Goal: Information Seeking & Learning: Learn about a topic

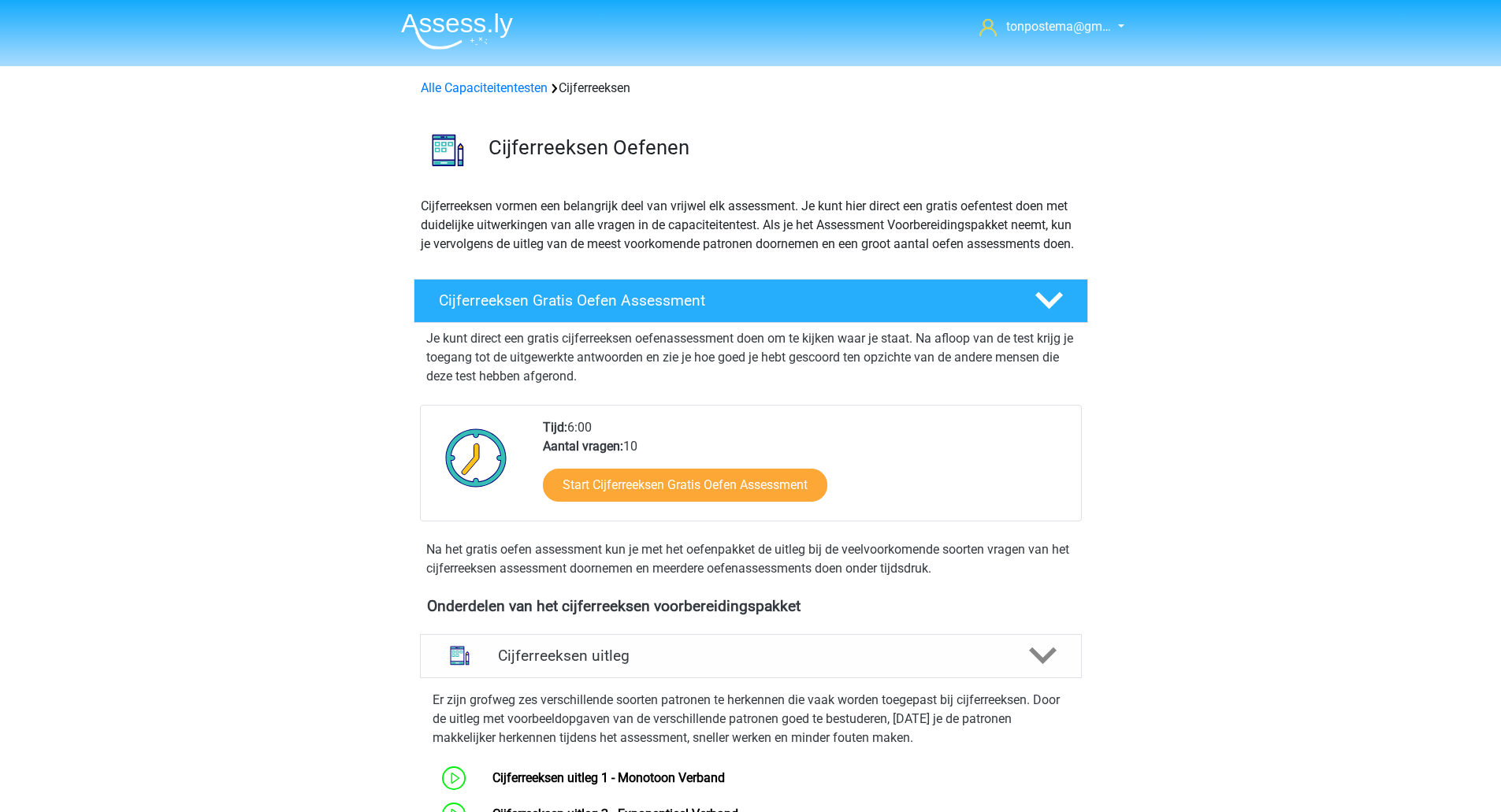
scroll to position [658, 0]
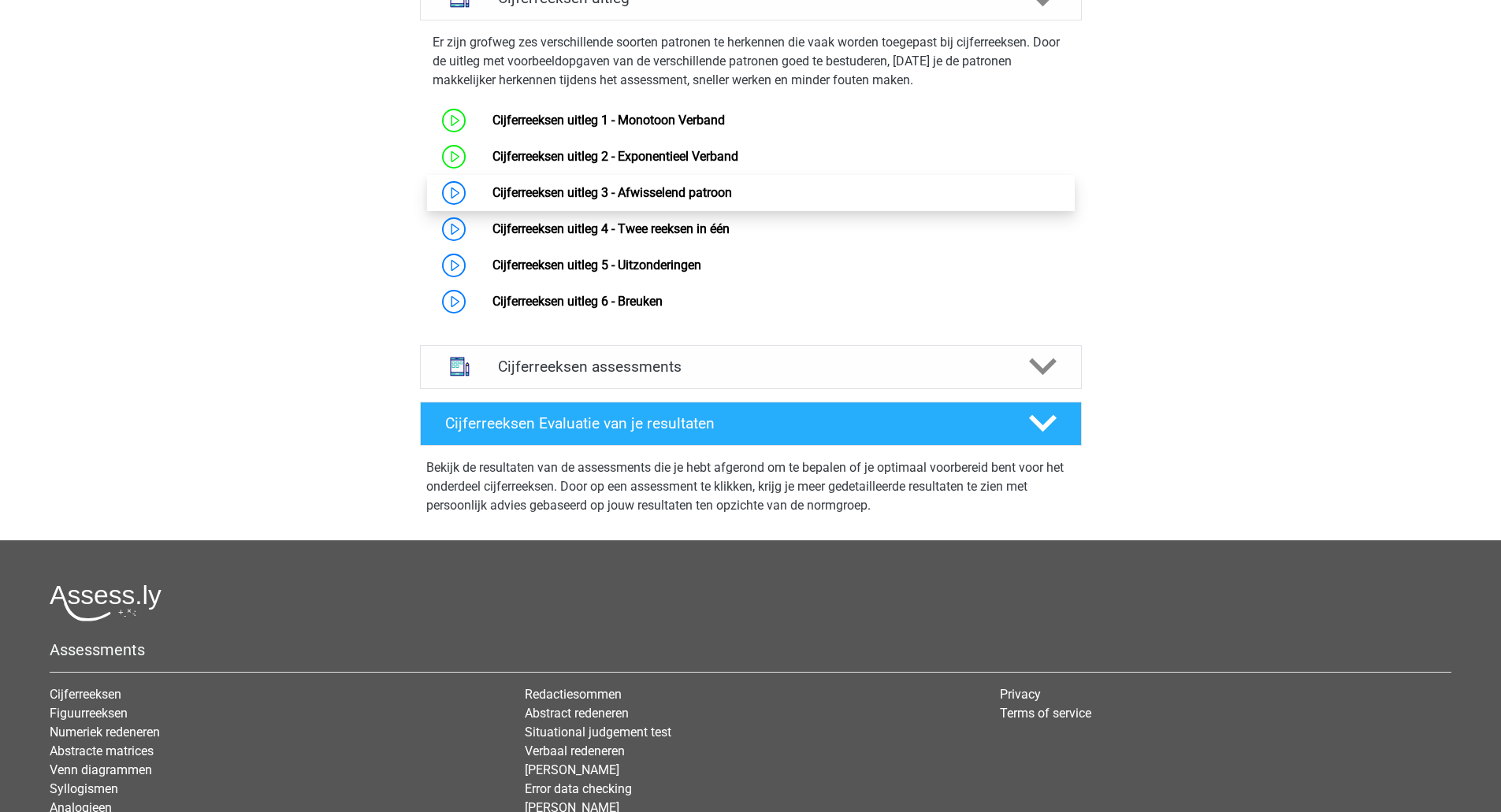
click at [539, 200] on link "Cijferreeksen uitleg 3 - Afwisselend patroon" at bounding box center [613, 192] width 240 height 15
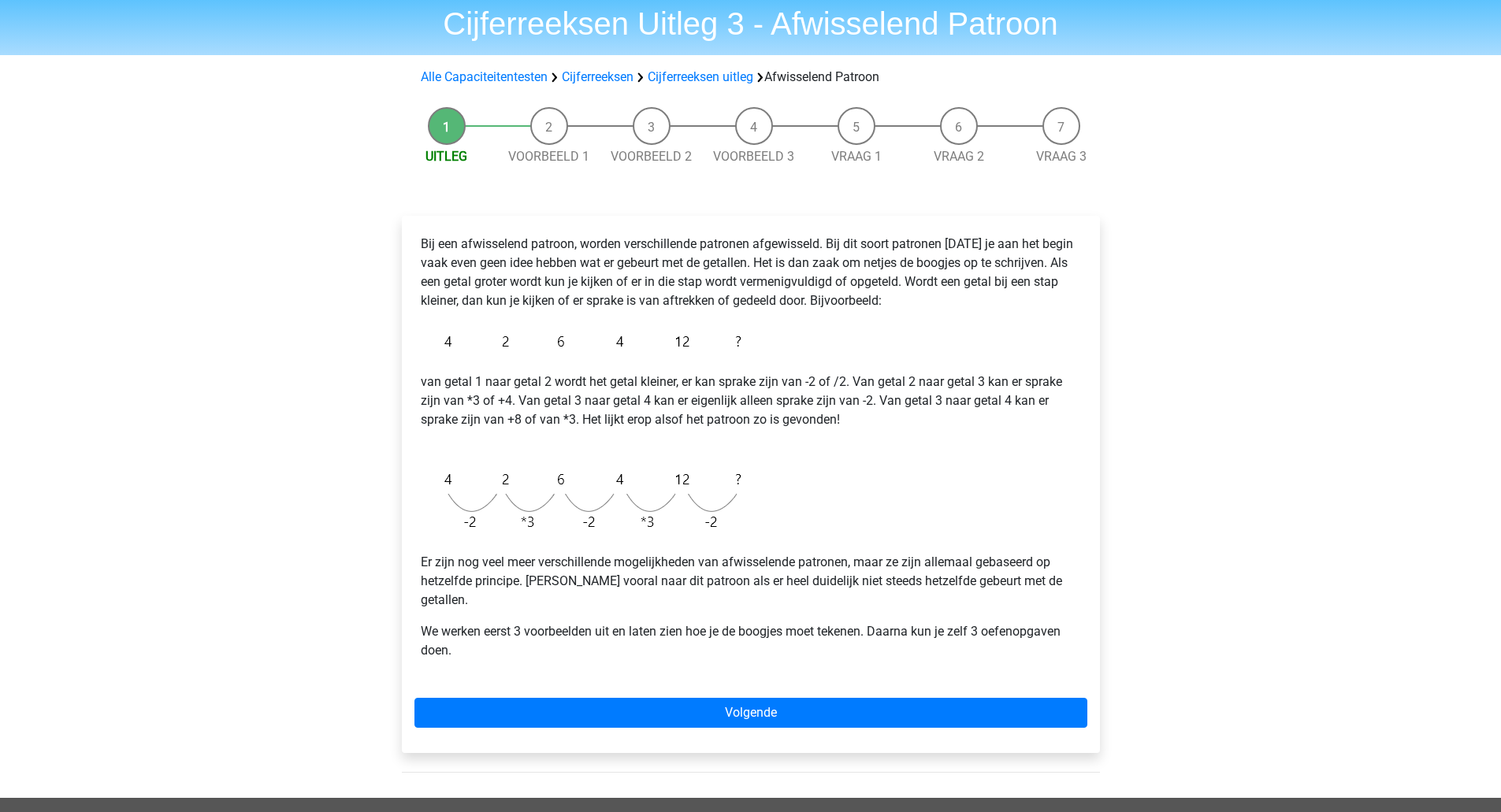
scroll to position [49, 0]
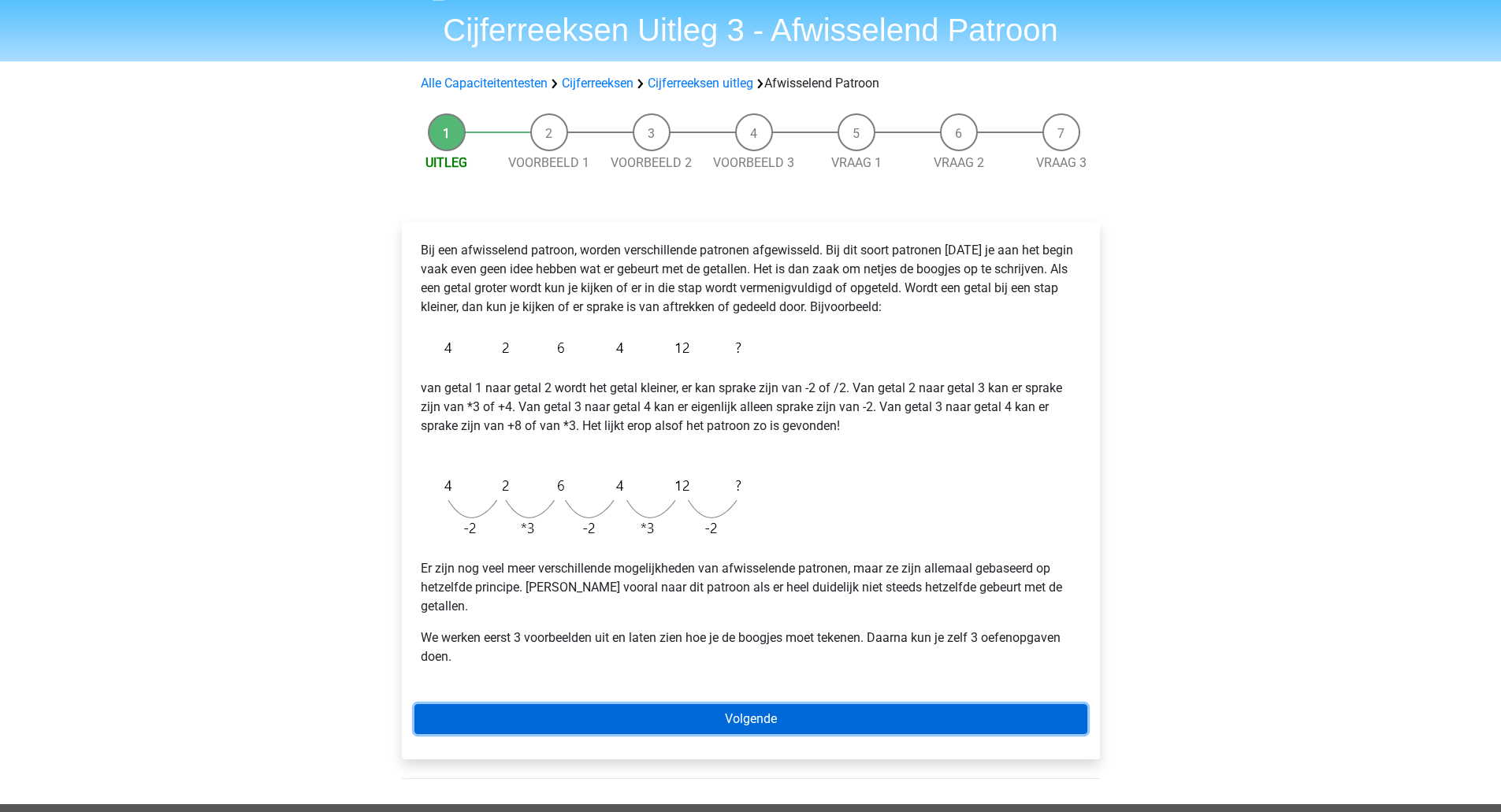
click at [708, 704] on link "Volgende" at bounding box center [750, 719] width 673 height 30
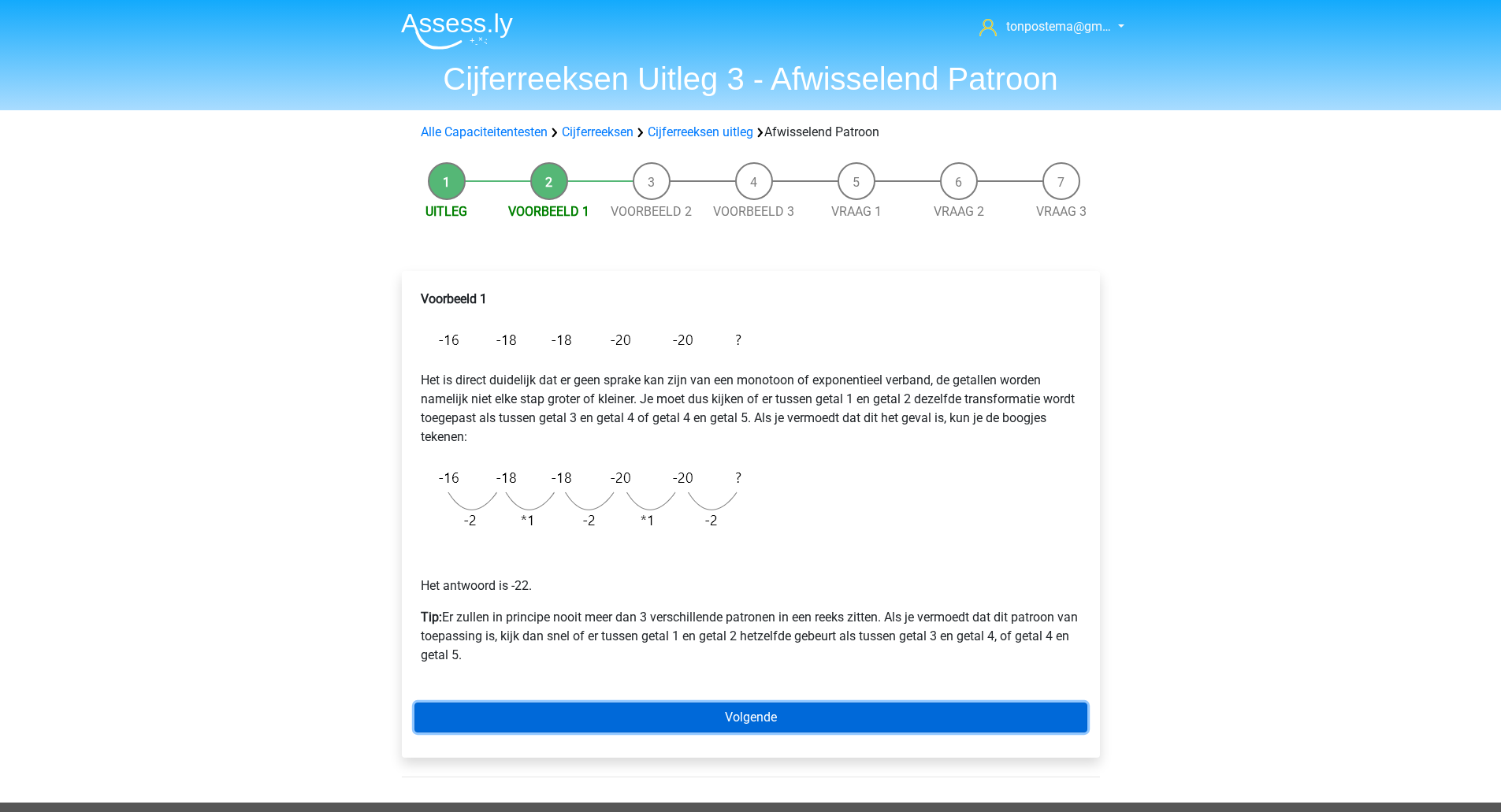
click at [547, 718] on link "Volgende" at bounding box center [750, 717] width 673 height 30
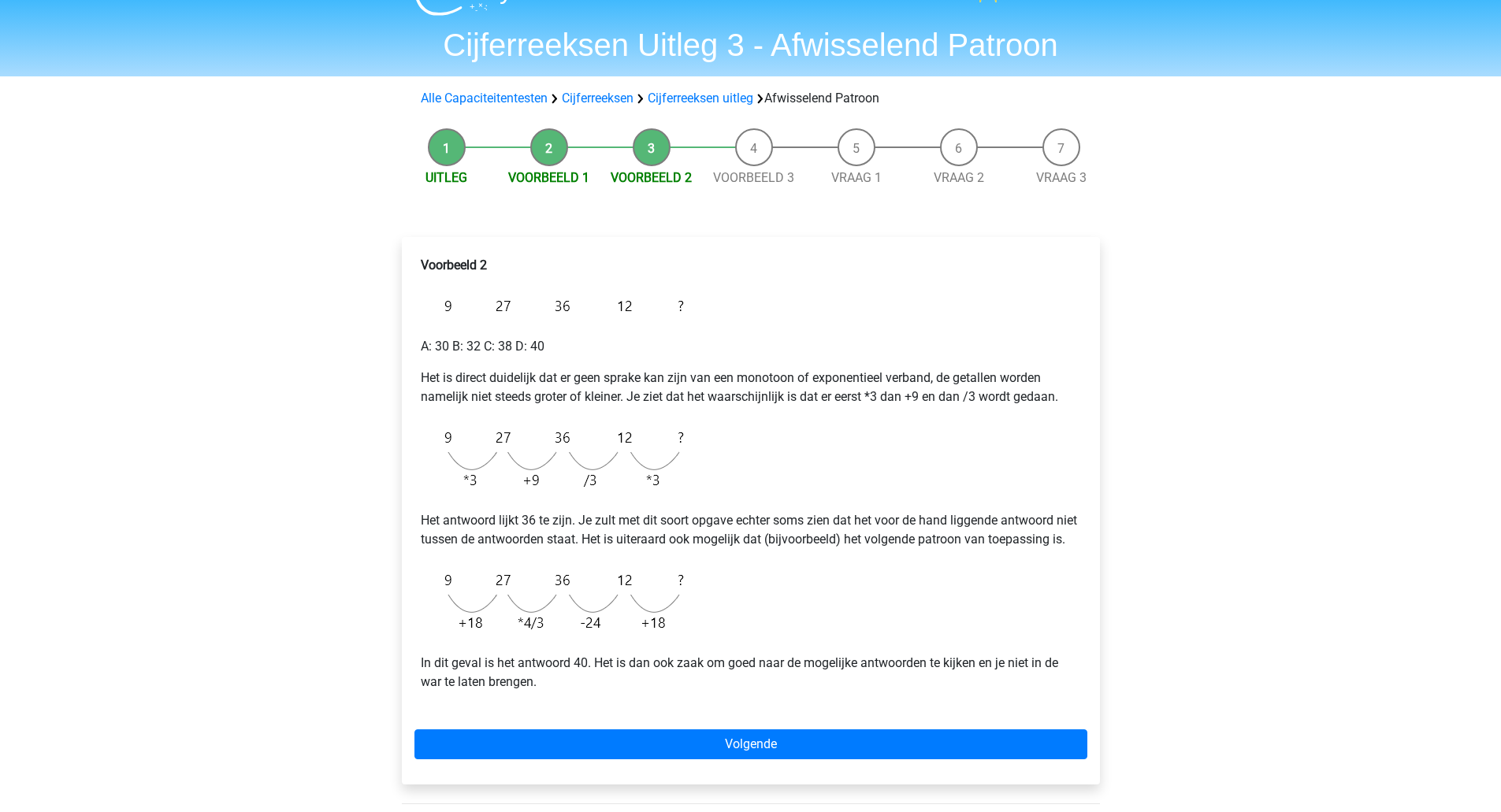
scroll to position [34, 0]
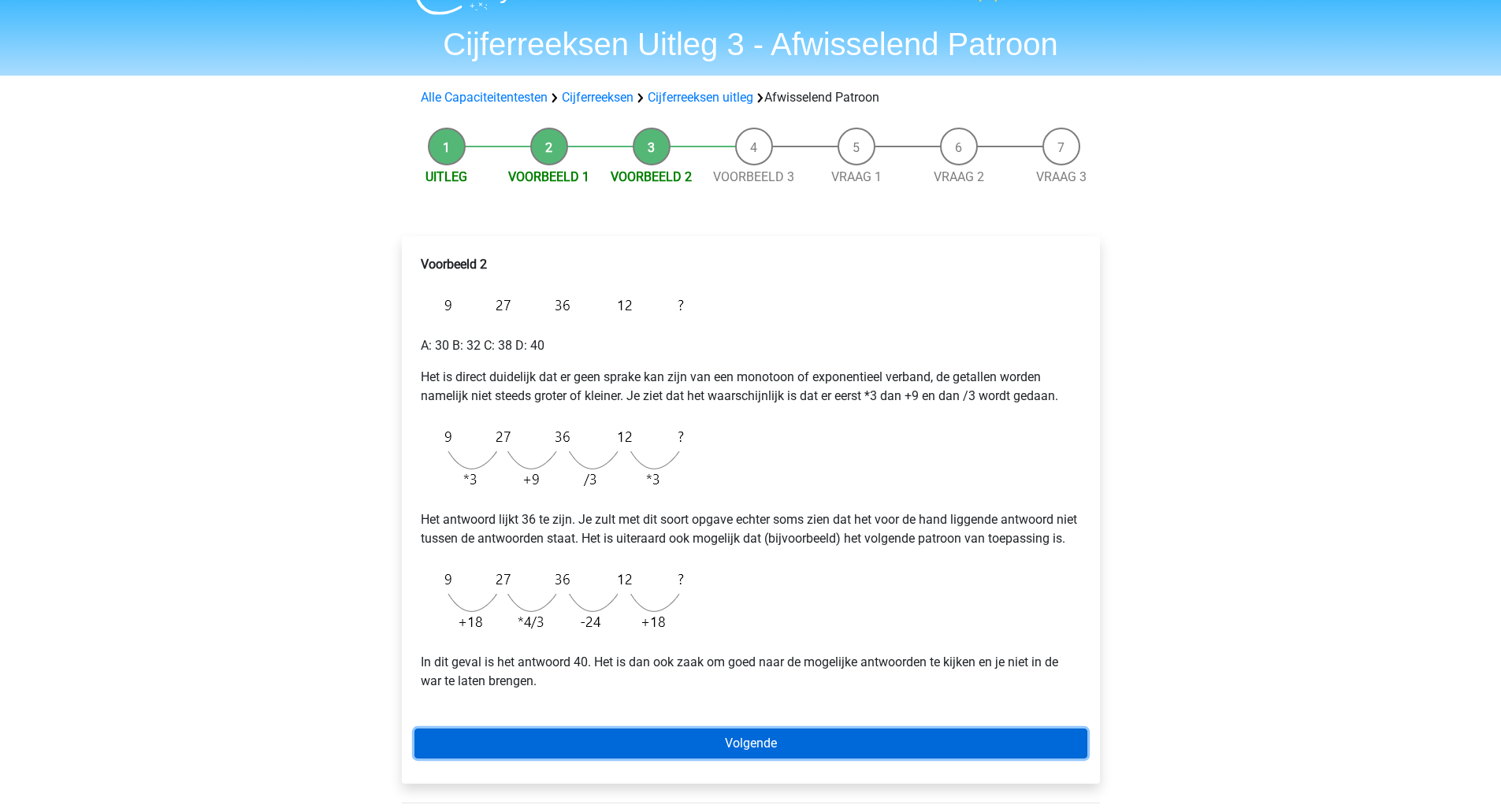
click at [571, 754] on link "Volgende" at bounding box center [750, 743] width 673 height 30
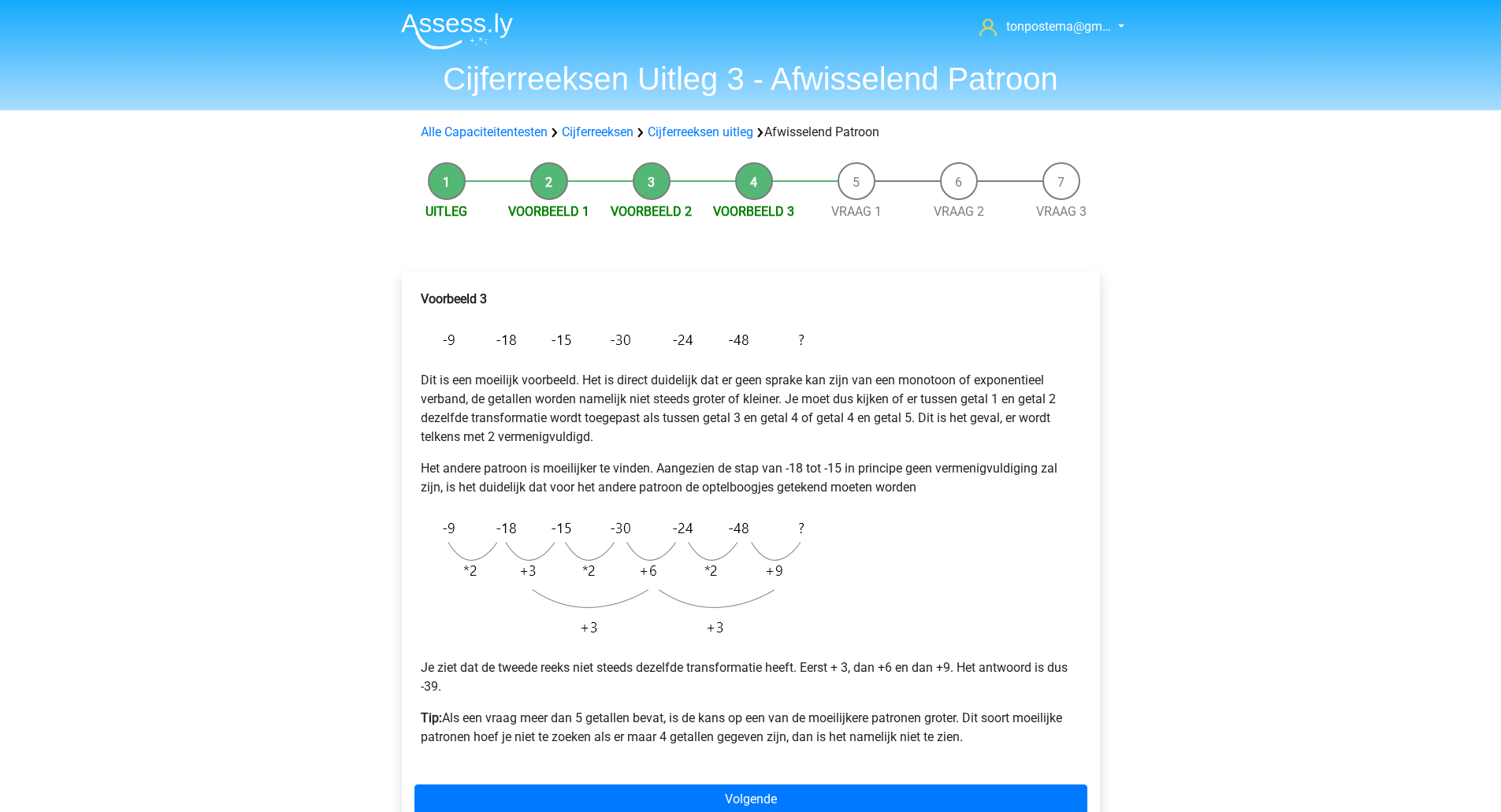
scroll to position [49, 0]
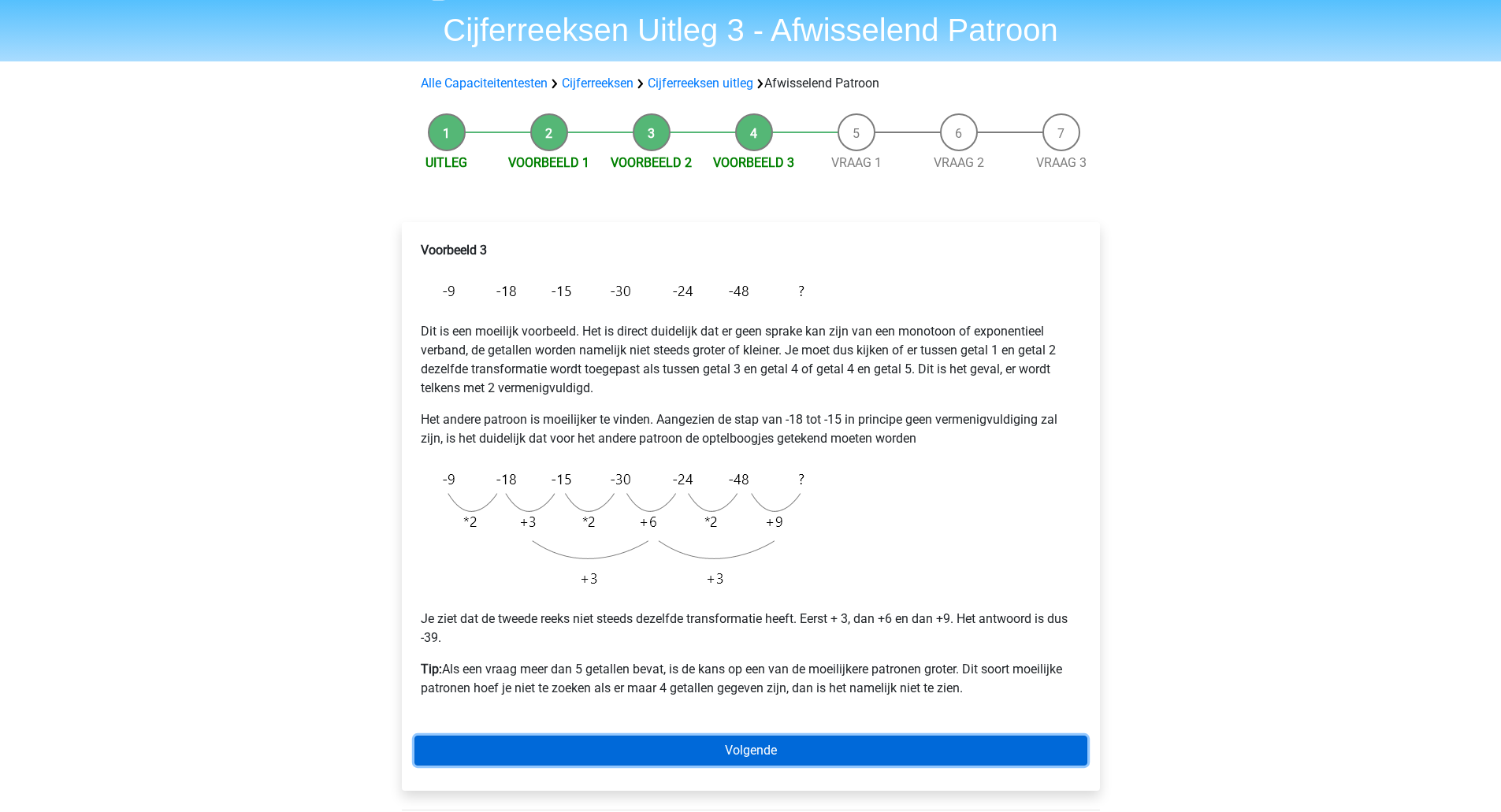
click at [637, 743] on link "Volgende" at bounding box center [750, 750] width 673 height 30
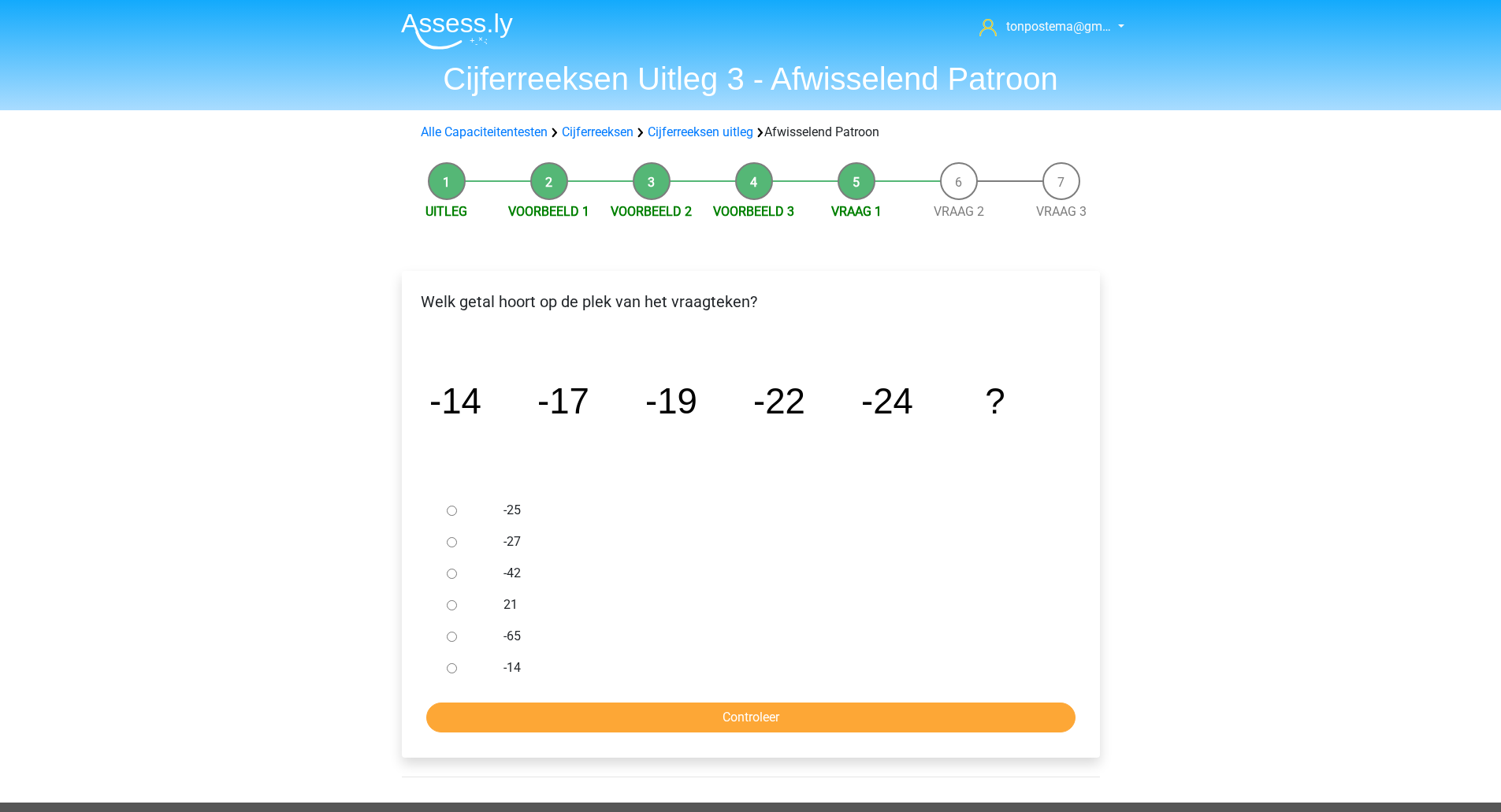
click at [452, 543] on input "-27" at bounding box center [451, 542] width 10 height 10
radio input "true"
click at [523, 705] on input "Controleer" at bounding box center [750, 717] width 649 height 30
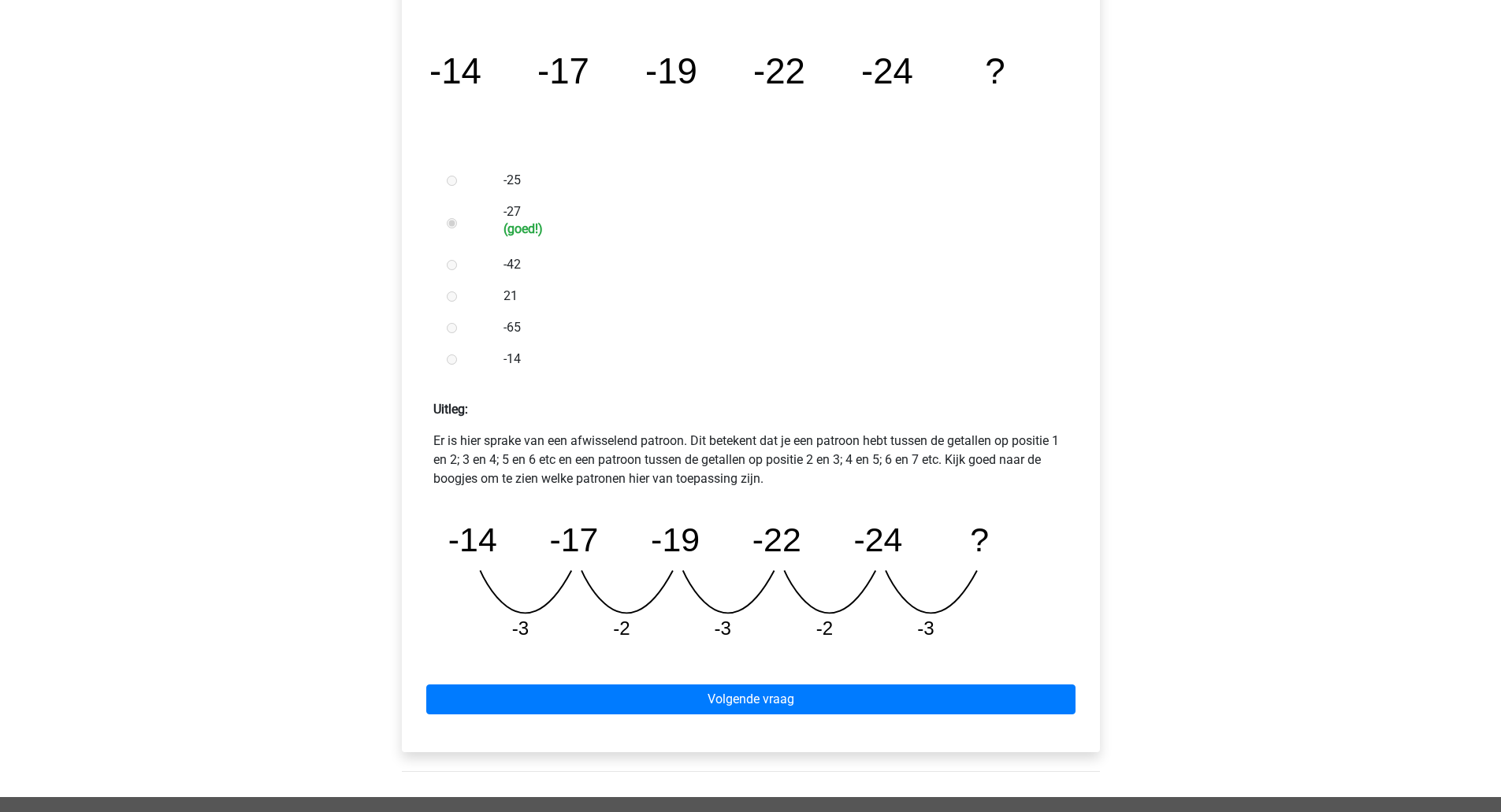
scroll to position [344, 0]
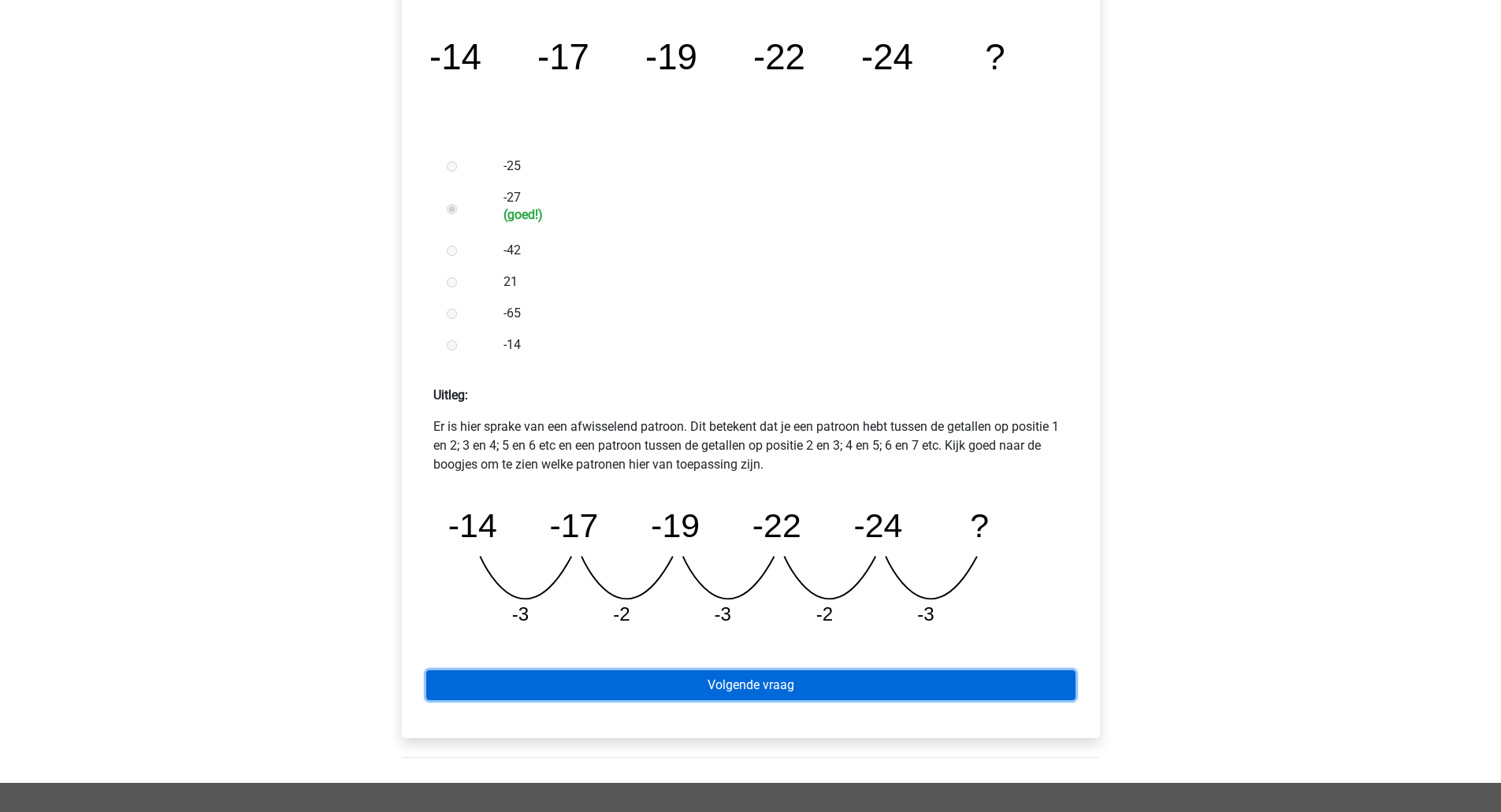
click at [729, 680] on link "Volgende vraag" at bounding box center [750, 684] width 649 height 30
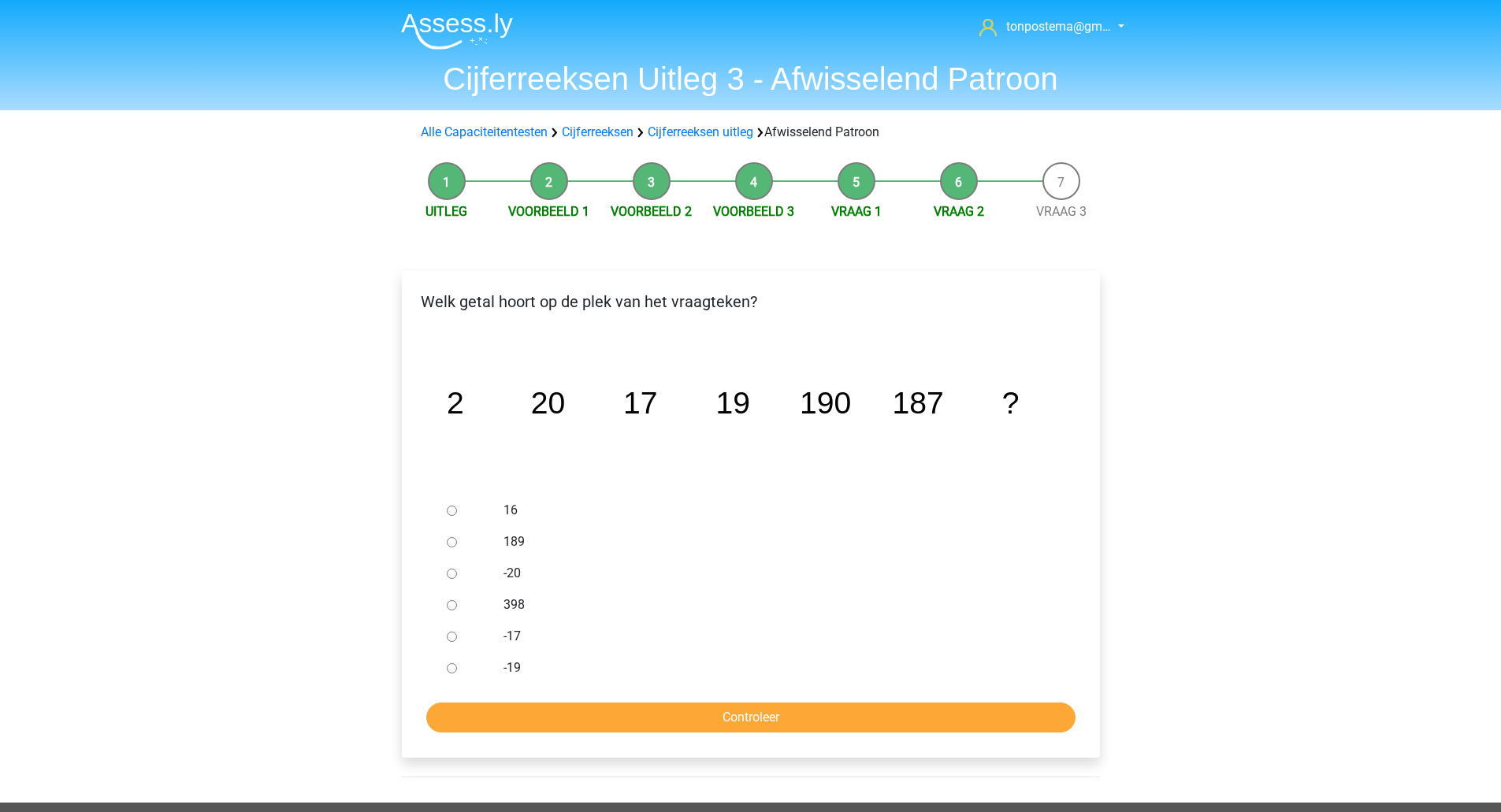
click at [449, 542] on input "189" at bounding box center [451, 542] width 10 height 10
radio input "true"
click at [535, 696] on form "16 189 -20 398 -17 -19 Controleer" at bounding box center [750, 613] width 673 height 238
click at [544, 724] on input "Controleer" at bounding box center [750, 717] width 649 height 30
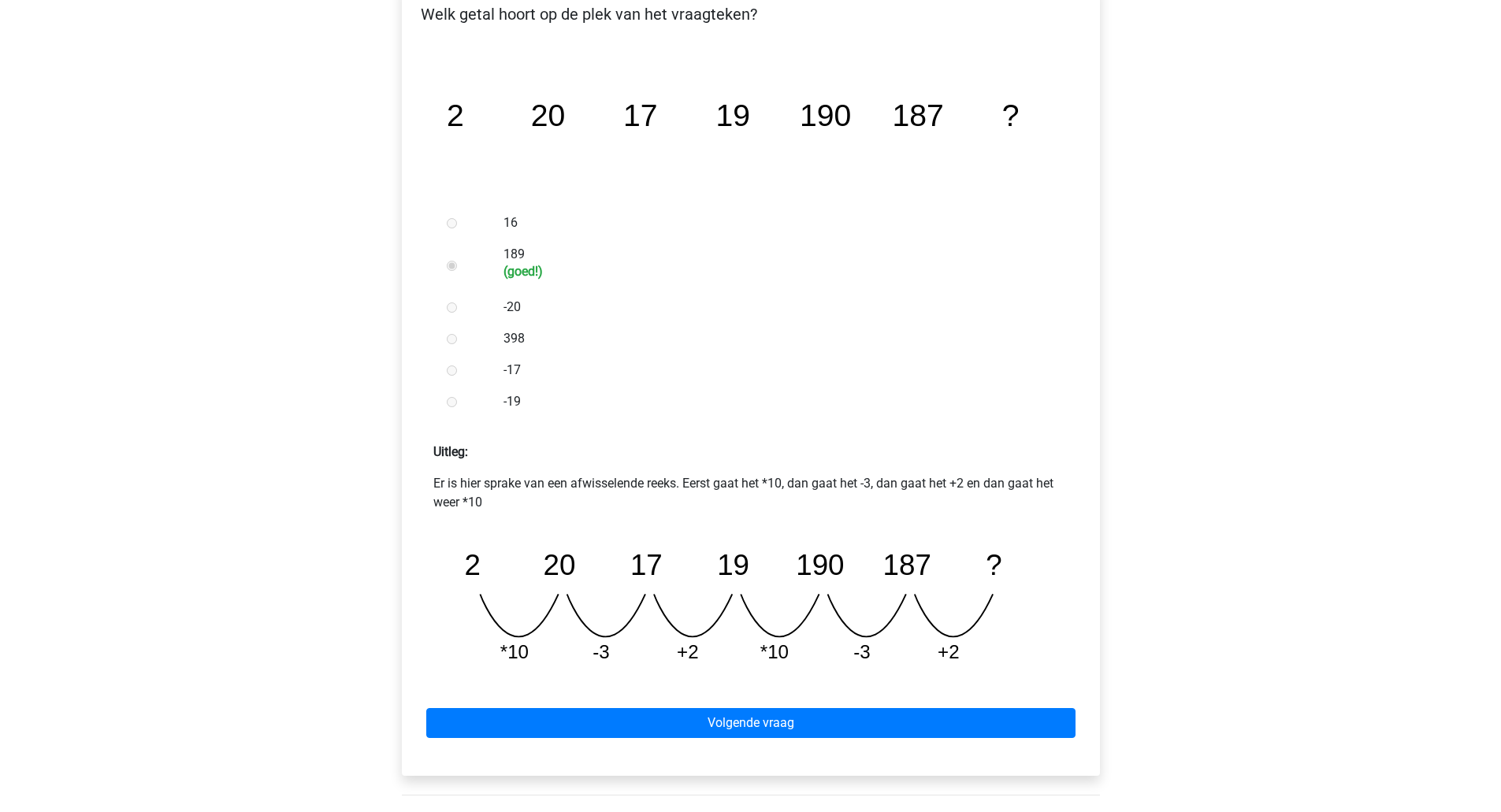
scroll to position [287, 0]
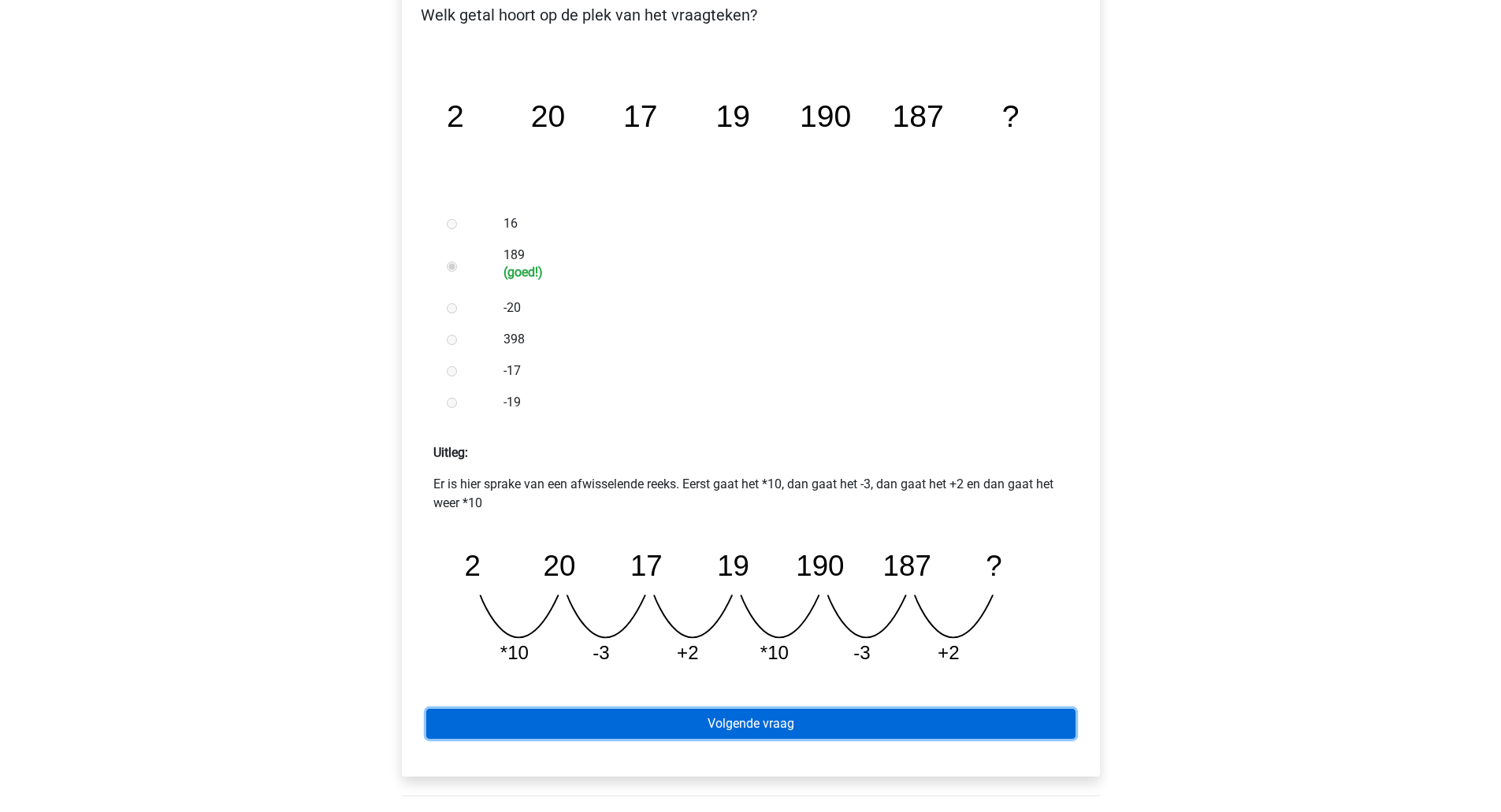
click at [749, 731] on link "Volgende vraag" at bounding box center [750, 724] width 649 height 30
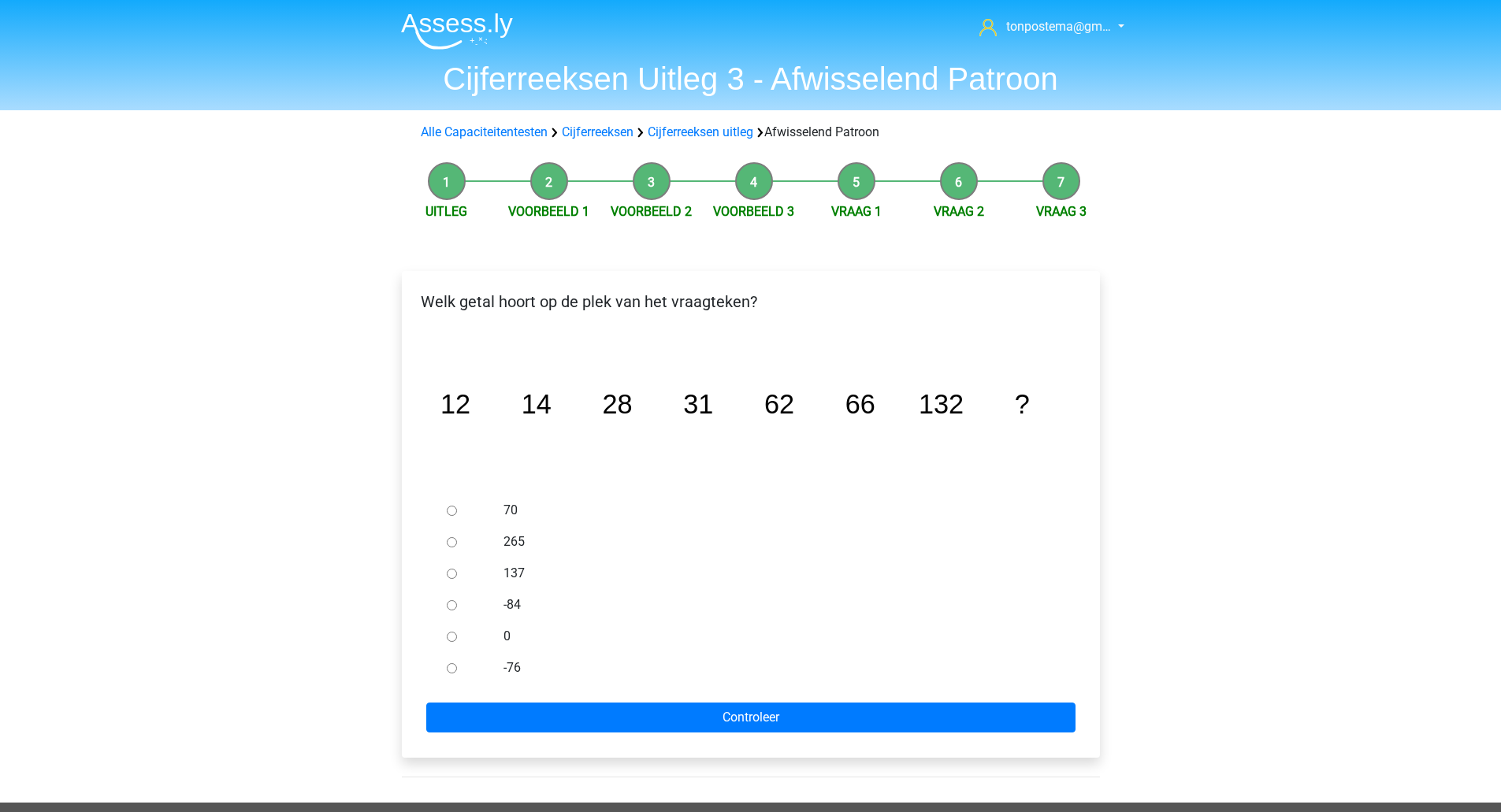
click at [452, 569] on input "137" at bounding box center [451, 574] width 10 height 10
radio input "true"
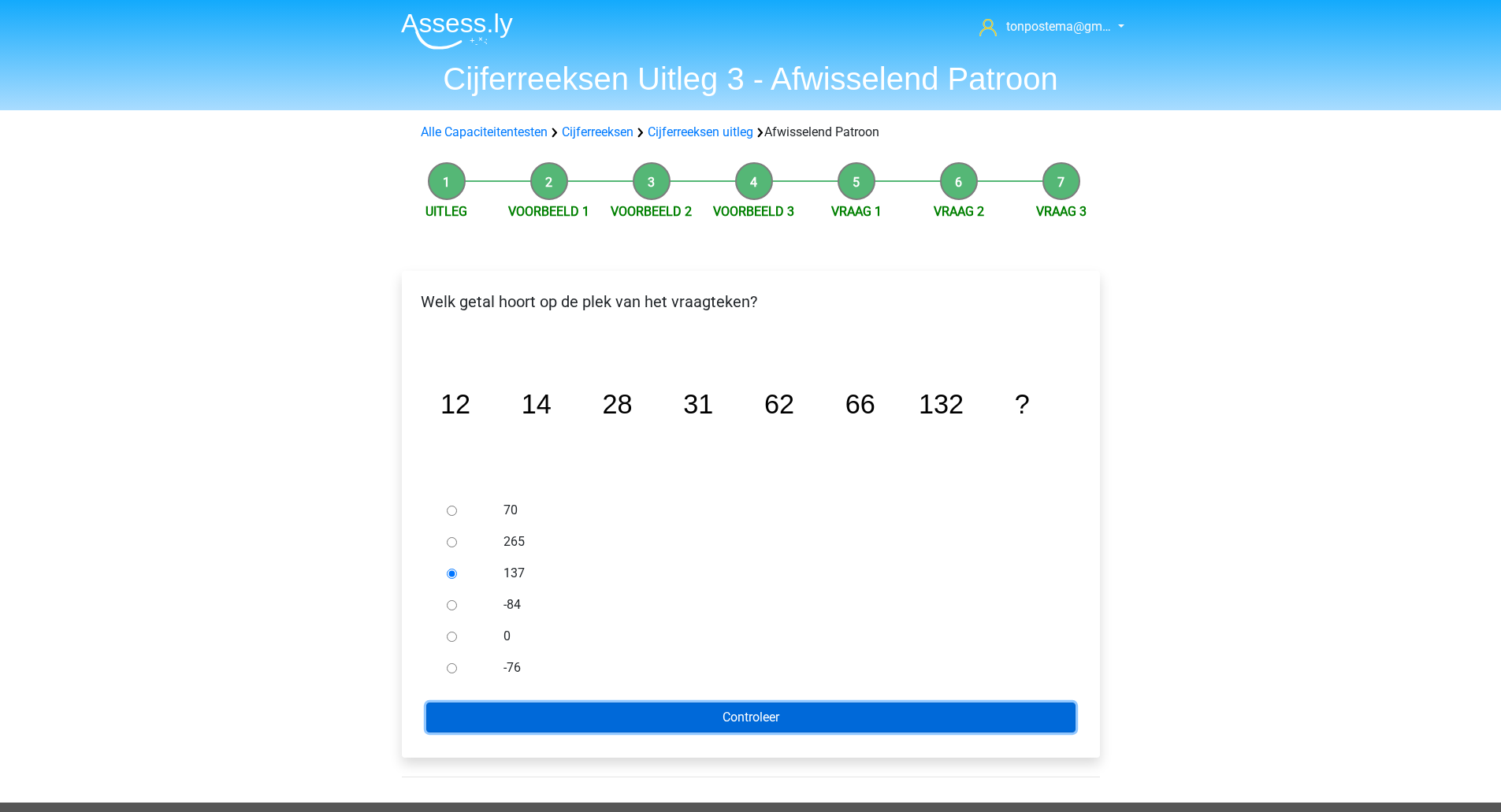
click at [481, 713] on input "Controleer" at bounding box center [750, 717] width 649 height 30
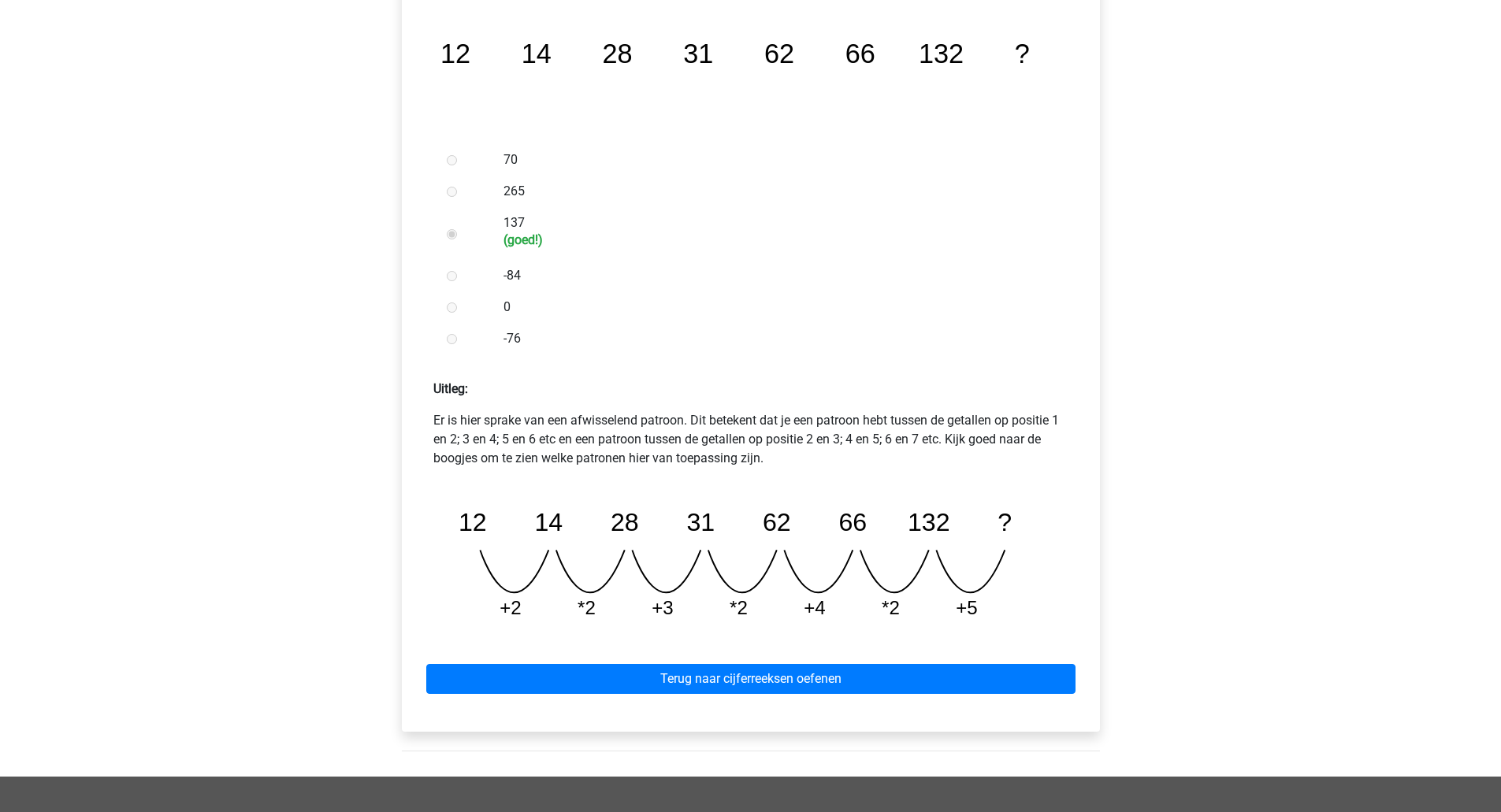
scroll to position [352, 0]
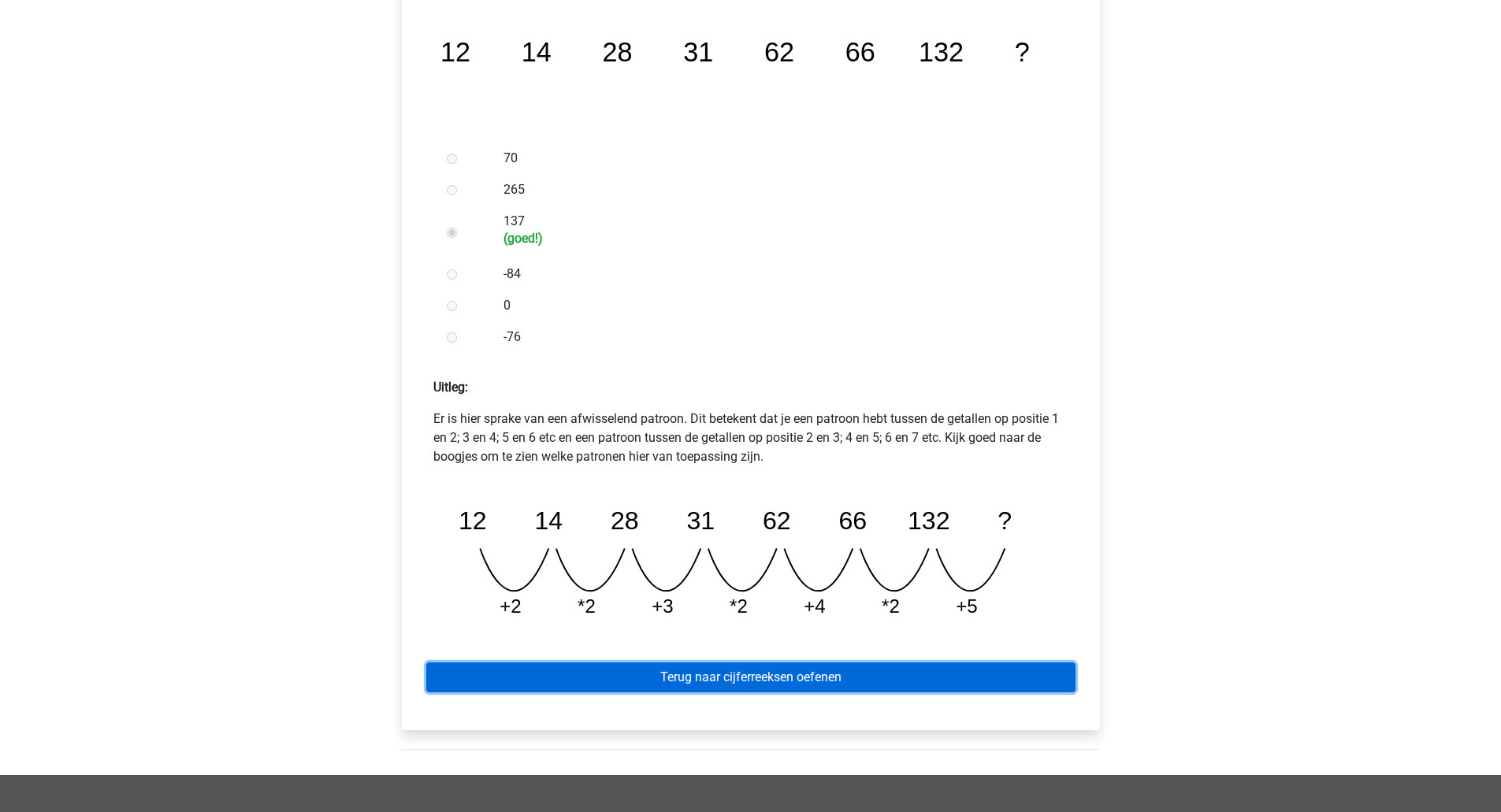
click at [667, 679] on link "Terug naar cijferreeksen oefenen" at bounding box center [750, 677] width 649 height 30
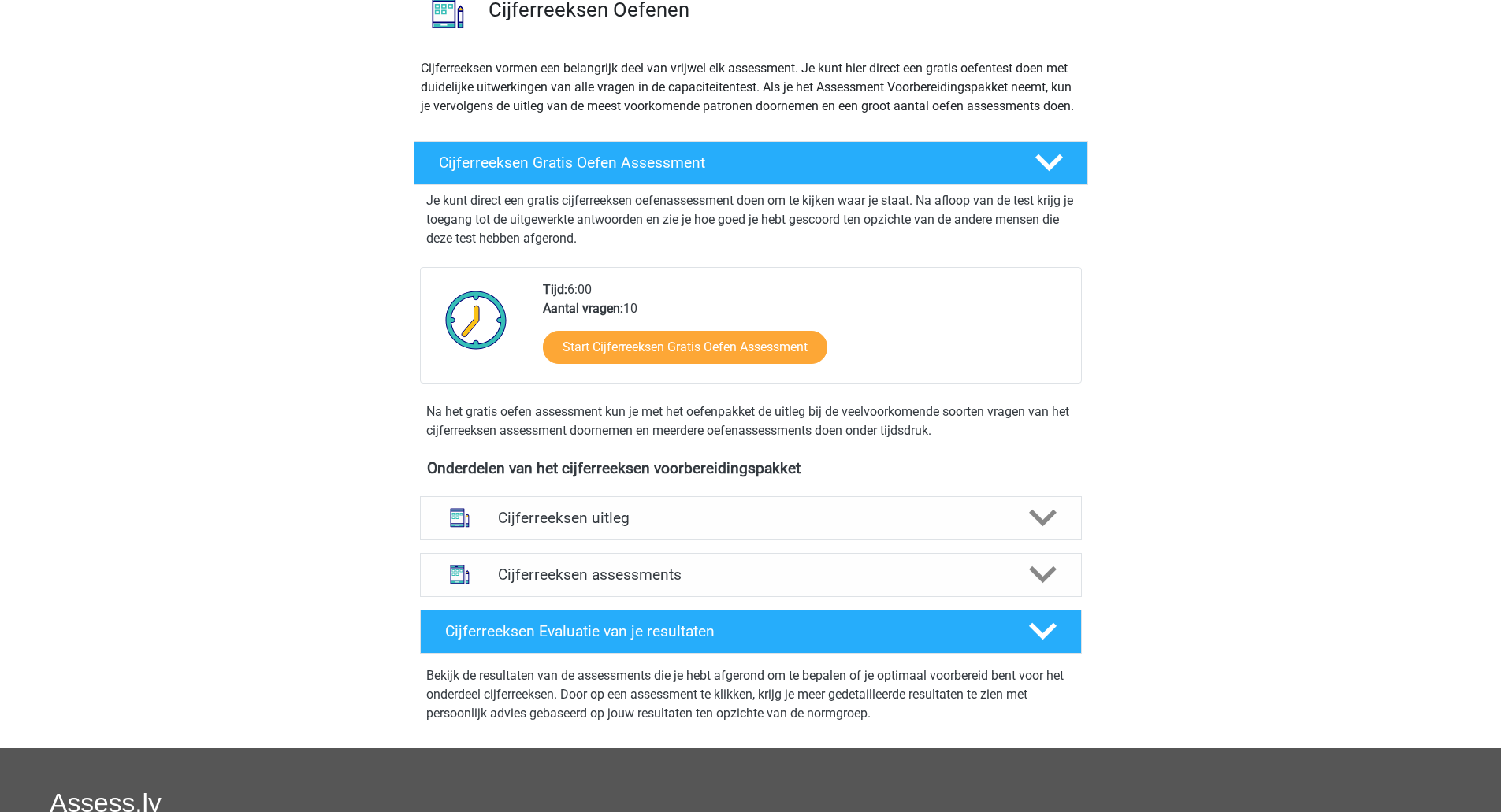
scroll to position [139, 0]
click at [605, 671] on div "Bekijk de resultaten van de assessments die je hebt afgerond om te bepalen of j…" at bounding box center [750, 696] width 674 height 88
click at [607, 640] on h4 "Cijferreeksen Evaluatie van je resultaten" at bounding box center [725, 630] width 559 height 18
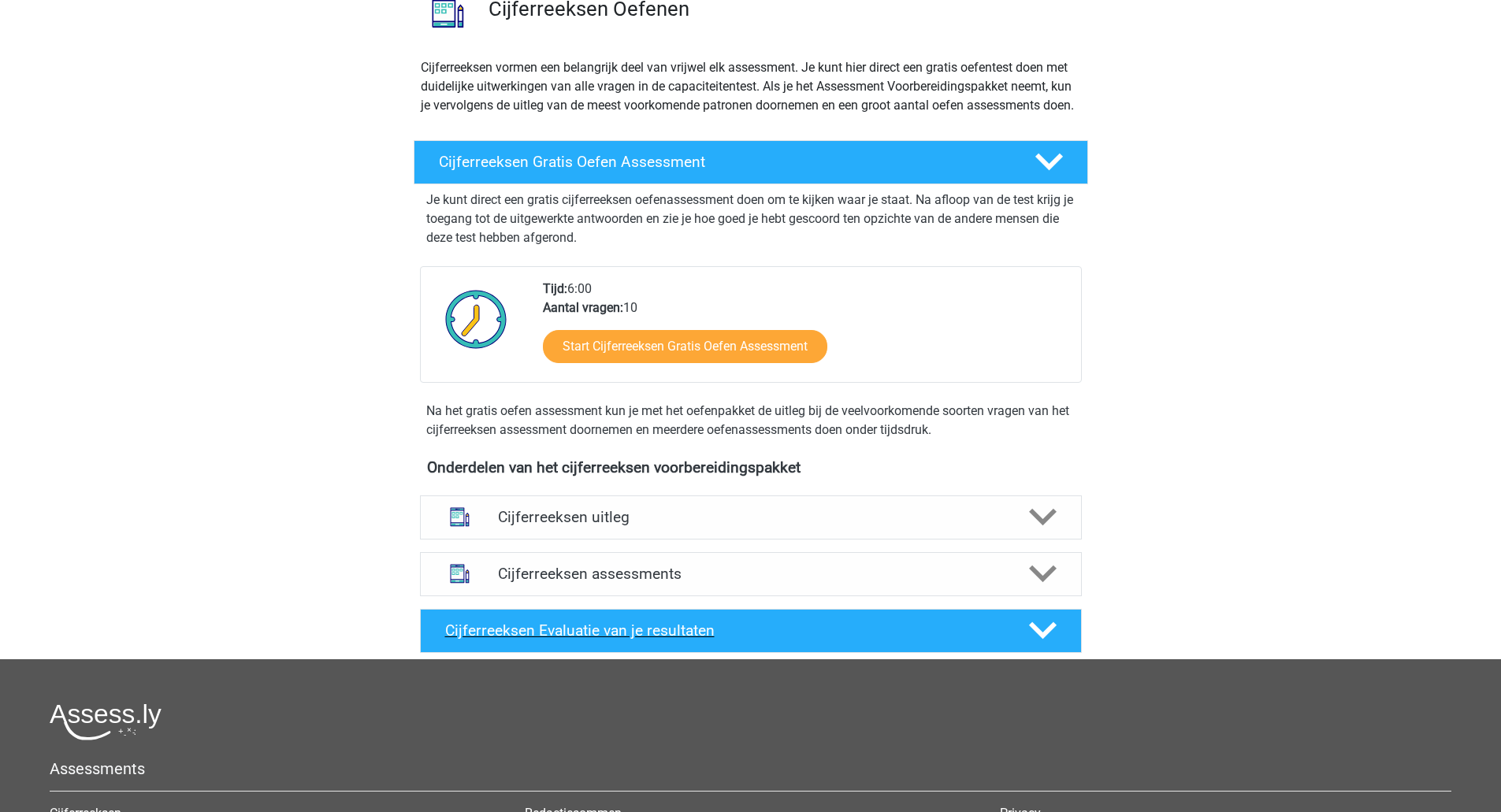
click at [607, 640] on h4 "Cijferreeksen Evaluatie van je resultaten" at bounding box center [725, 630] width 559 height 18
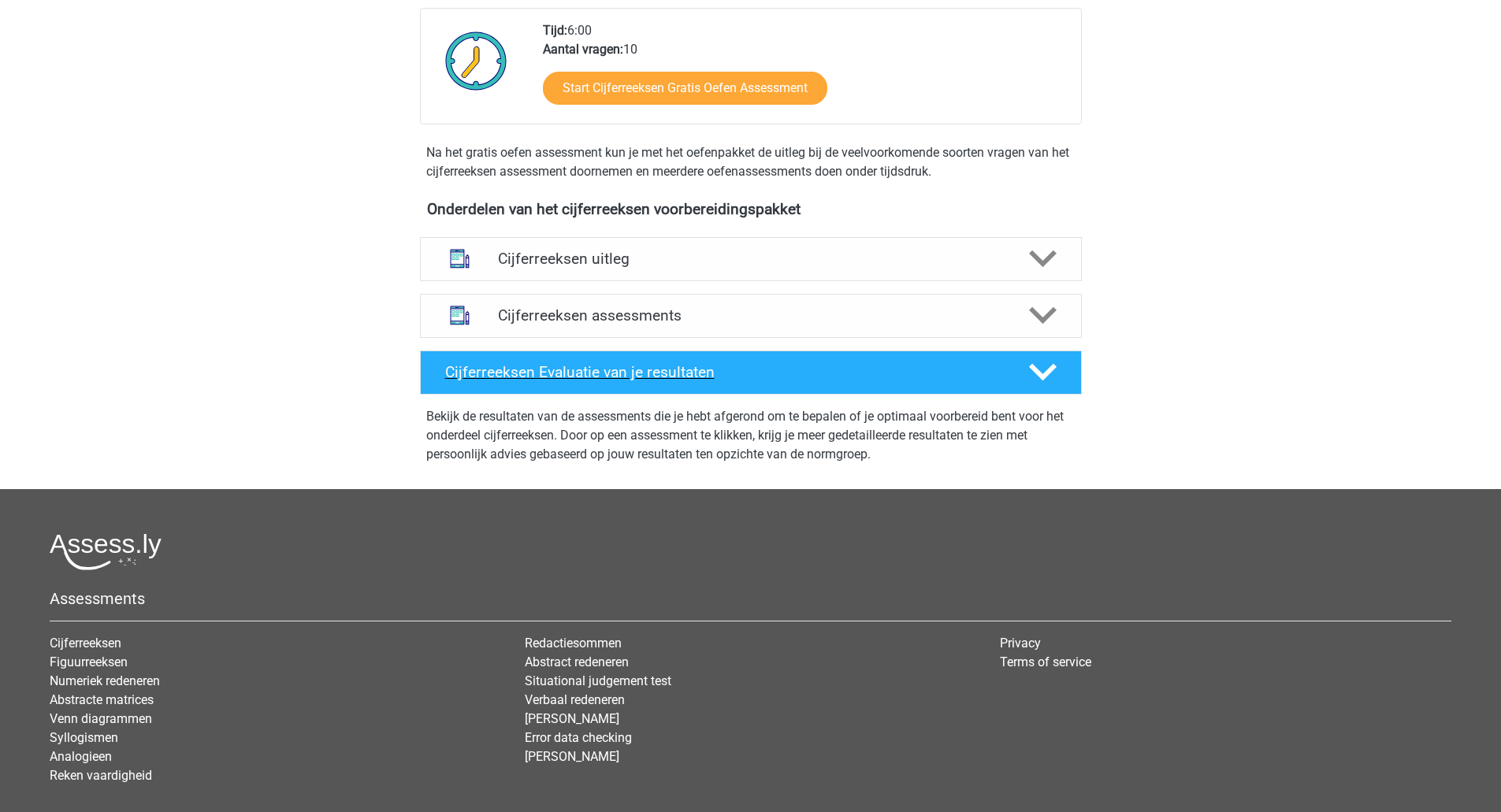
scroll to position [208, 0]
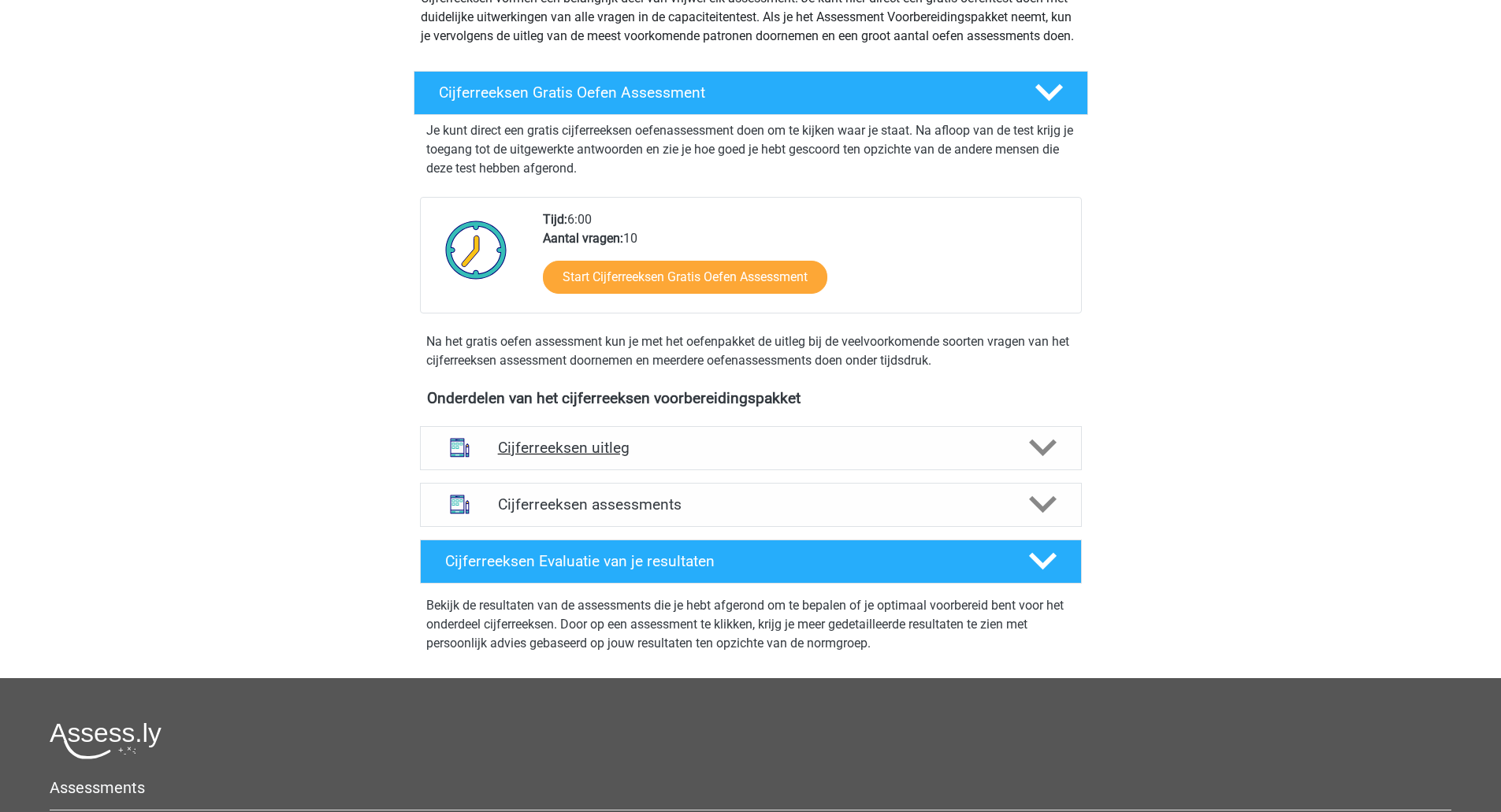
click at [668, 470] on div "Cijferreeksen uitleg" at bounding box center [750, 447] width 661 height 44
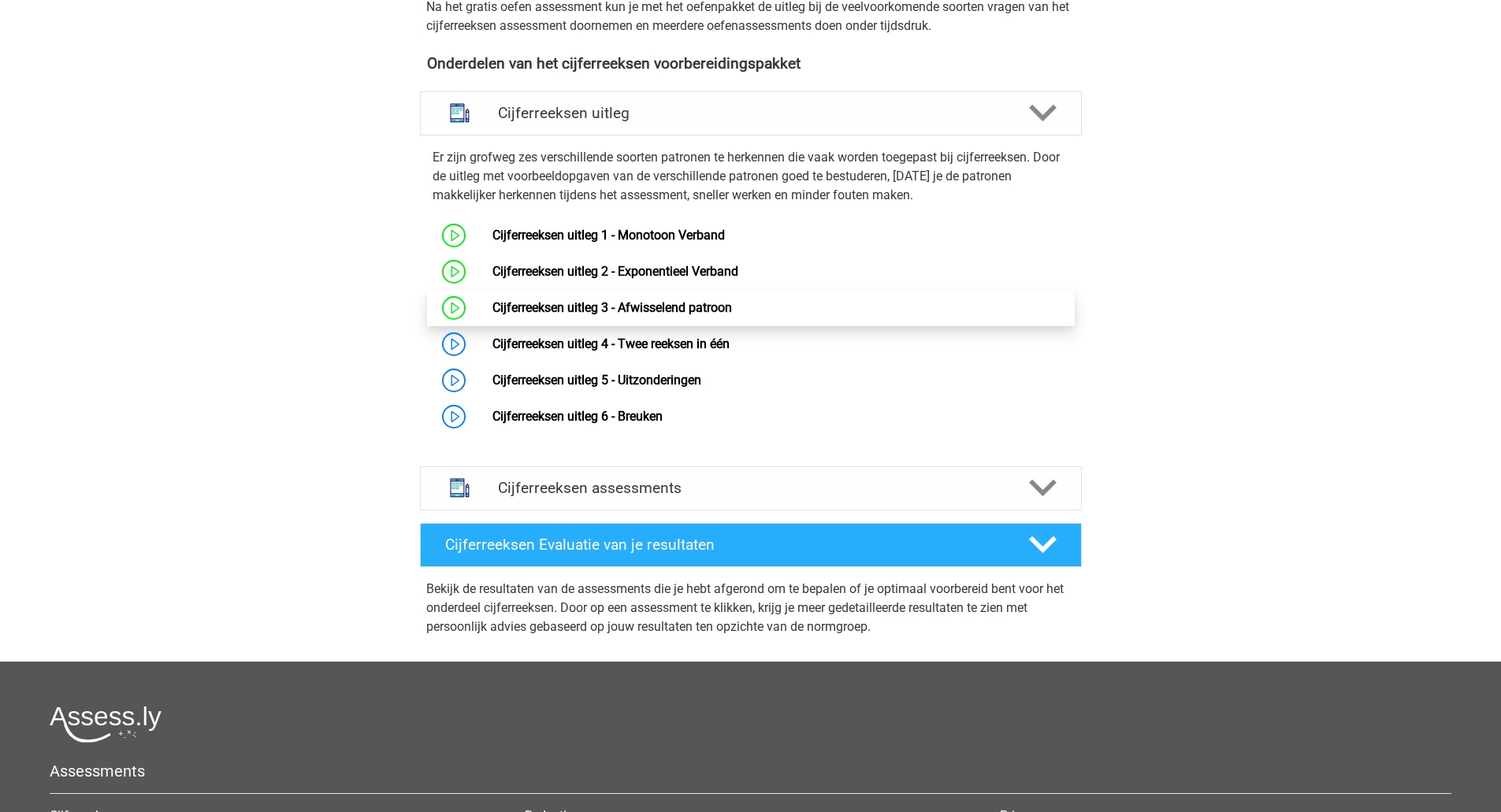
scroll to position [546, 0]
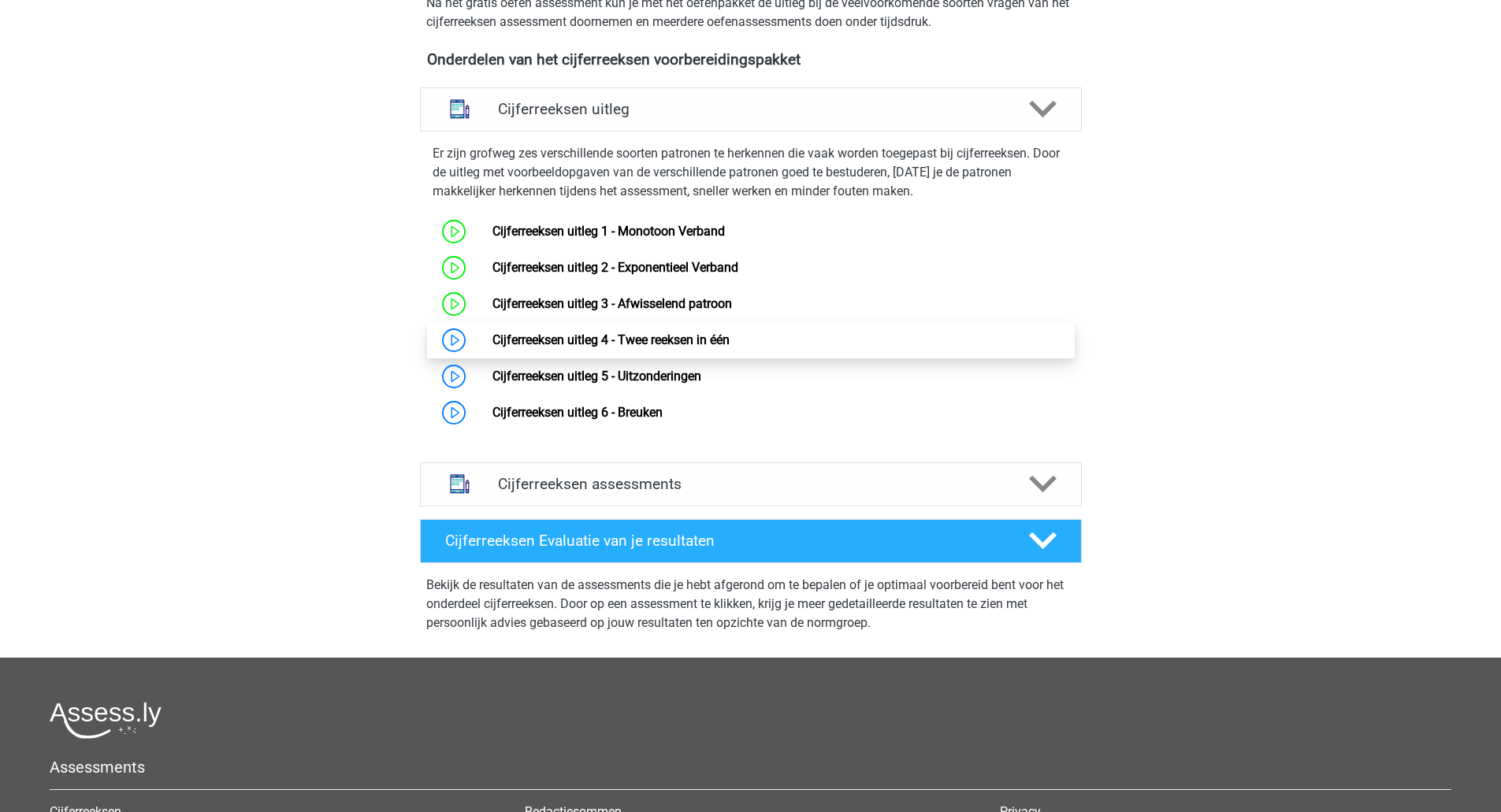
click at [628, 347] on link "Cijferreeksen uitleg 4 - Twee reeksen in één" at bounding box center [611, 339] width 237 height 15
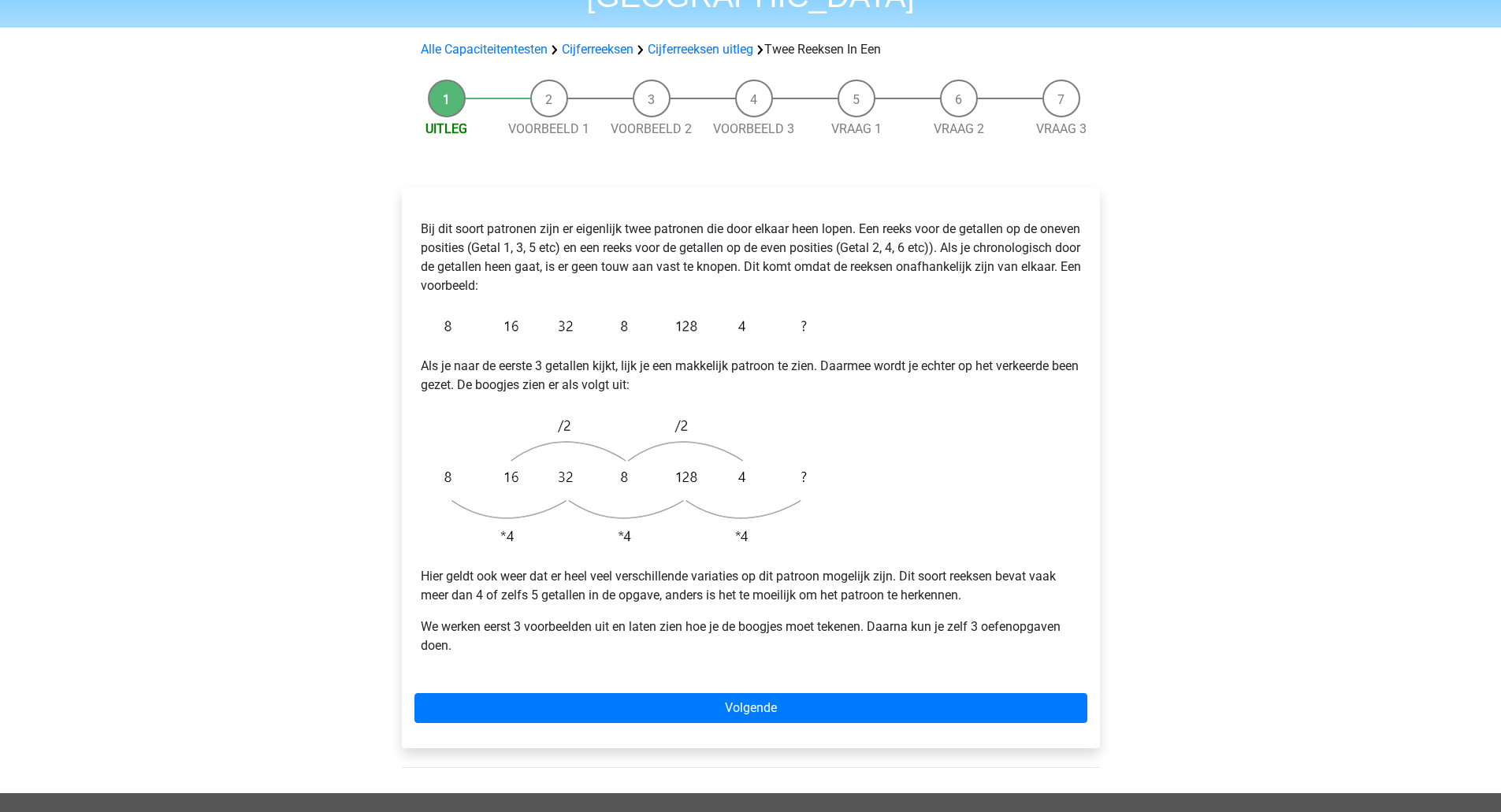
scroll to position [122, 0]
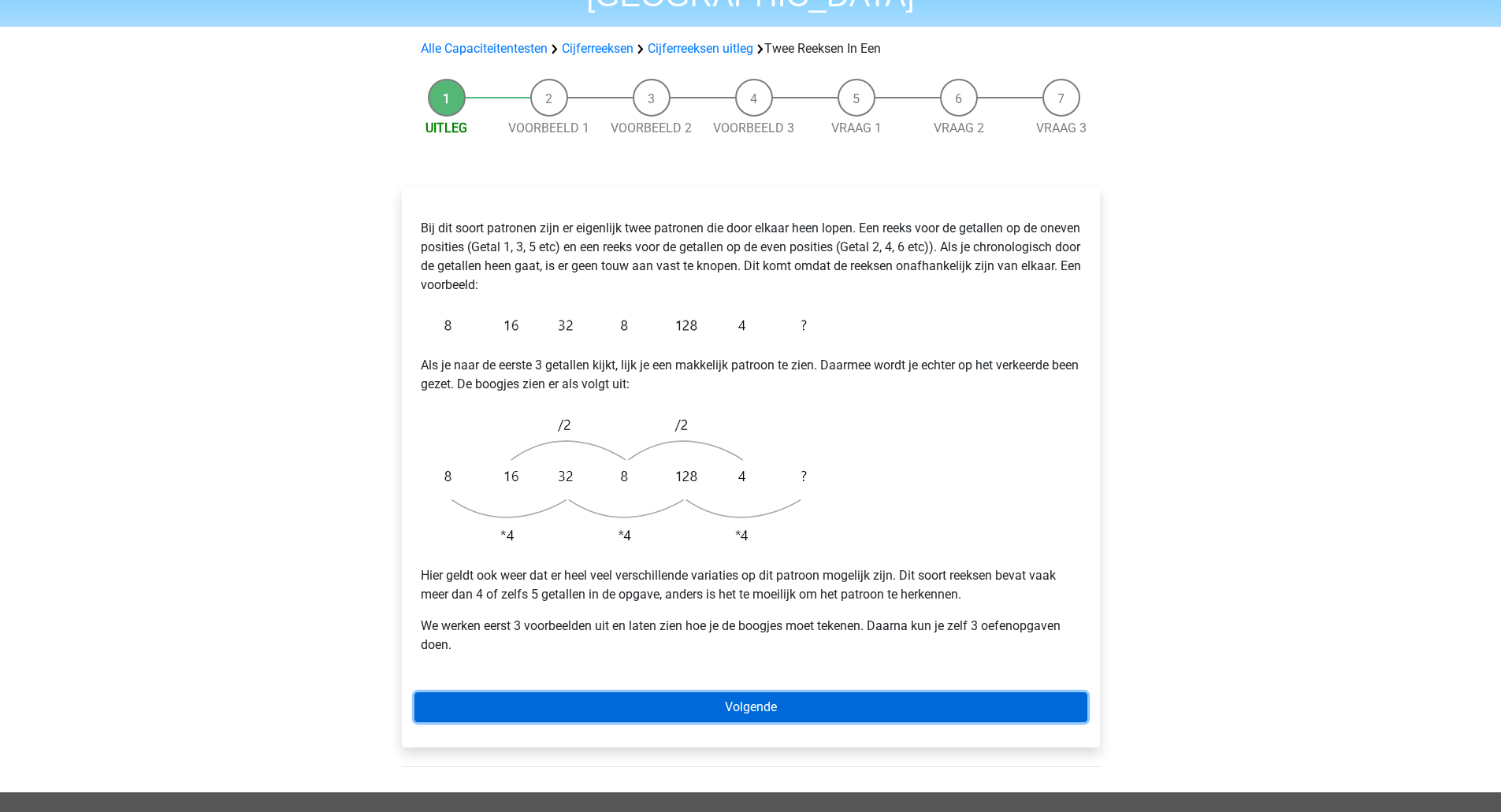
click at [768, 692] on link "Volgende" at bounding box center [750, 707] width 673 height 30
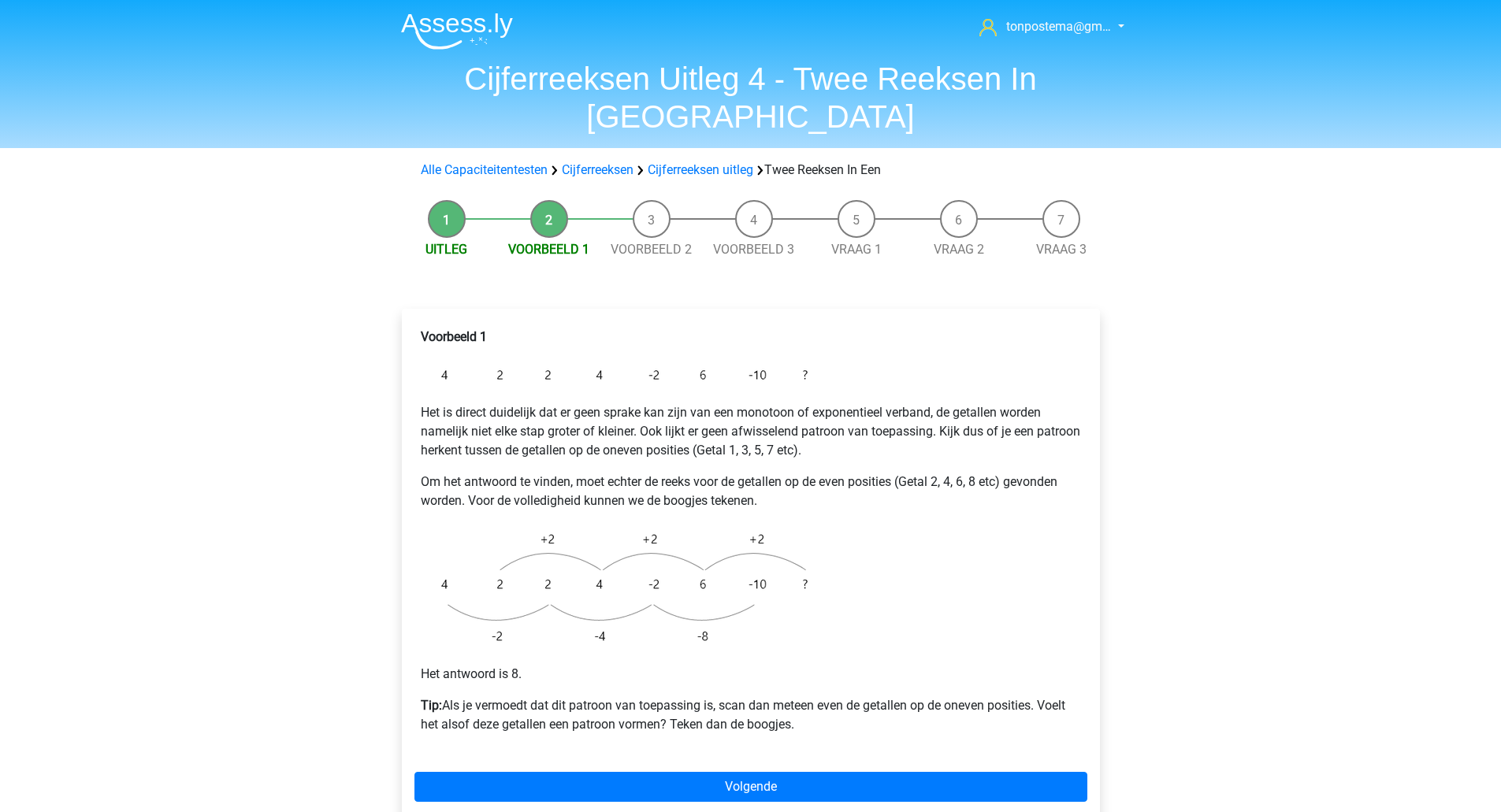
drag, startPoint x: 602, startPoint y: 381, endPoint x: 353, endPoint y: 427, distance: 253.2
click at [353, 427] on div "tonpostema@gm… tonpostema@gmail.com Nederlands English" at bounding box center [750, 643] width 1501 height 1287
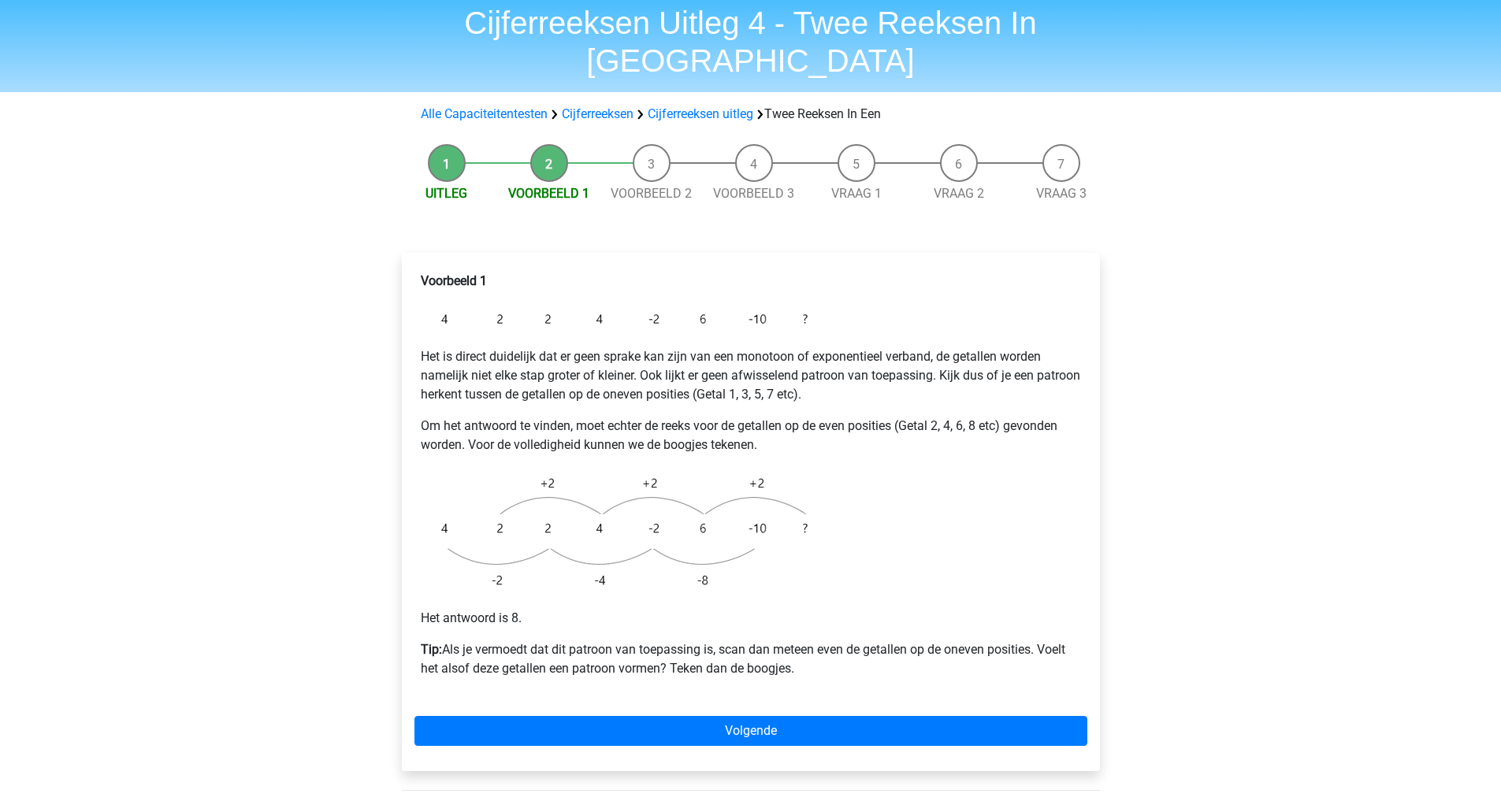
scroll to position [57, 0]
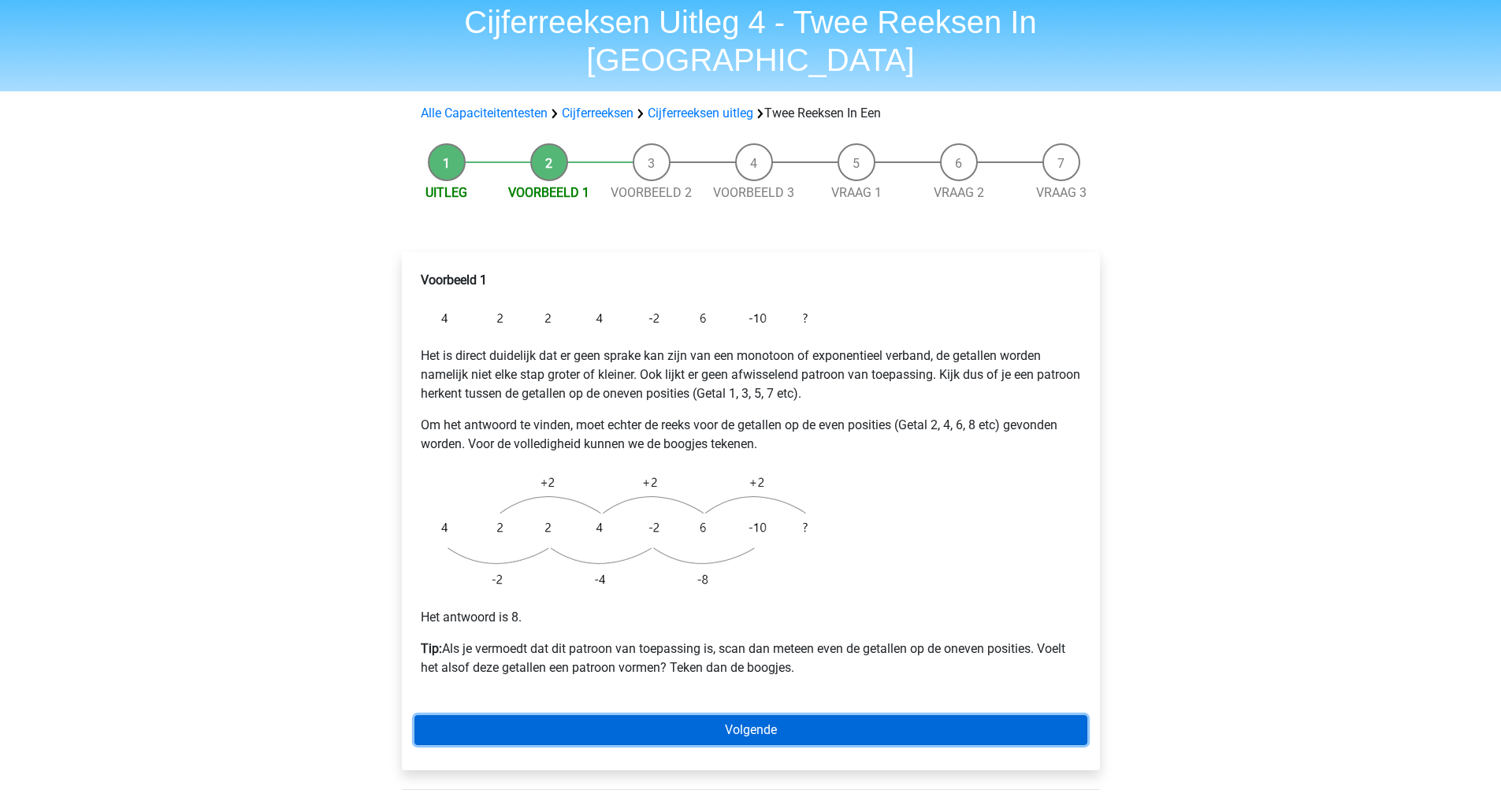
click at [661, 715] on link "Volgende" at bounding box center [750, 730] width 673 height 30
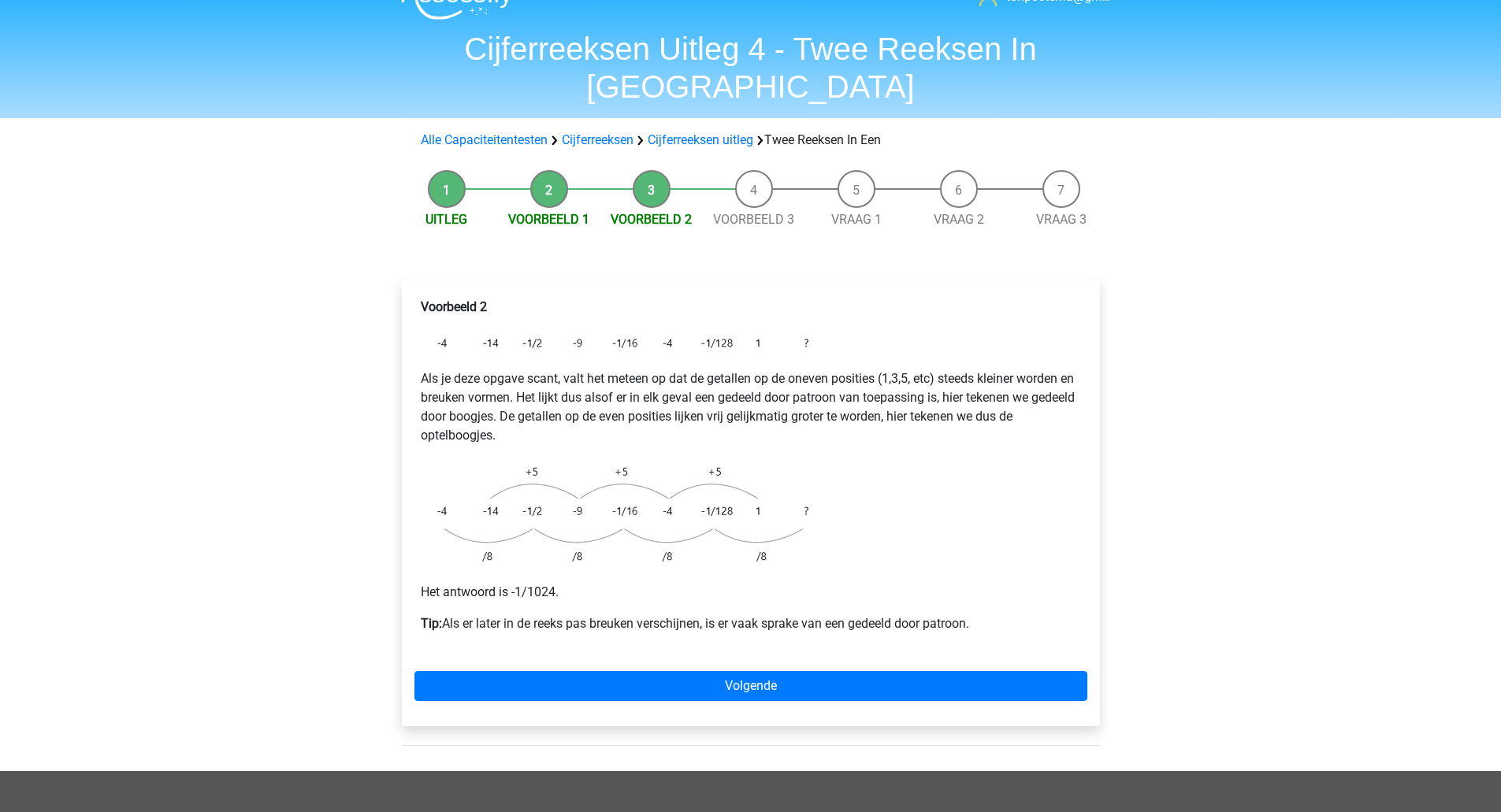
scroll to position [31, 0]
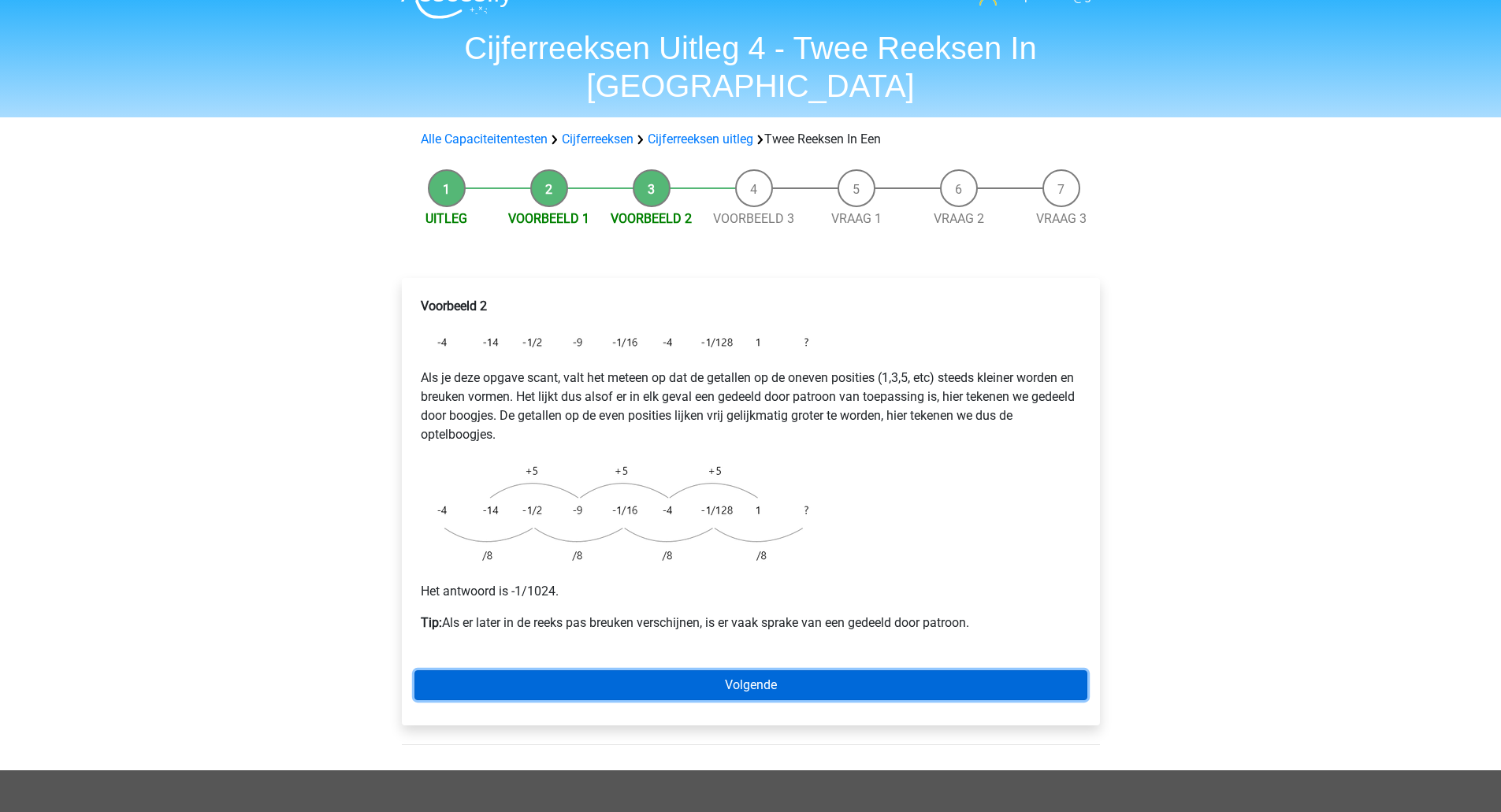
click at [740, 670] on link "Volgende" at bounding box center [750, 684] width 673 height 30
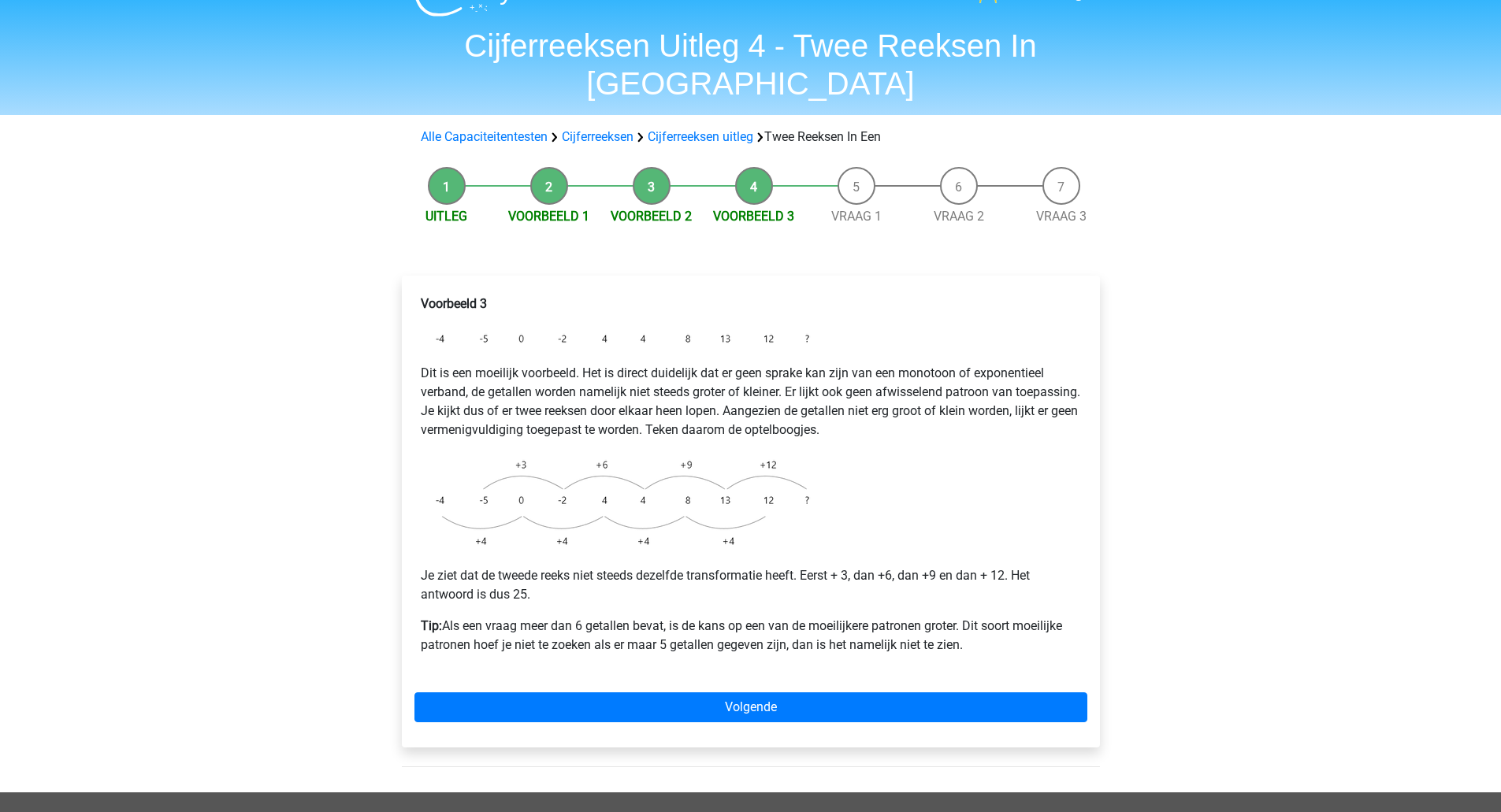
scroll to position [34, 0]
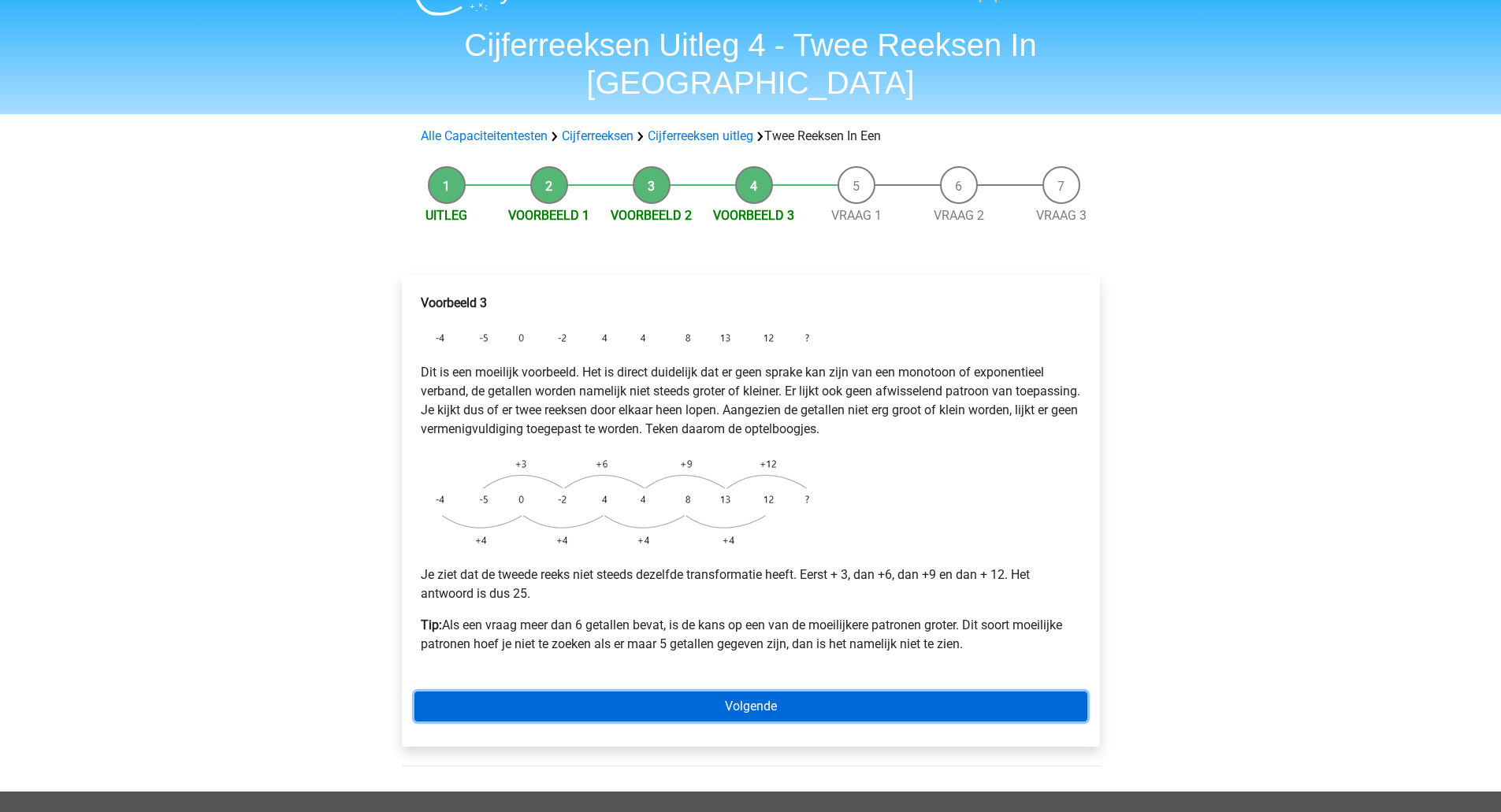
click at [714, 691] on link "Volgende" at bounding box center [750, 706] width 673 height 30
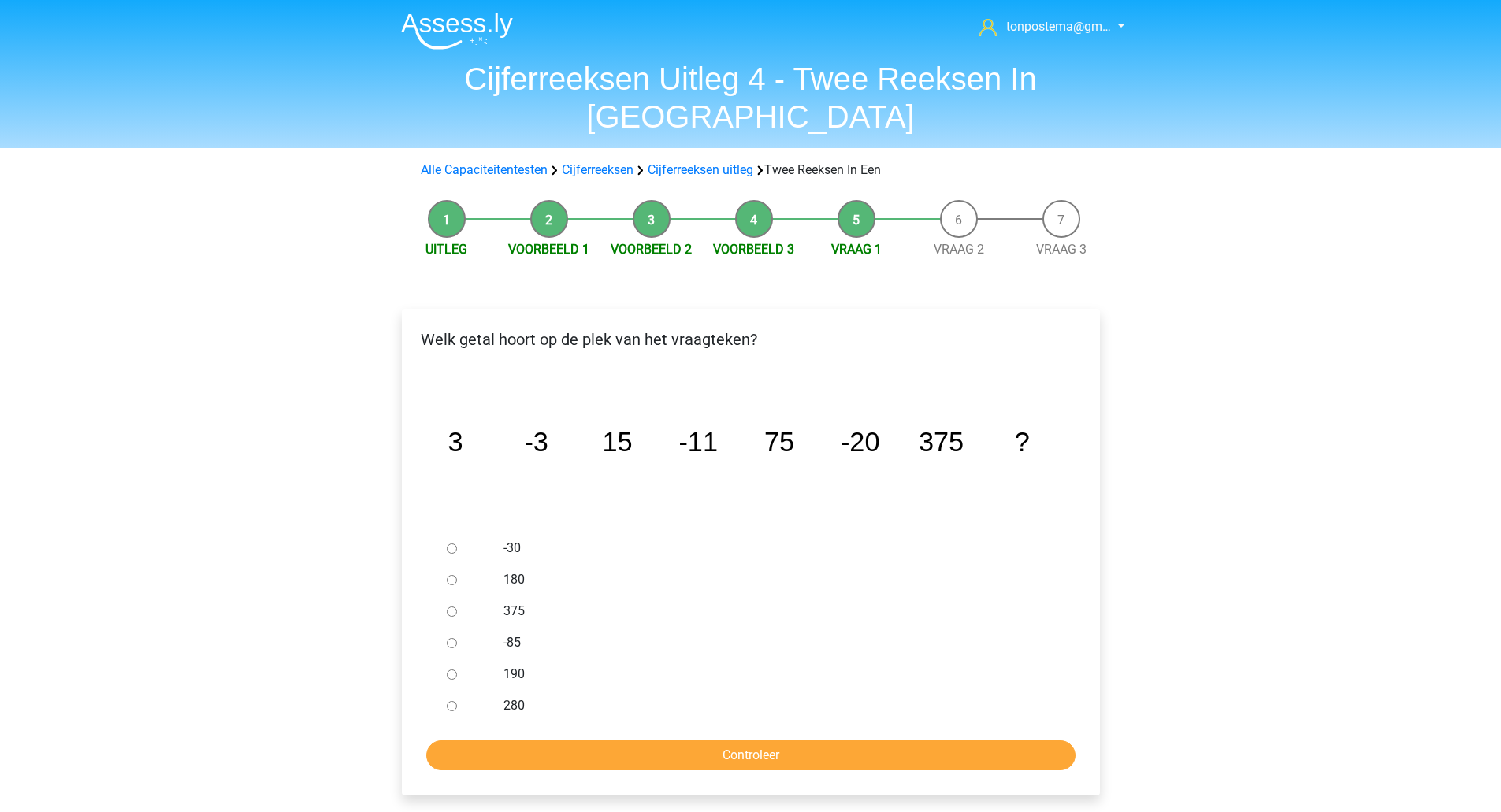
click at [448, 543] on input "-30" at bounding box center [451, 548] width 10 height 10
radio input "true"
click at [570, 740] on input "Controleer" at bounding box center [750, 755] width 649 height 30
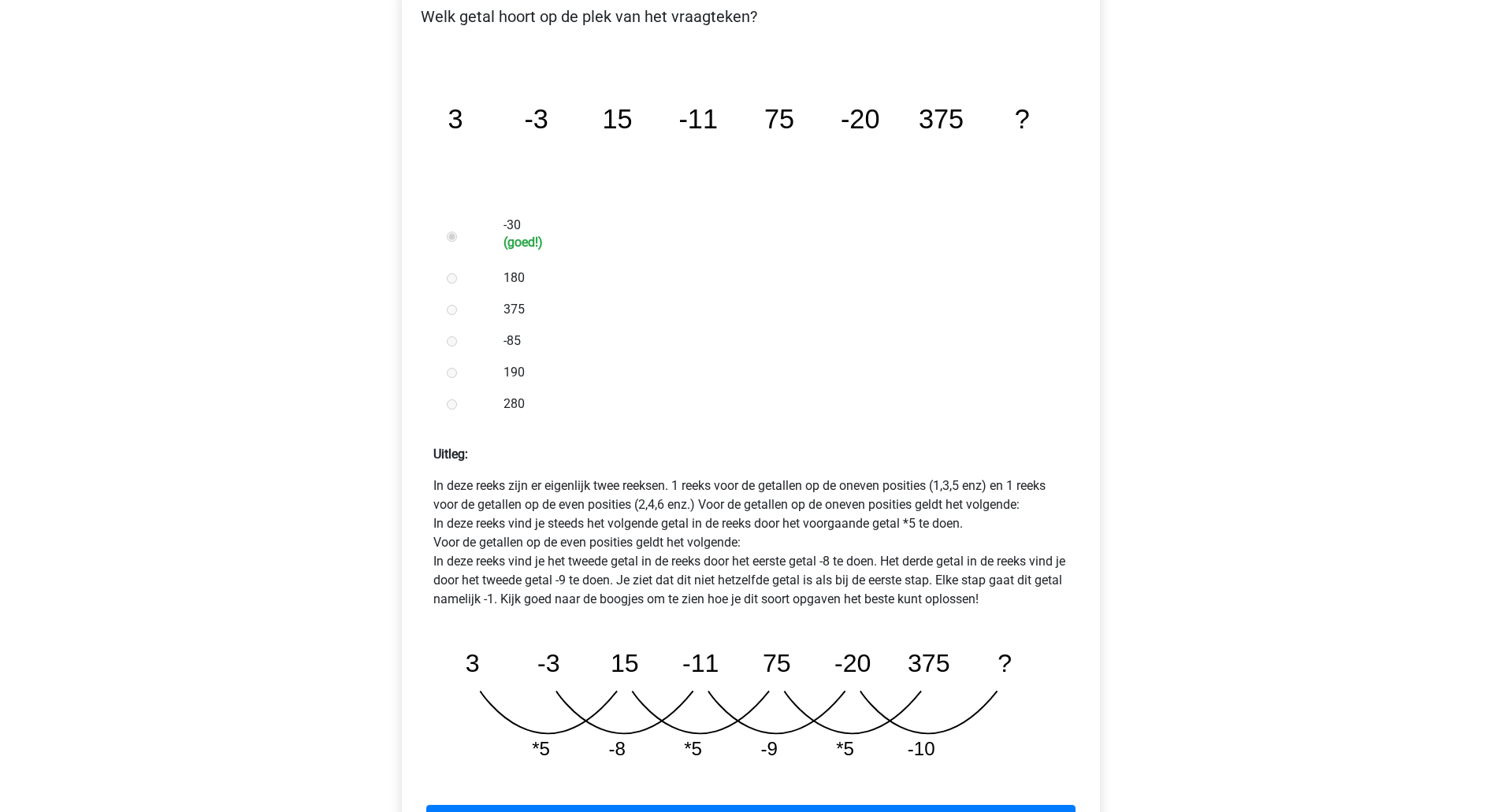
scroll to position [326, 0]
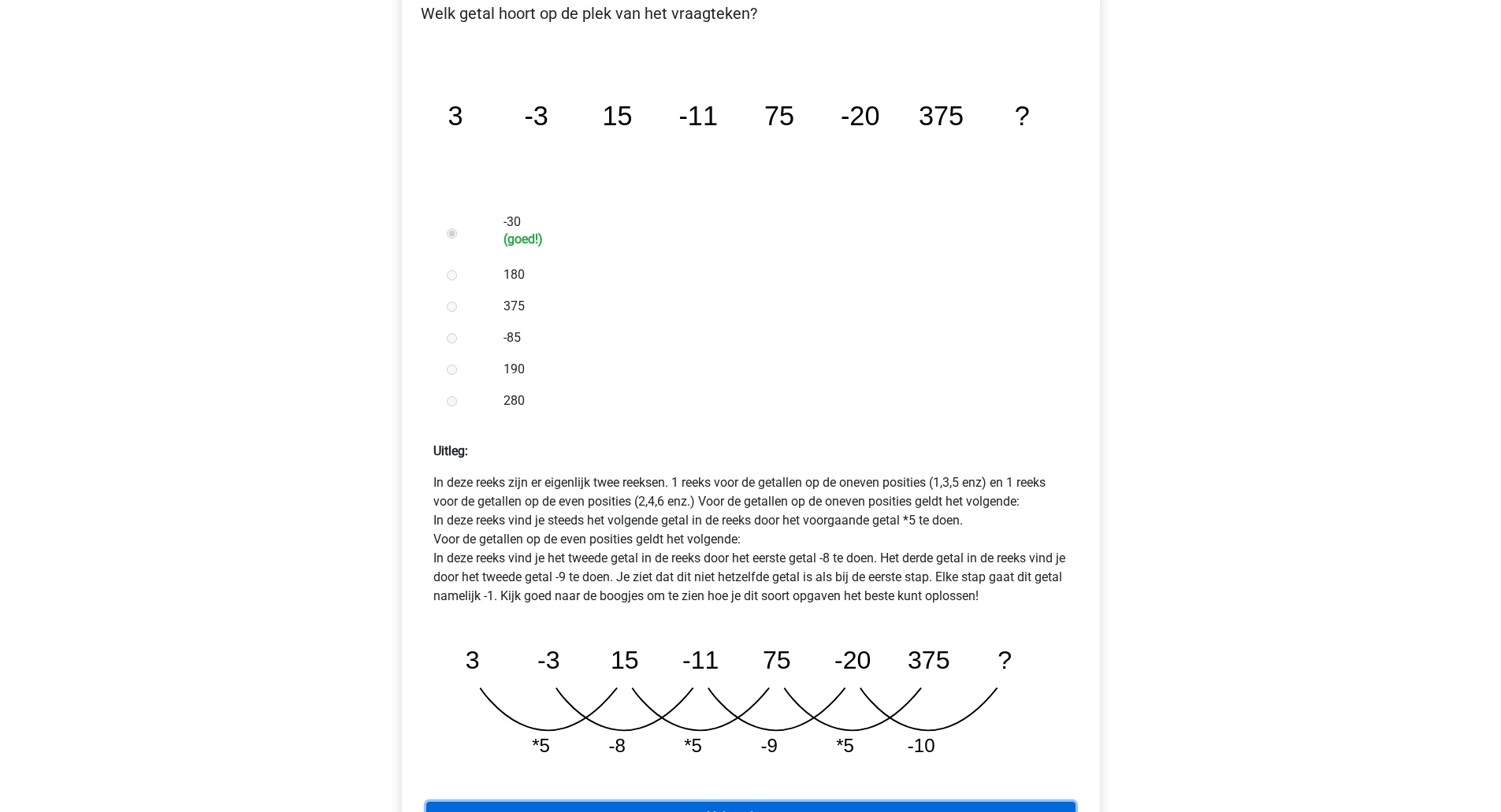
click at [730, 802] on link "Volgende vraag" at bounding box center [750, 816] width 649 height 30
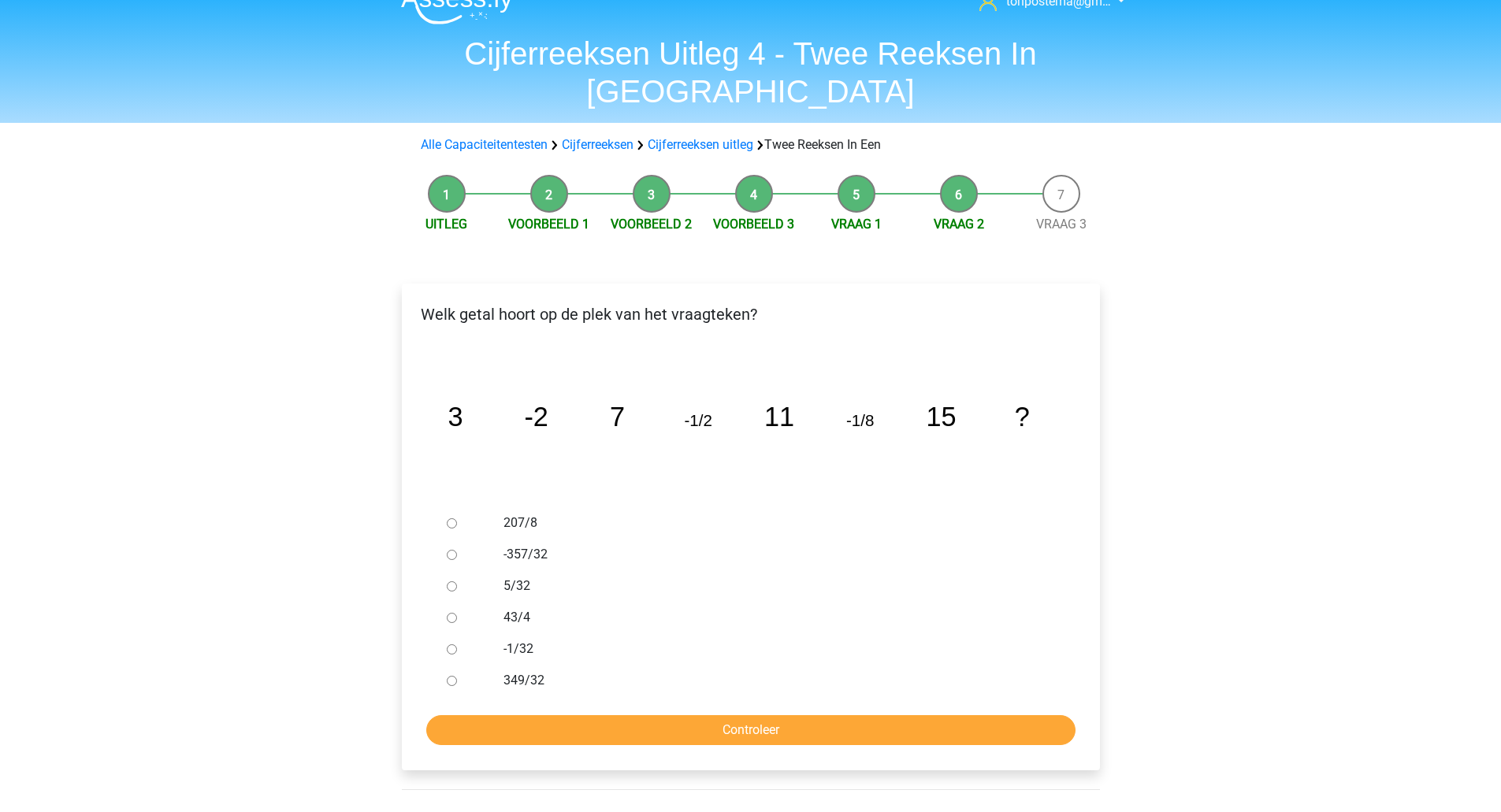
scroll to position [26, 0]
click at [507, 639] on label "-1/32" at bounding box center [776, 648] width 545 height 19
click at [457, 643] on input "-1/32" at bounding box center [451, 648] width 10 height 10
radio input "true"
click at [517, 714] on input "Controleer" at bounding box center [750, 729] width 649 height 30
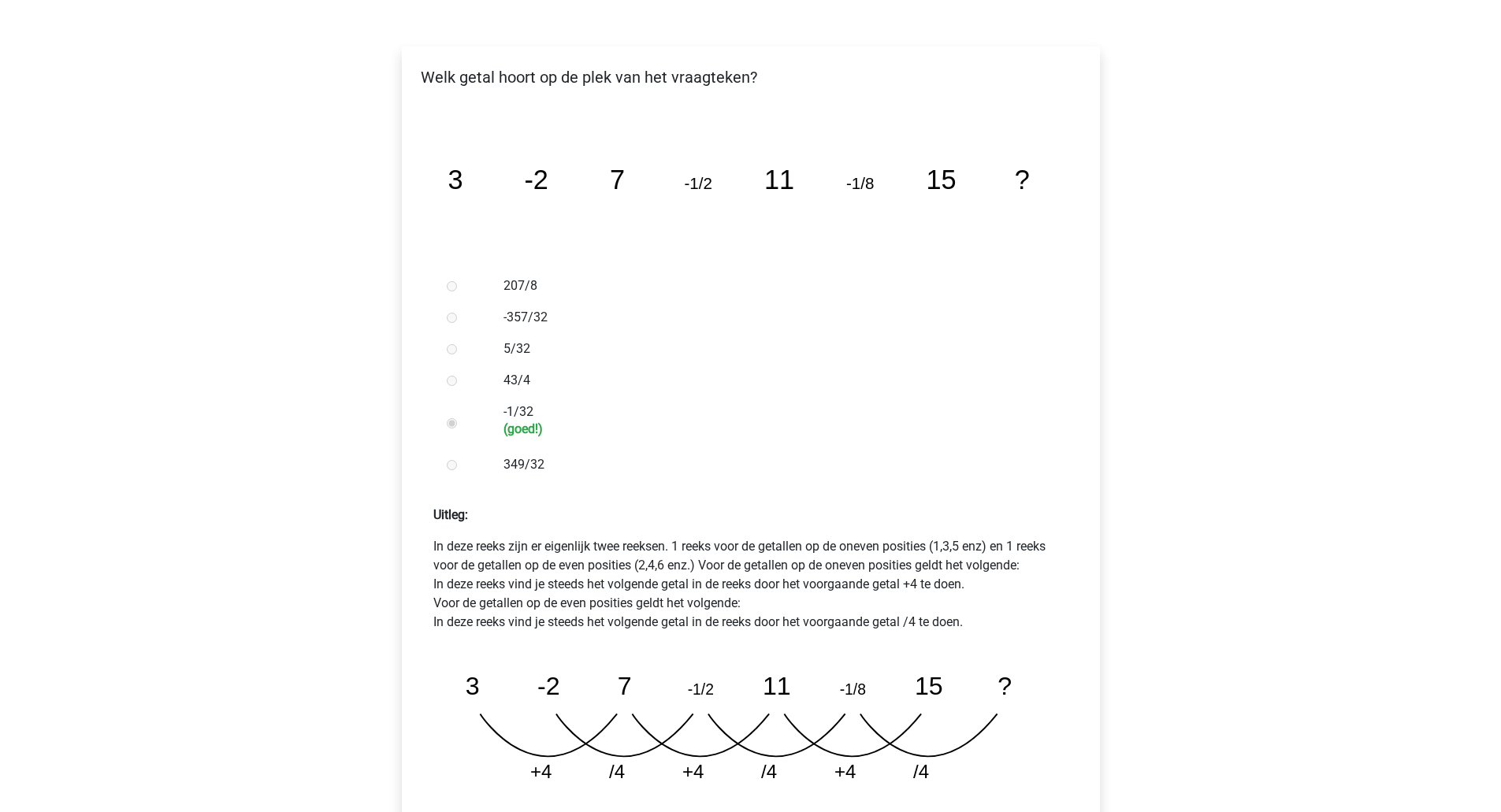
scroll to position [263, 0]
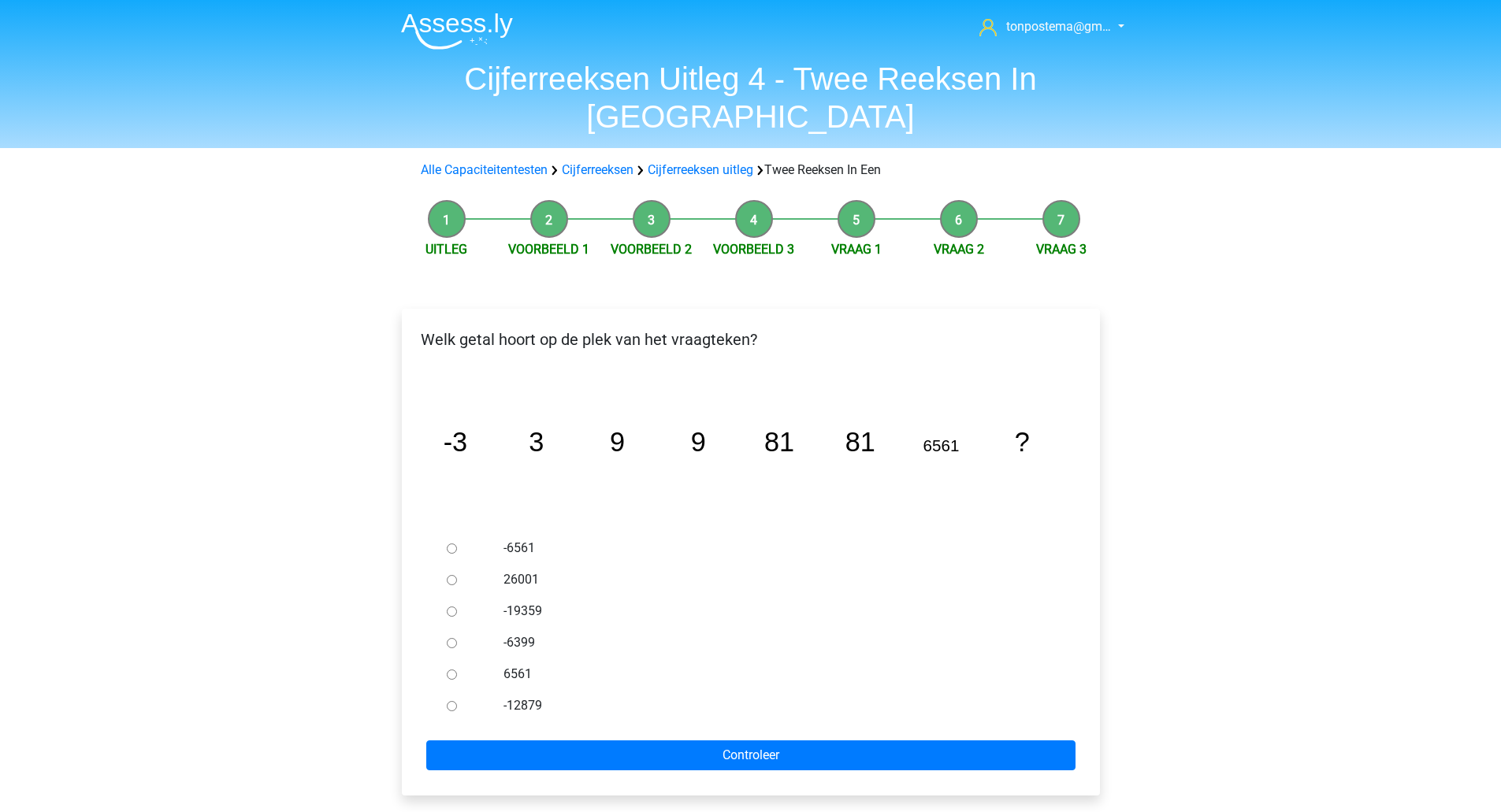
click at [454, 659] on div at bounding box center [466, 674] width 52 height 32
click at [451, 670] on input "6561" at bounding box center [451, 675] width 10 height 10
radio input "true"
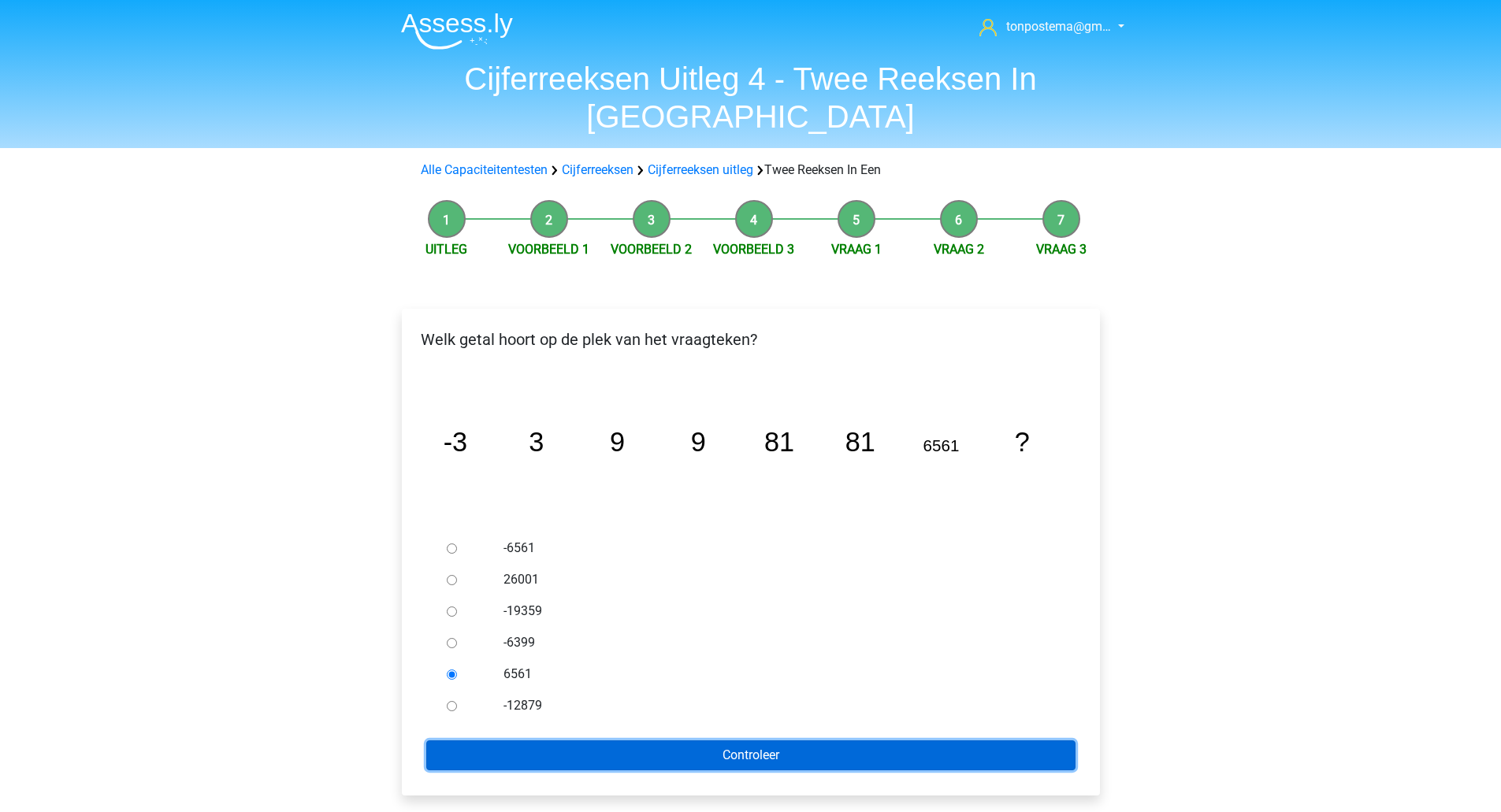
click at [499, 740] on input "Controleer" at bounding box center [750, 755] width 649 height 30
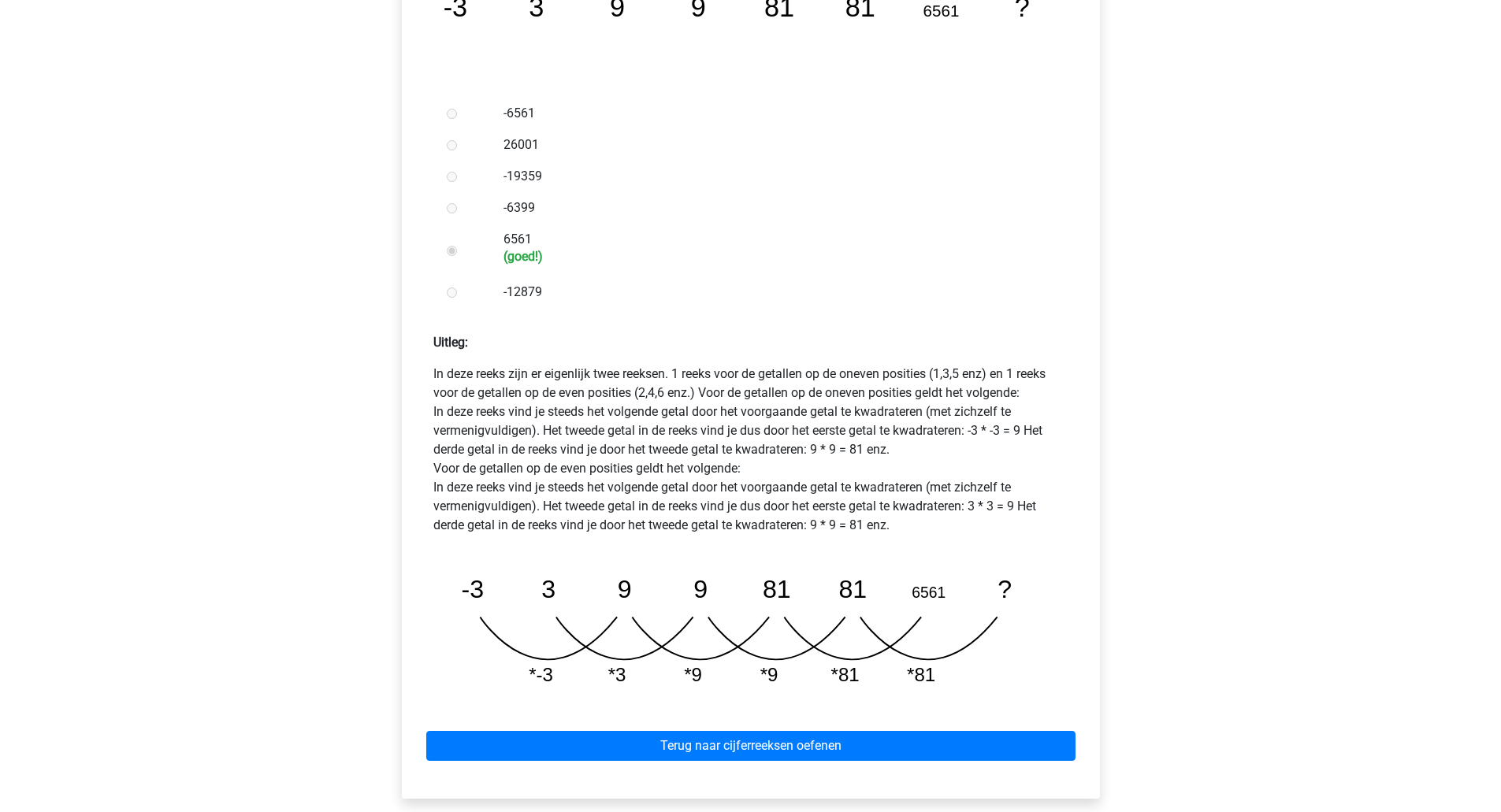
scroll to position [435, 0]
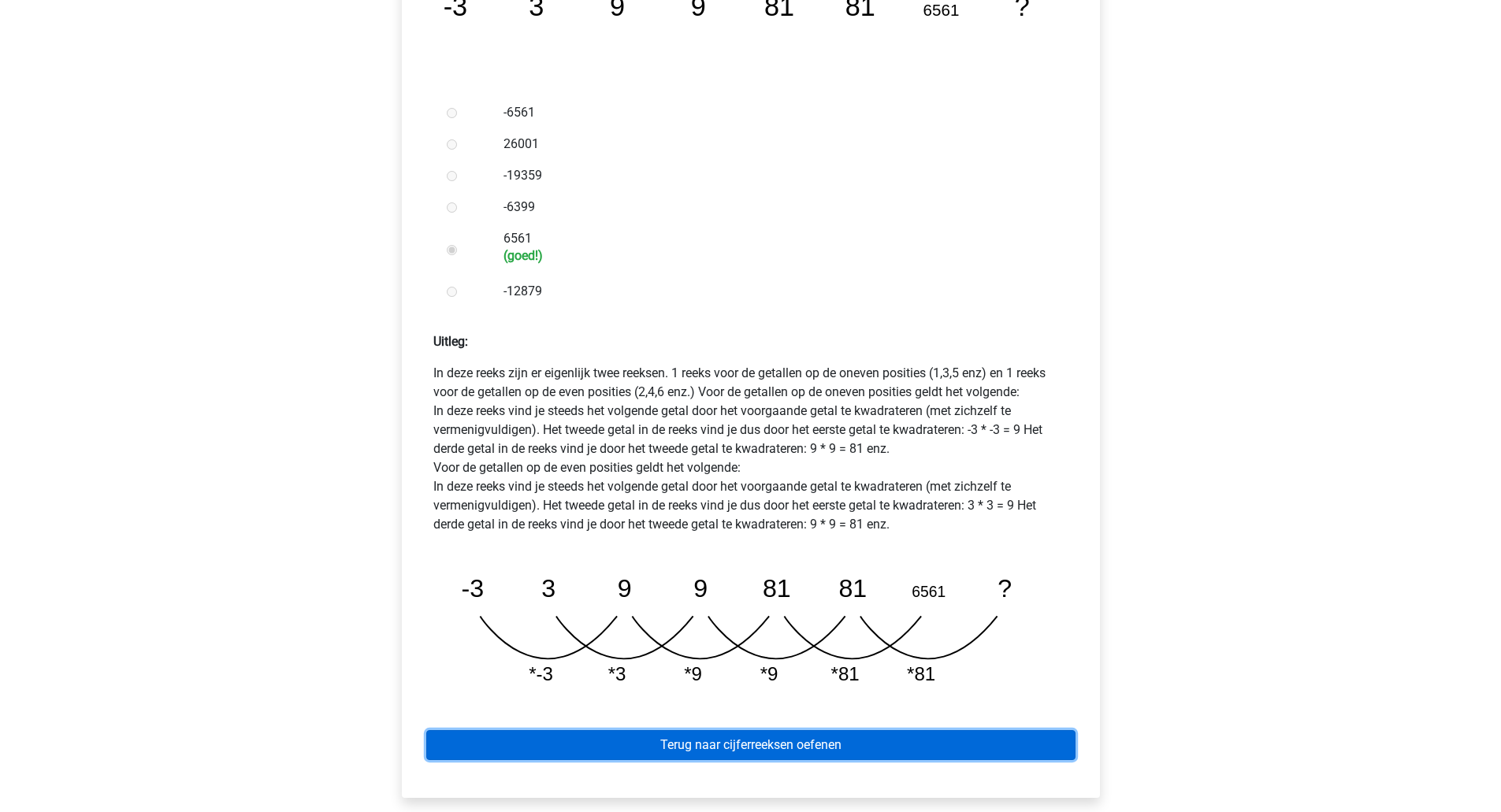
click at [757, 730] on link "Terug naar cijferreeksen oefenen" at bounding box center [750, 744] width 649 height 30
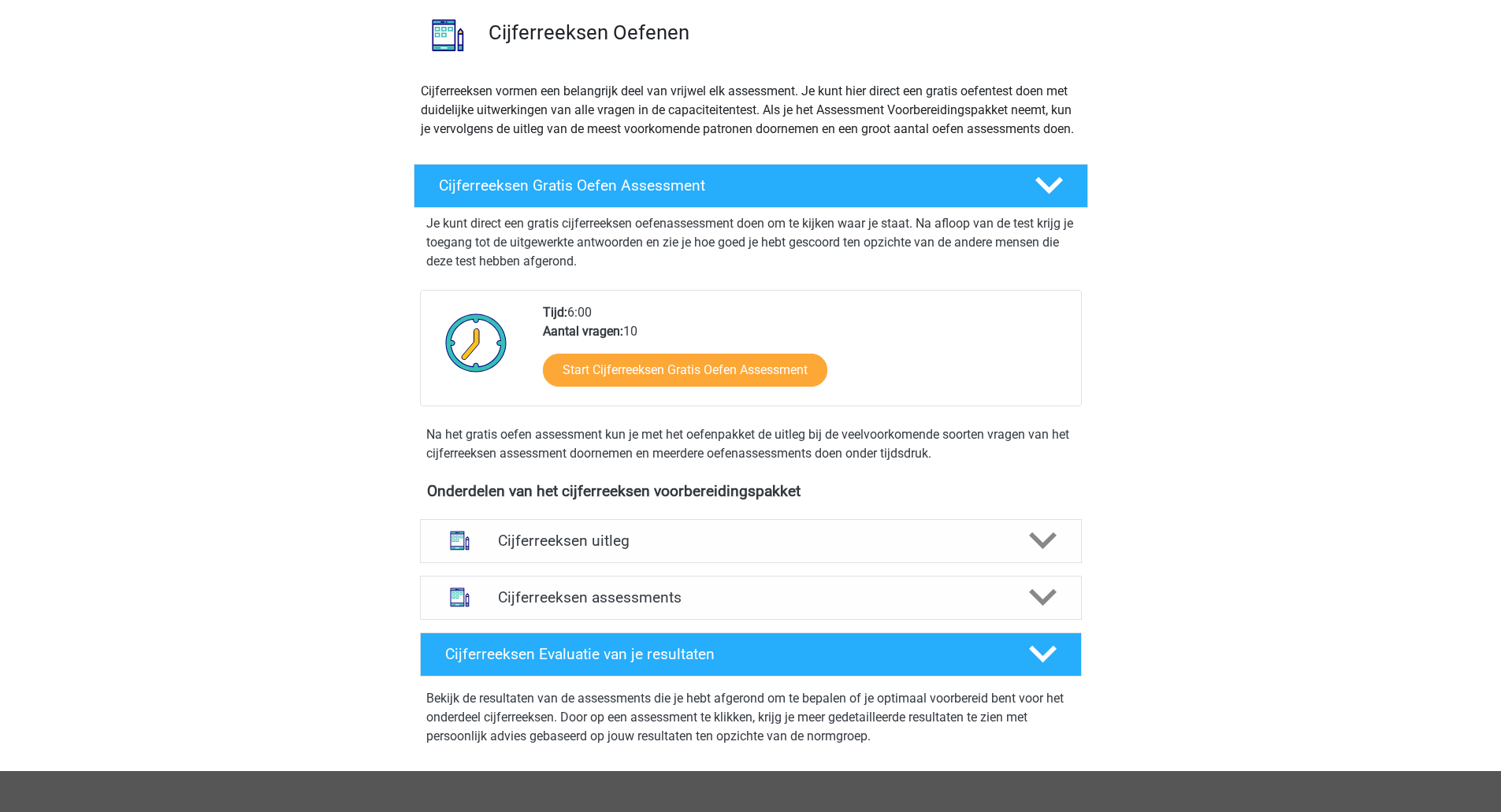
scroll to position [174, 0]
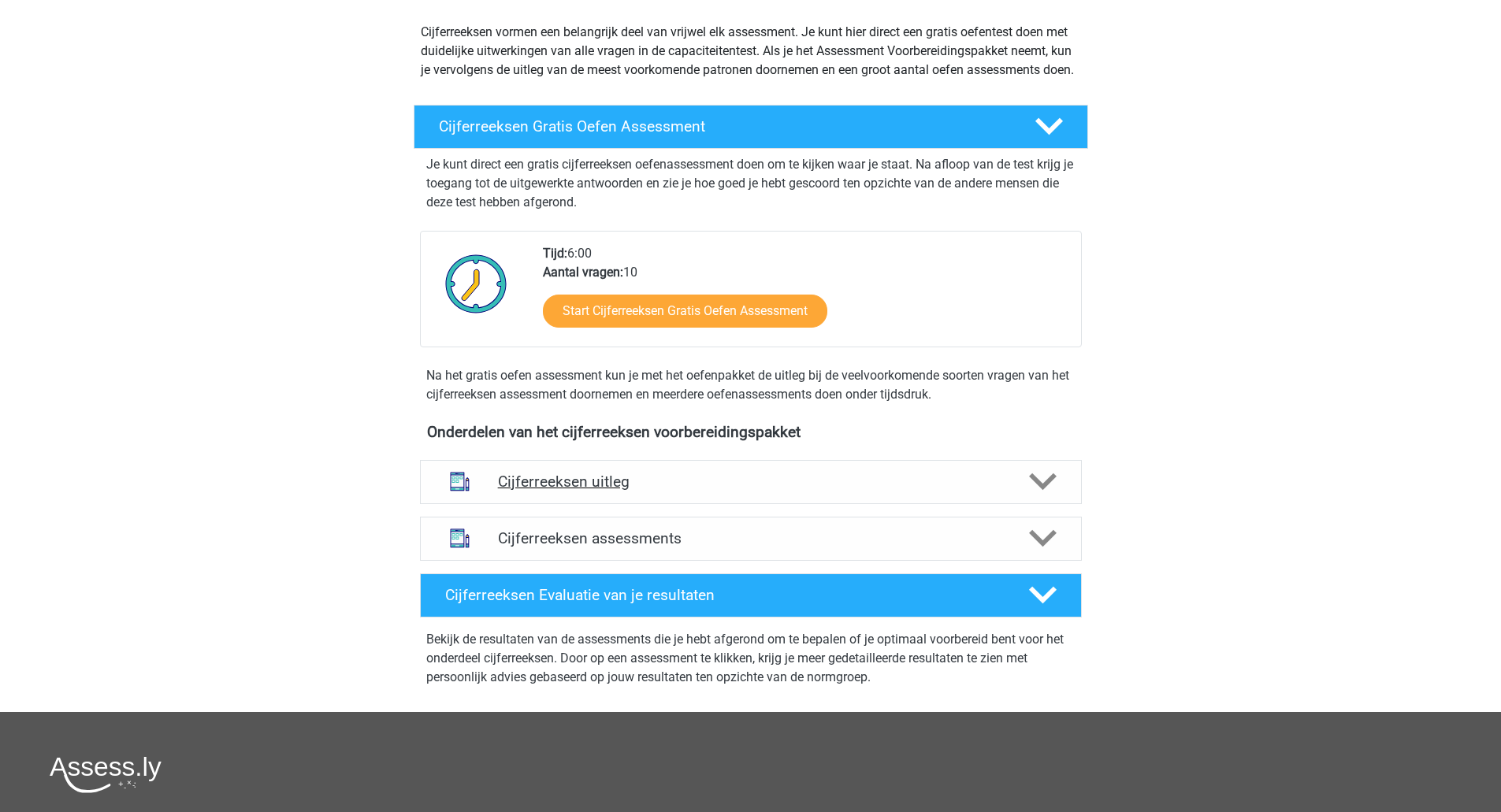
click at [653, 491] on h4 "Cijferreeksen uitleg" at bounding box center [750, 481] width 505 height 18
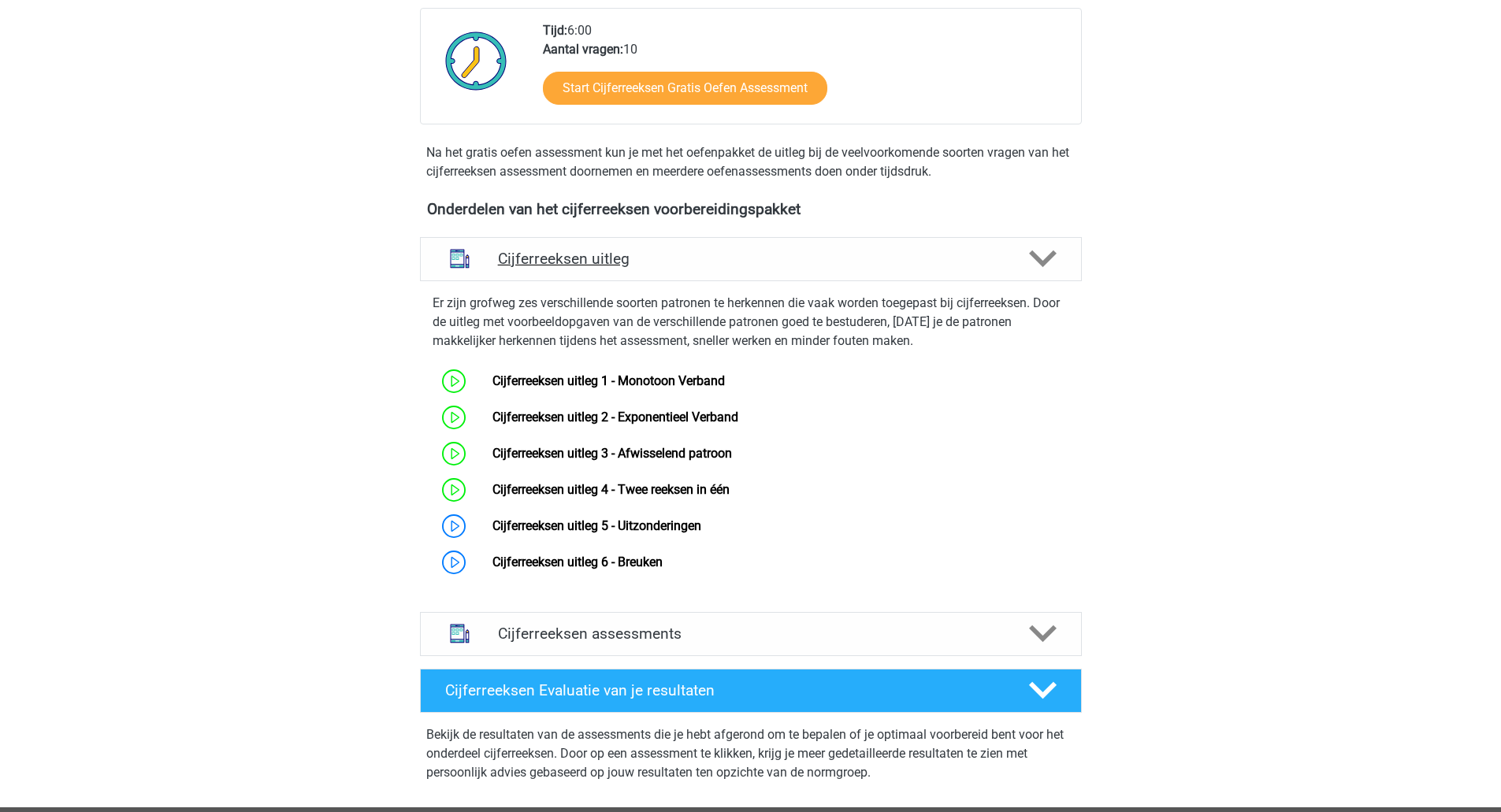
scroll to position [402, 0]
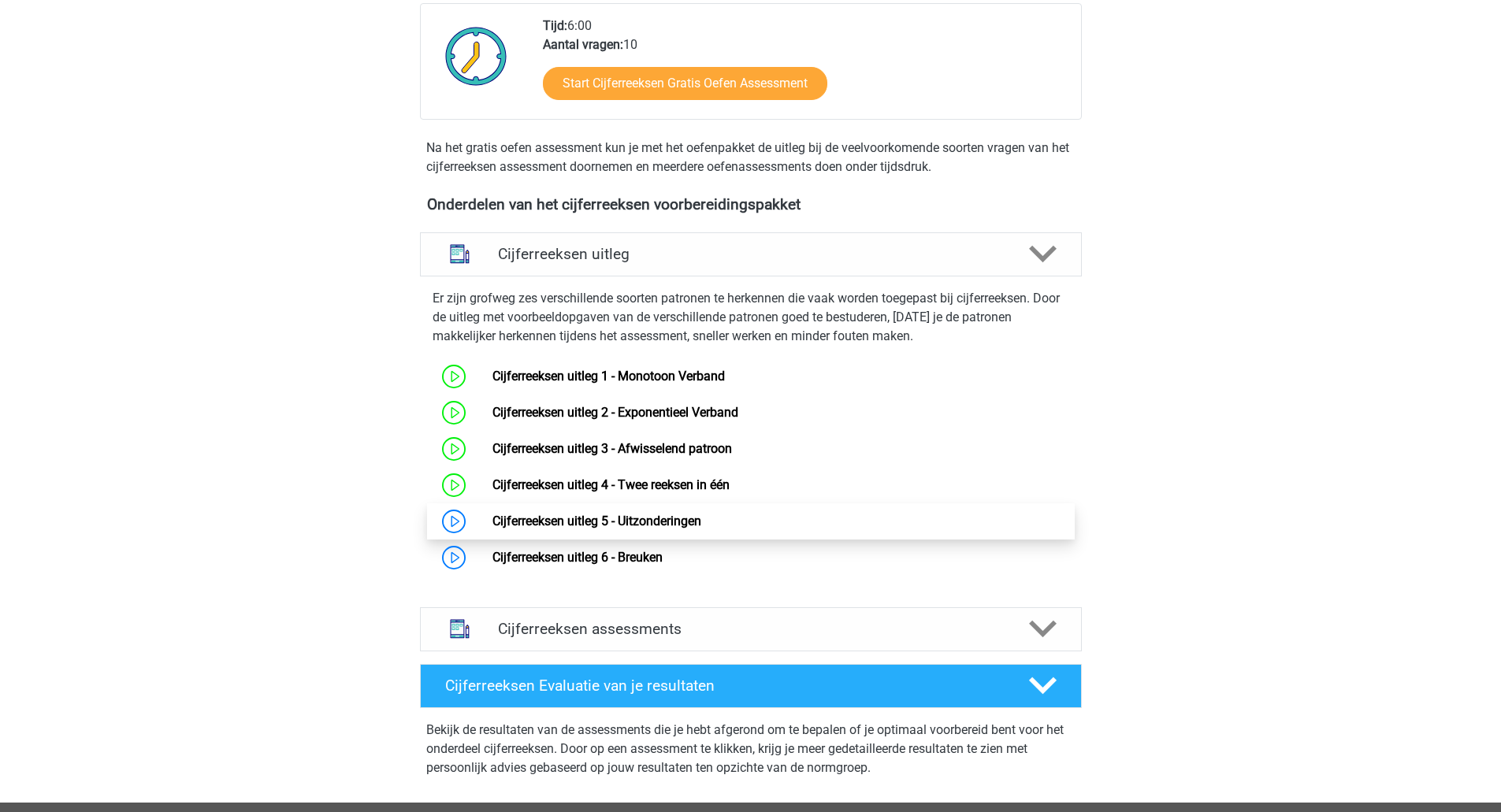
click at [645, 528] on link "Cijferreeksen uitleg 5 - Uitzonderingen" at bounding box center [597, 520] width 209 height 15
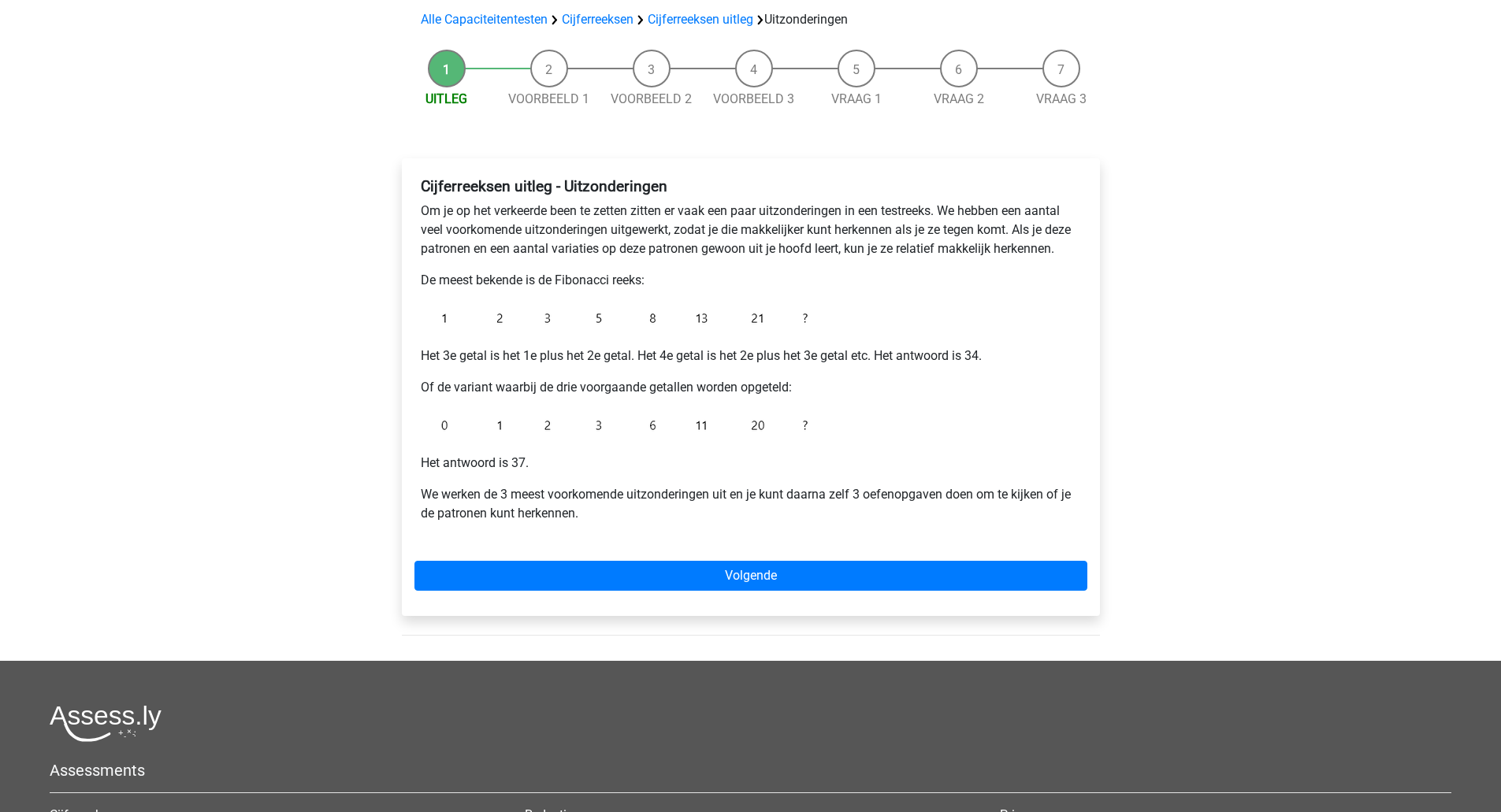
scroll to position [113, 0]
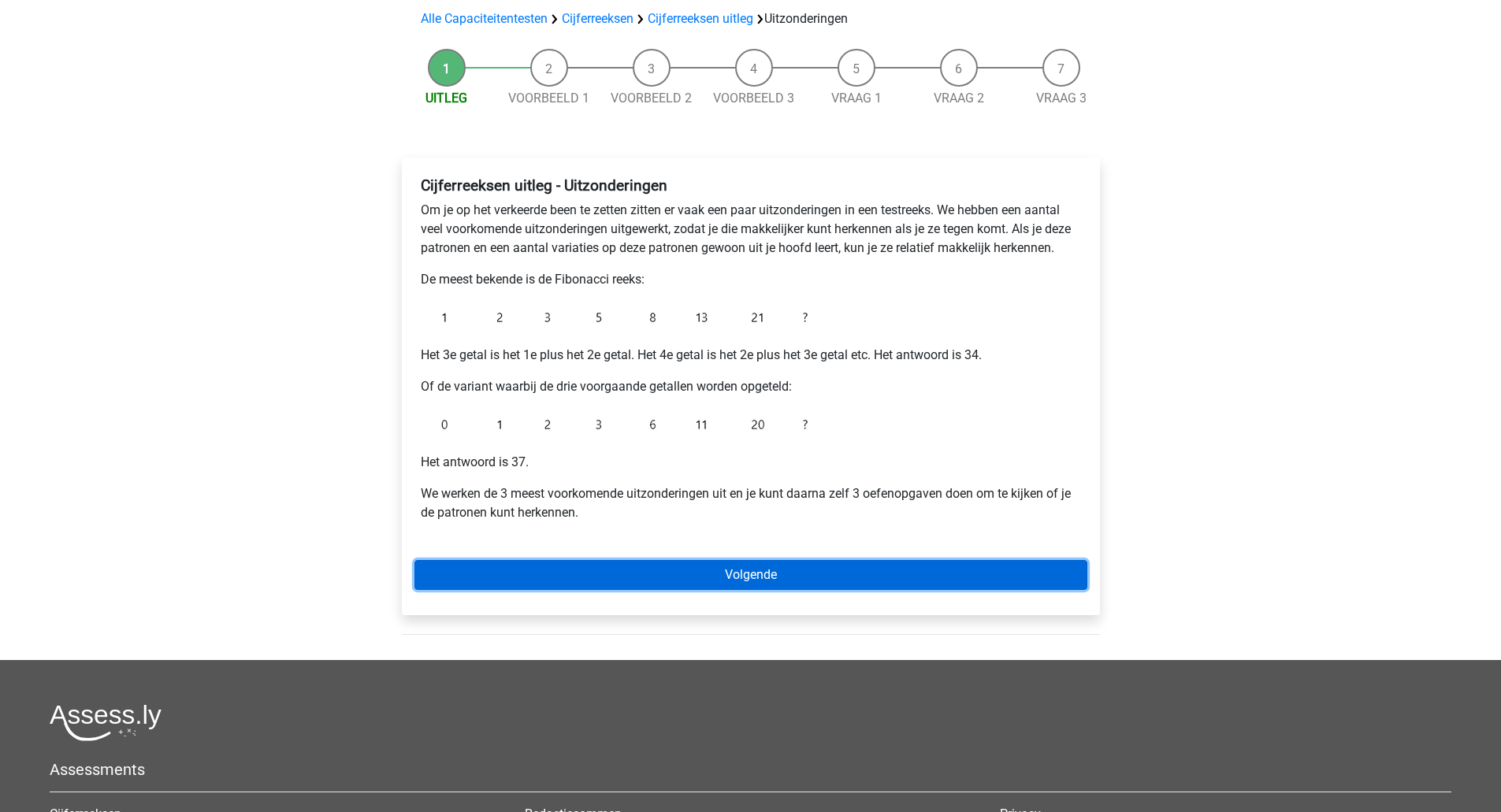
click at [735, 576] on link "Volgende" at bounding box center [750, 575] width 673 height 30
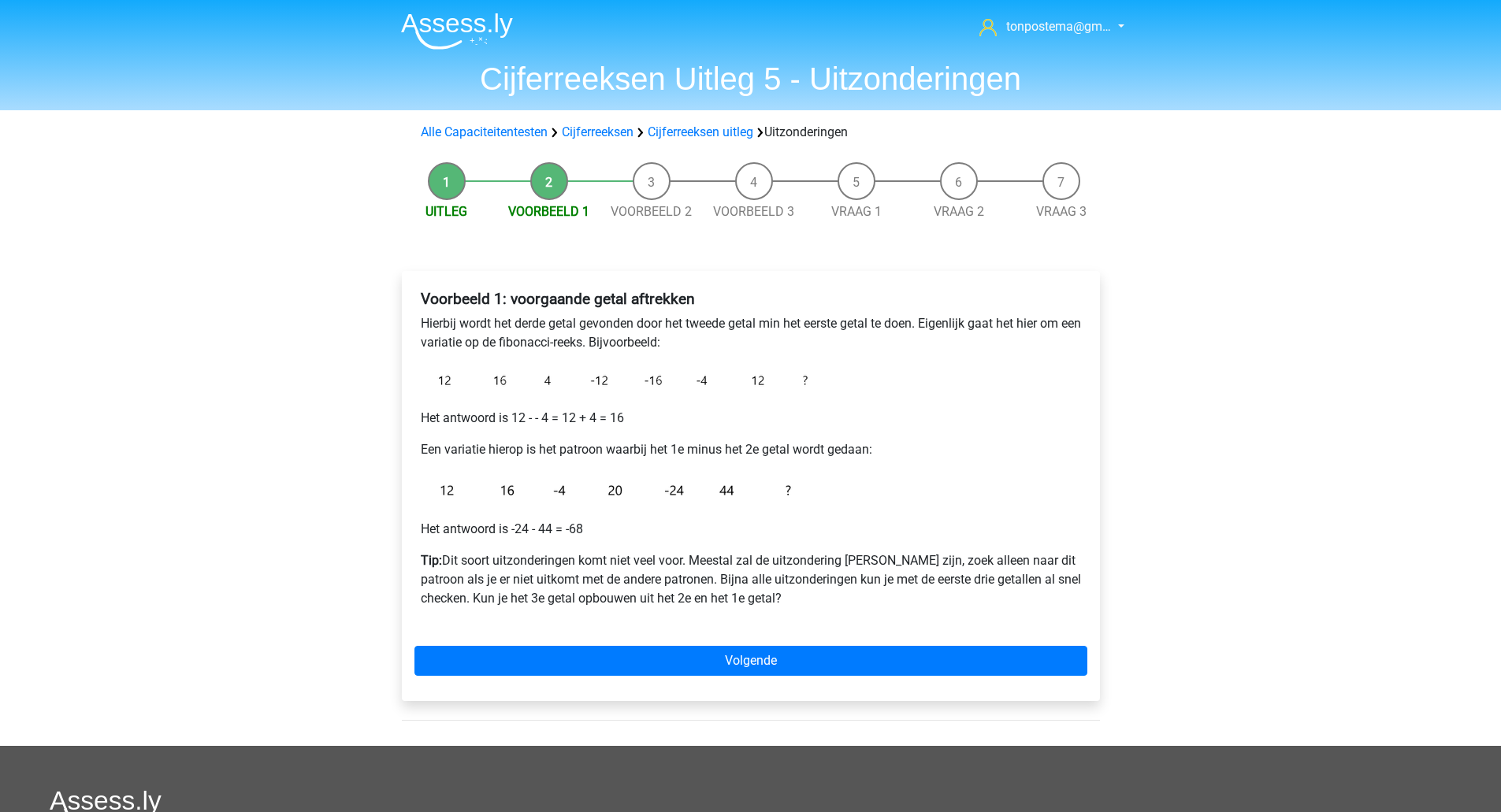
click at [541, 378] on img at bounding box center [618, 380] width 394 height 32
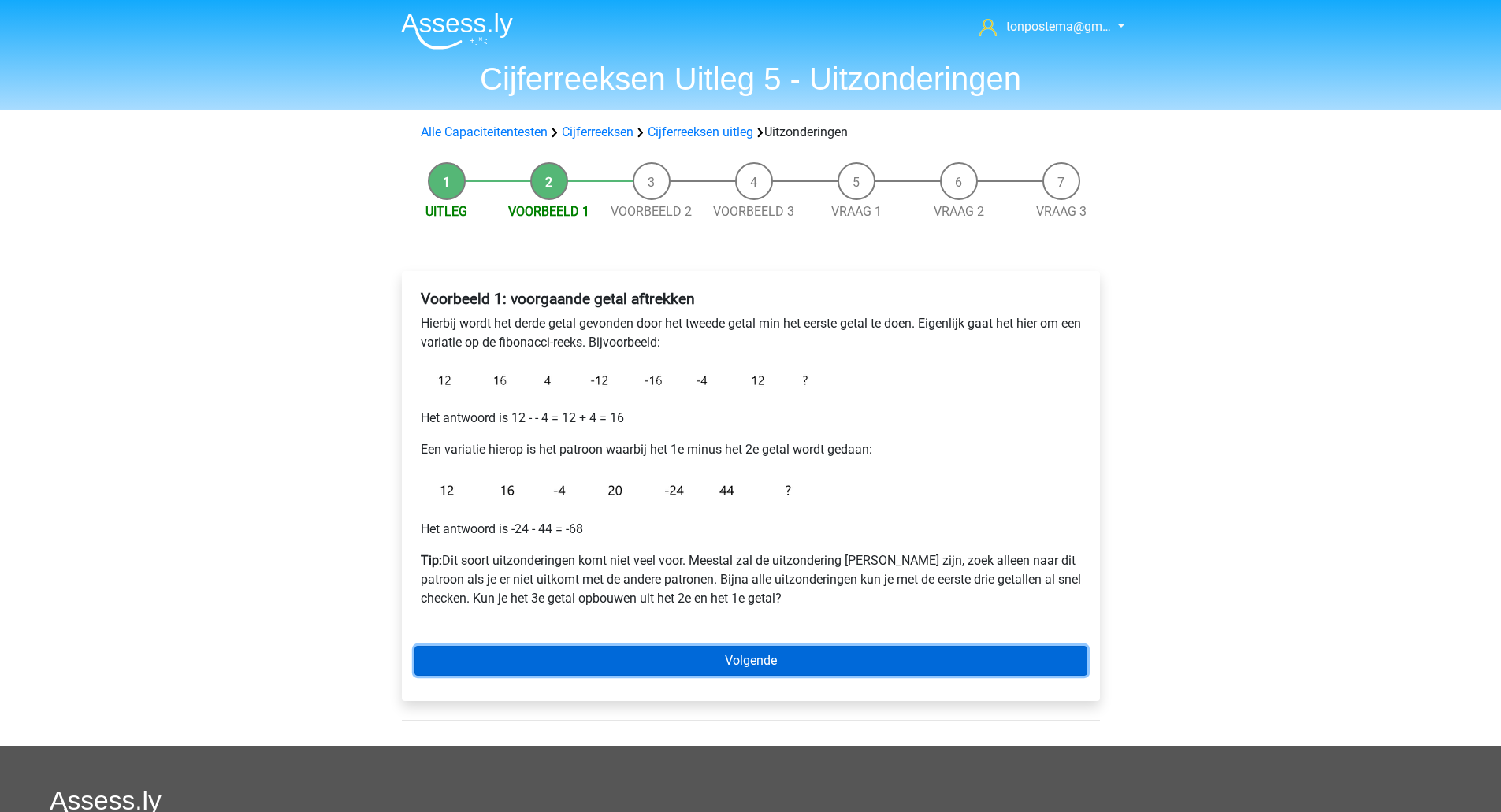
click at [619, 658] on link "Volgende" at bounding box center [750, 660] width 673 height 30
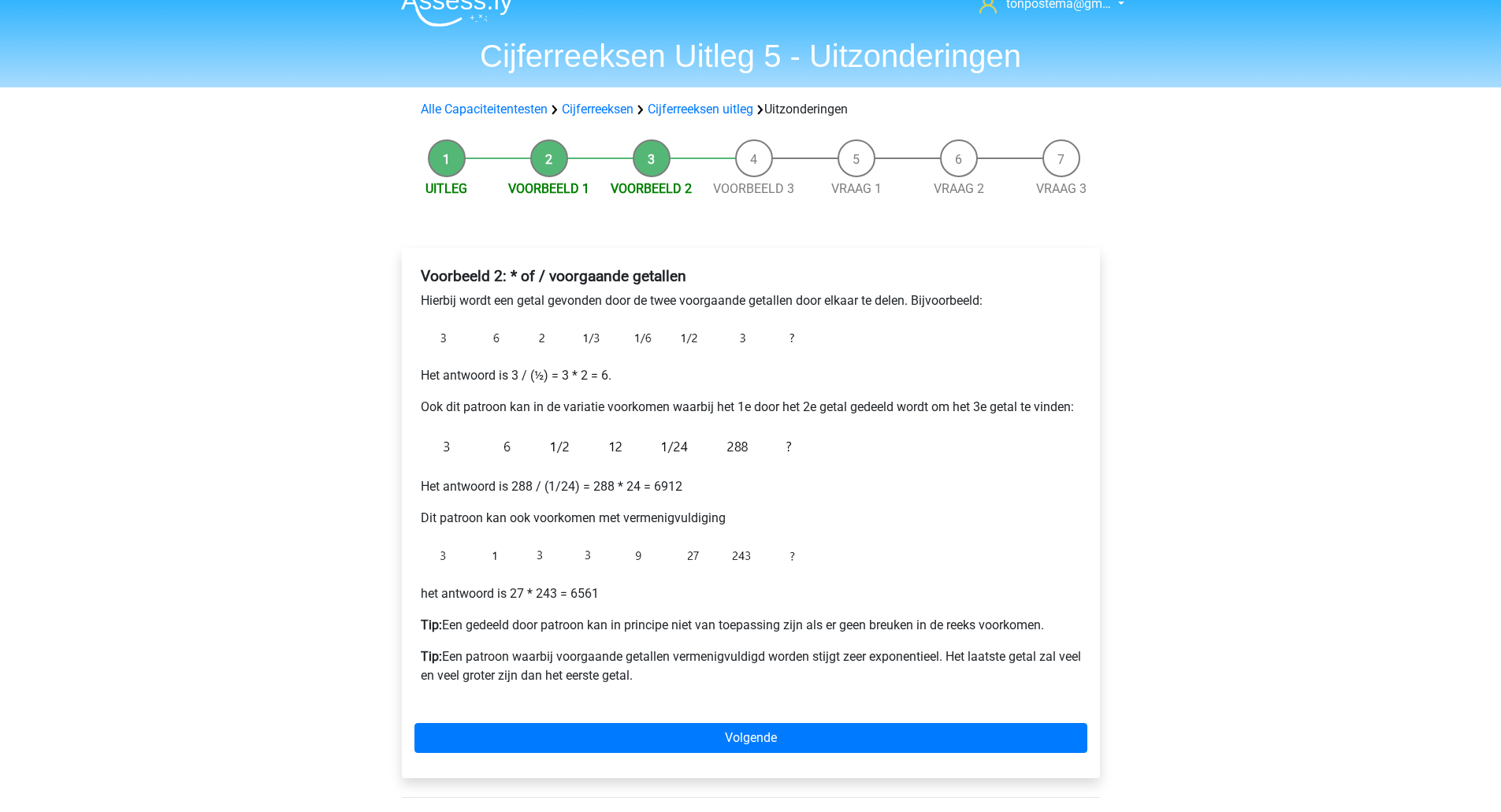
scroll to position [24, 0]
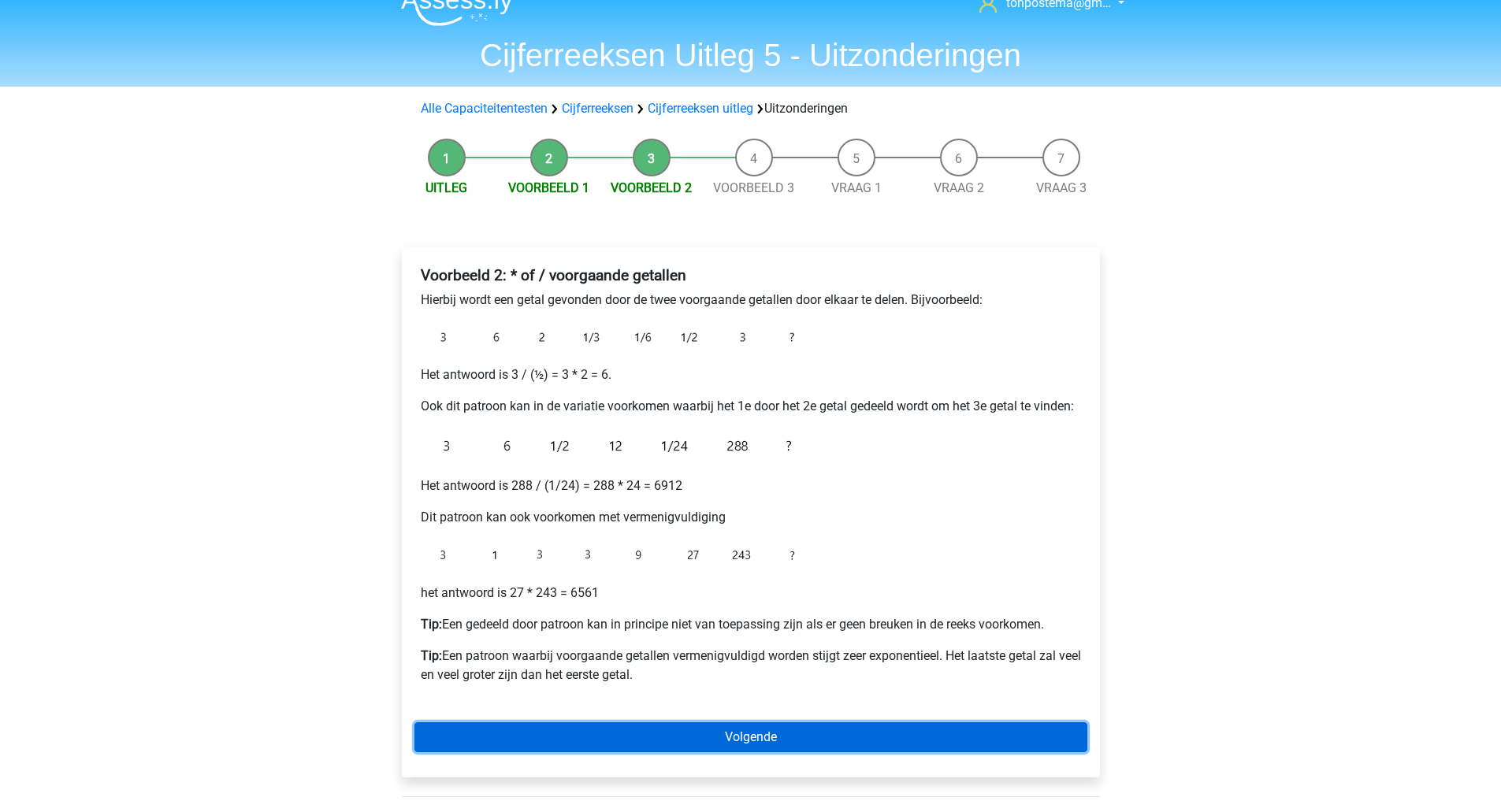
click at [801, 741] on link "Volgende" at bounding box center [750, 737] width 673 height 30
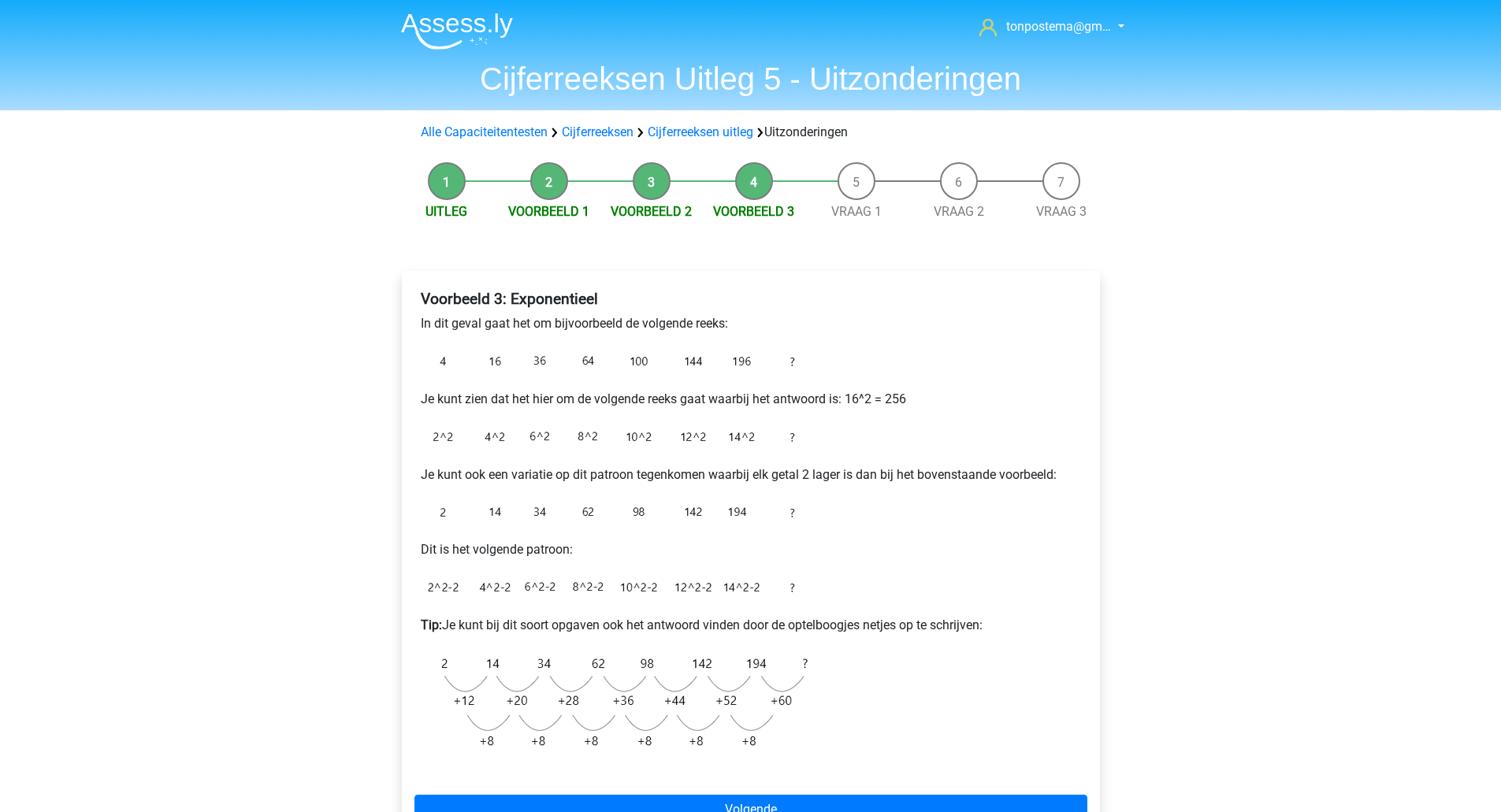
click at [756, 174] on li "Voorbeeld 3" at bounding box center [754, 191] width 103 height 59
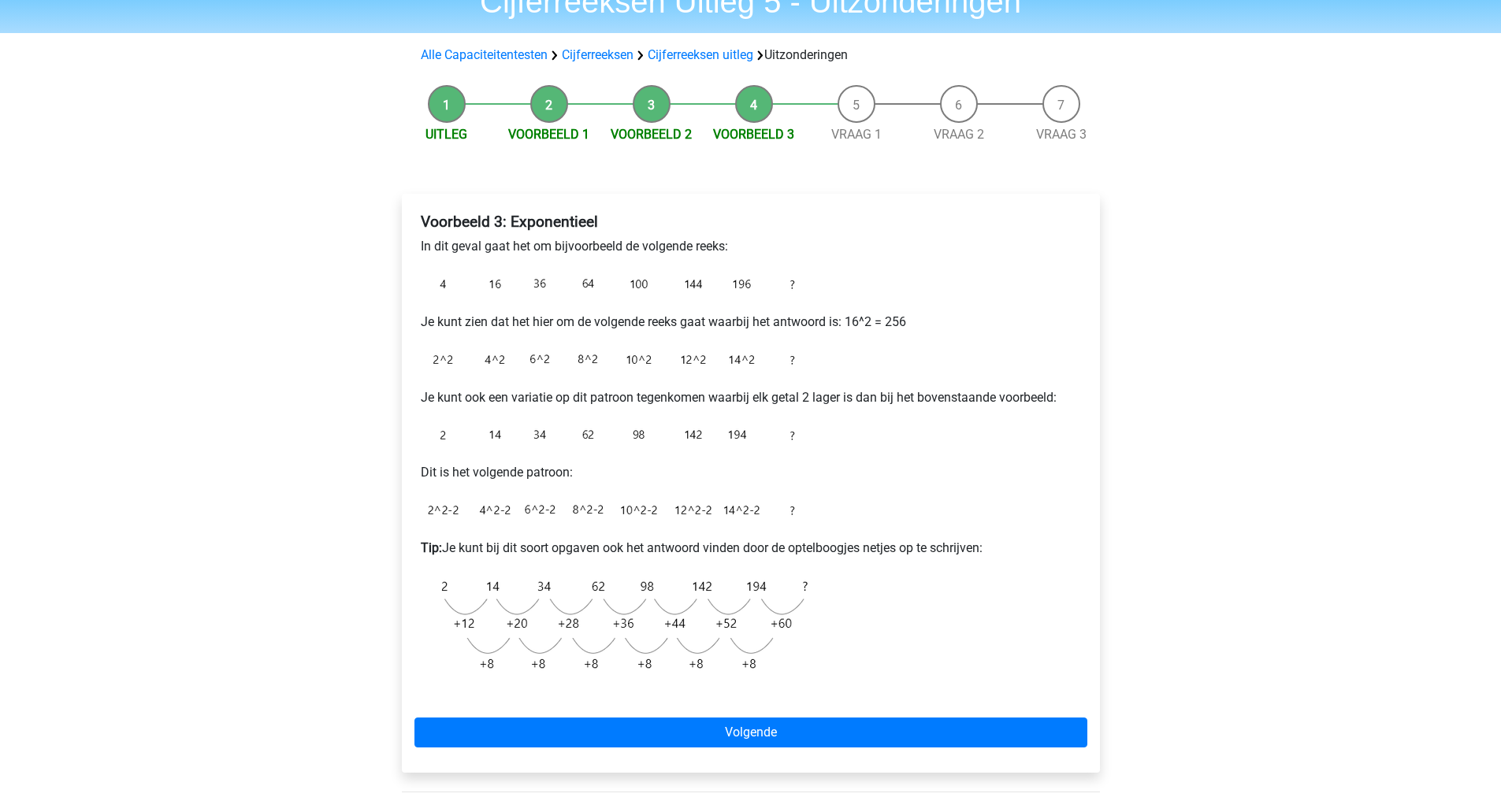
scroll to position [78, 0]
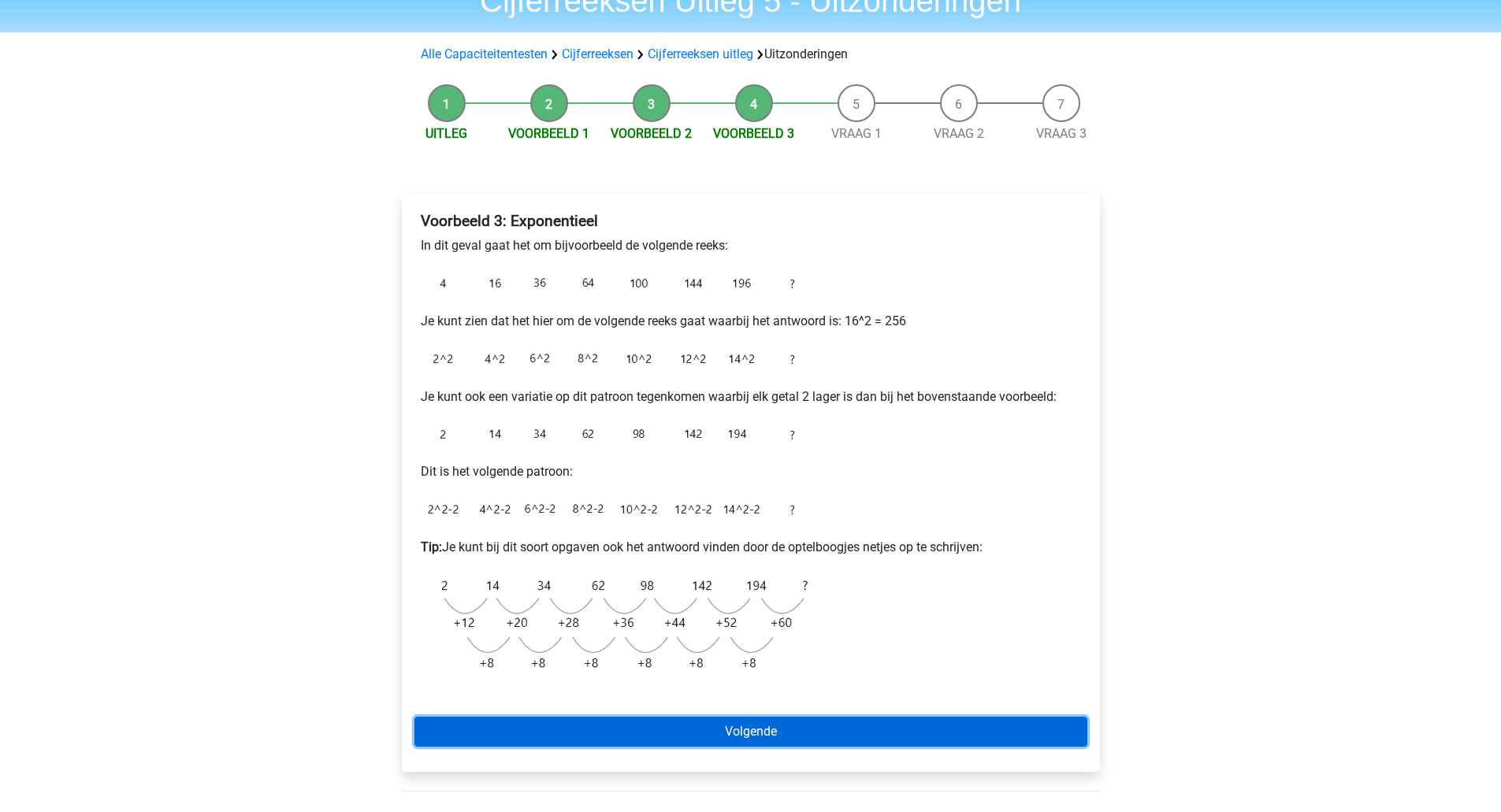
click at [693, 735] on link "Volgende" at bounding box center [750, 731] width 673 height 30
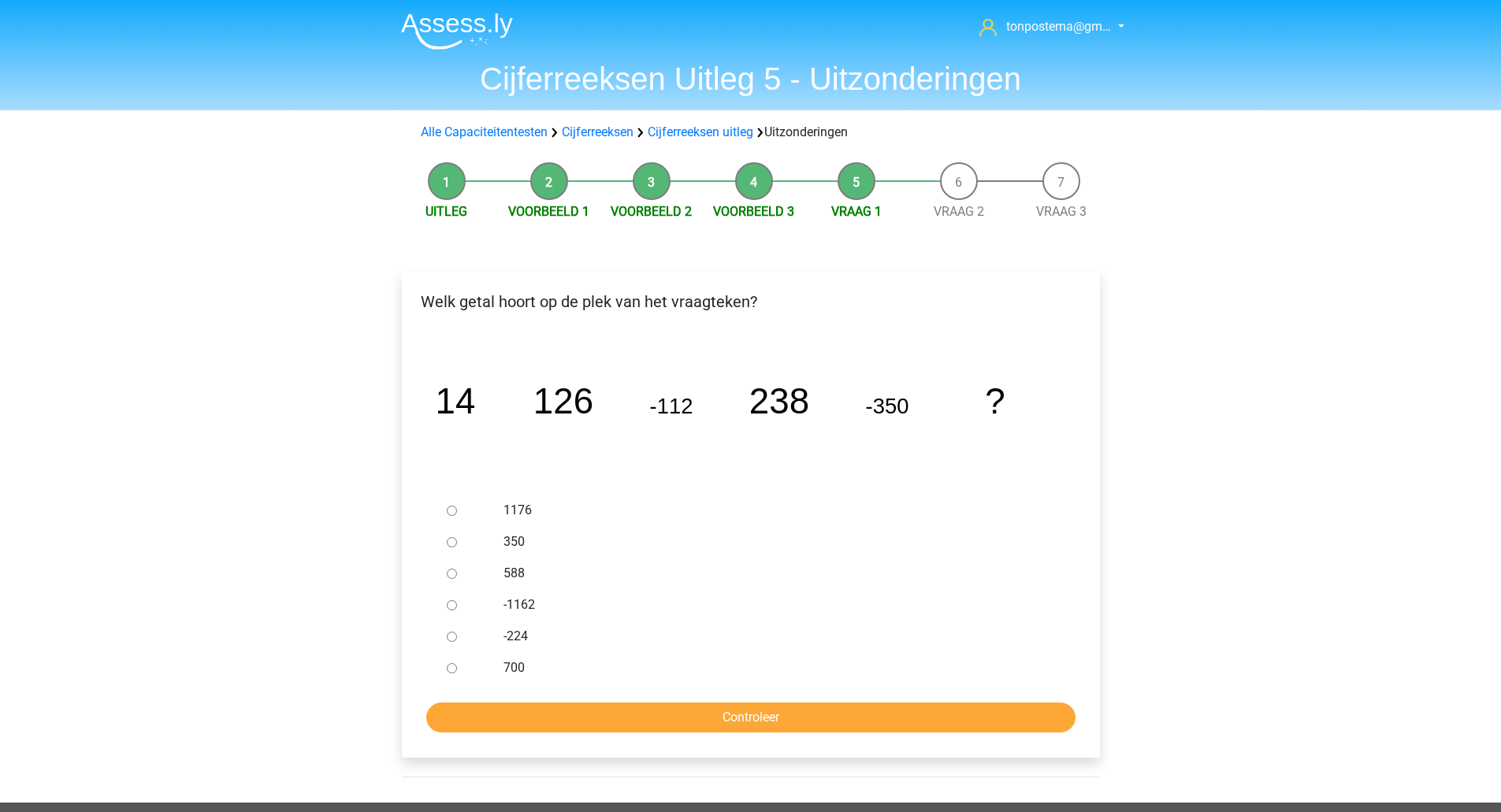
click at [445, 572] on div at bounding box center [466, 573] width 52 height 32
click at [453, 575] on input "588" at bounding box center [451, 574] width 10 height 10
radio input "true"
click at [528, 719] on input "Controleer" at bounding box center [750, 717] width 649 height 30
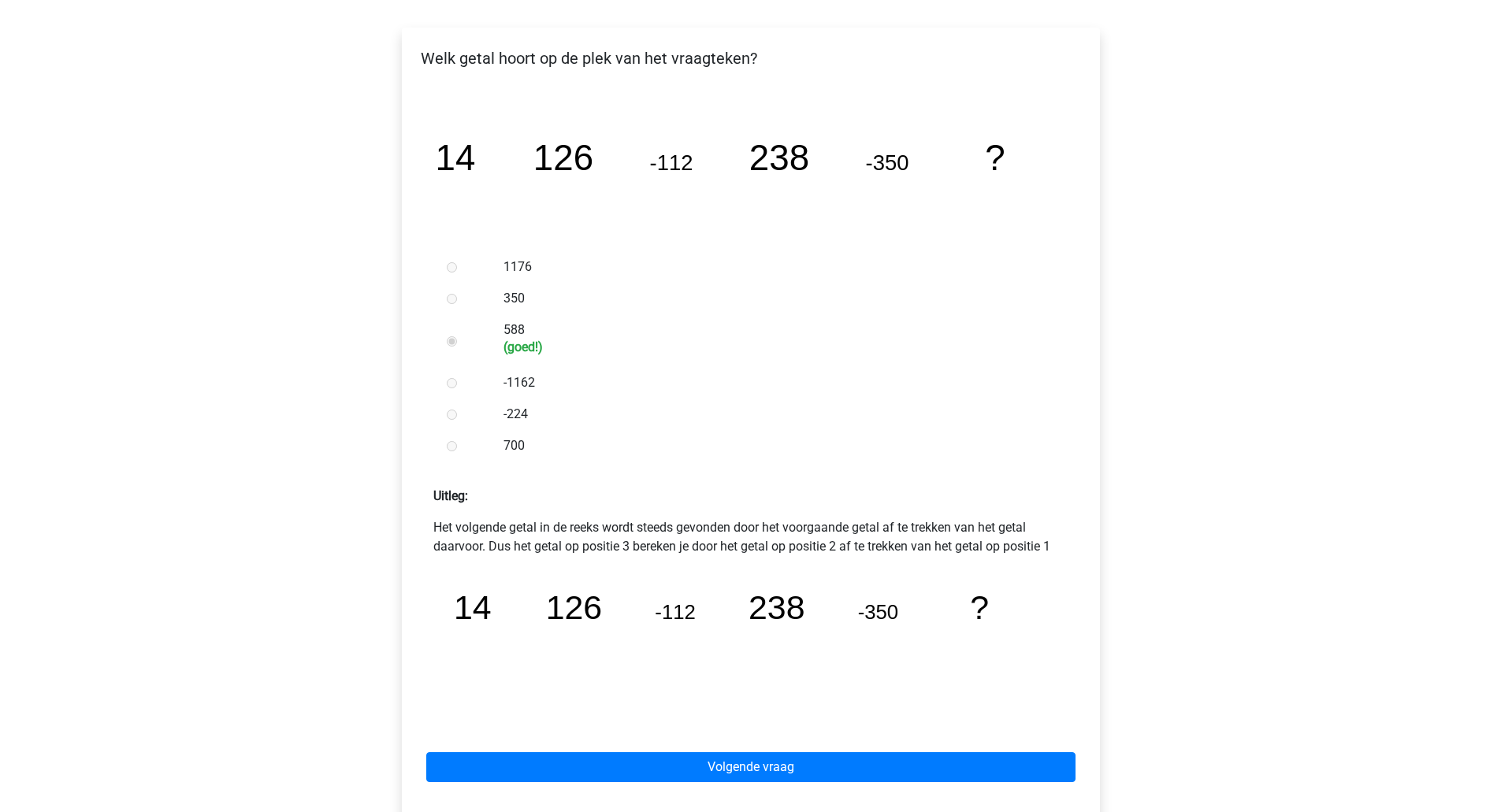
scroll to position [245, 0]
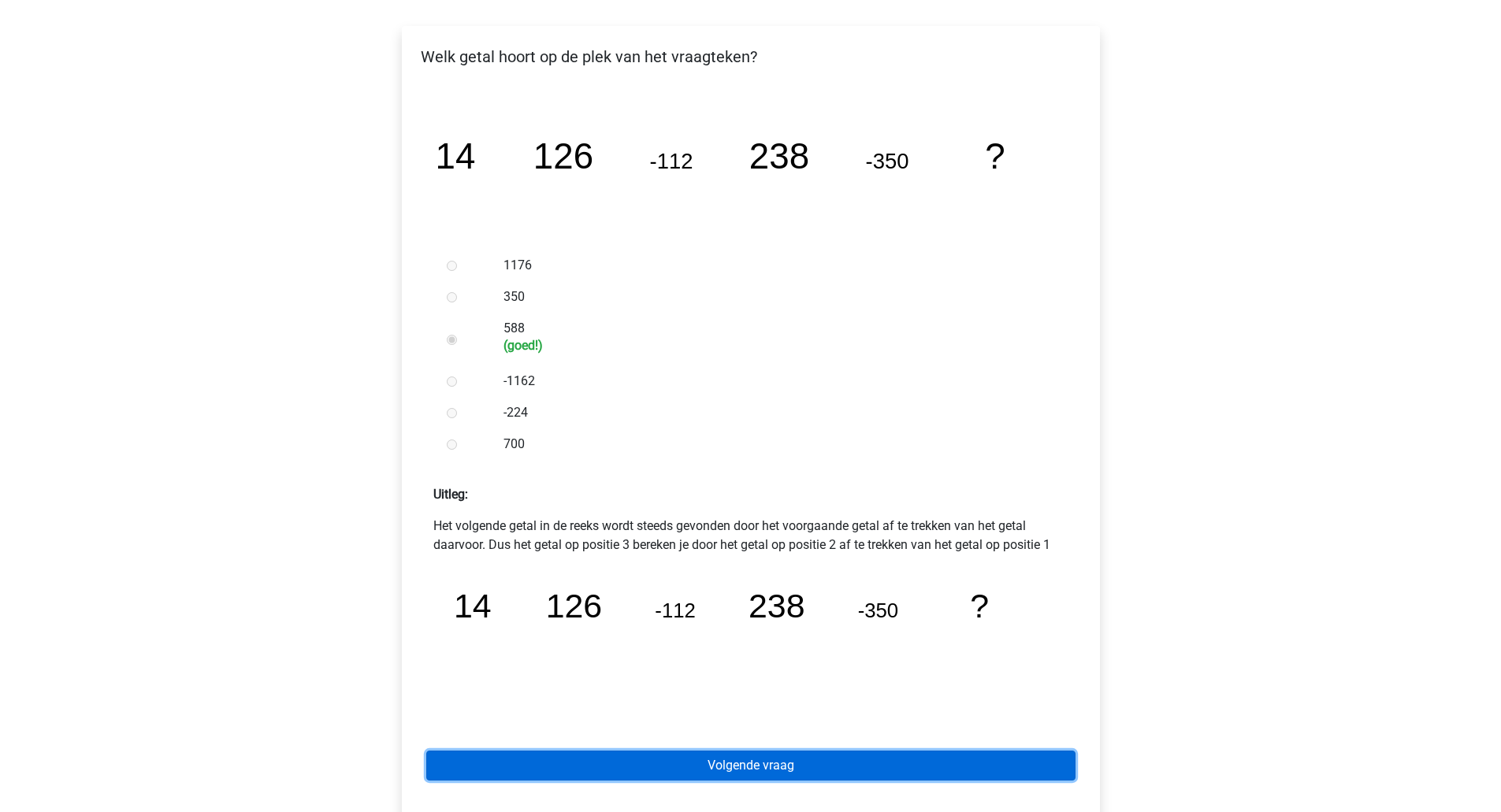
click at [738, 761] on link "Volgende vraag" at bounding box center [750, 765] width 649 height 30
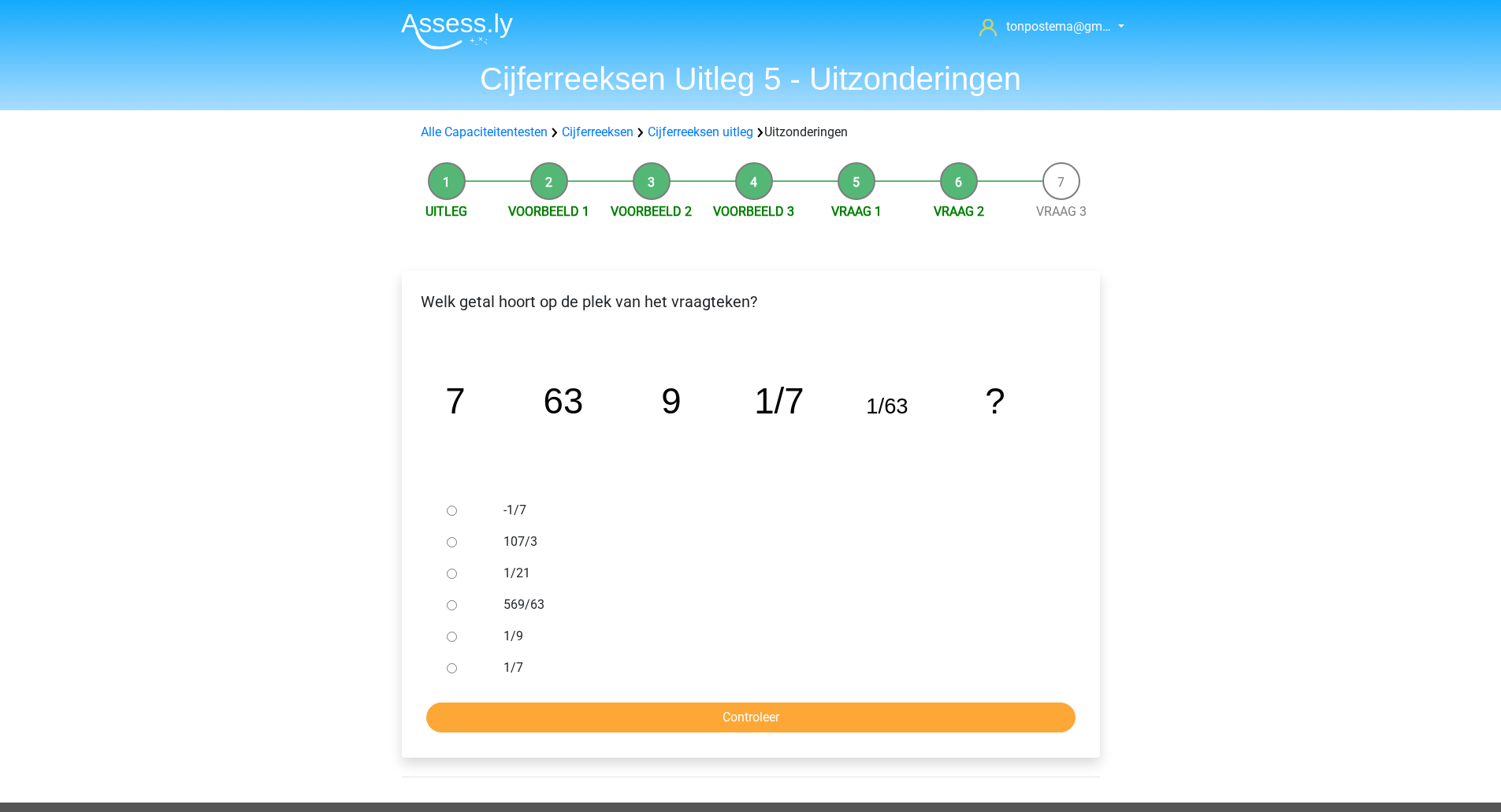
click at [446, 633] on input "1/9" at bounding box center [451, 636] width 10 height 10
radio input "true"
click at [489, 709] on input "Controleer" at bounding box center [750, 717] width 649 height 30
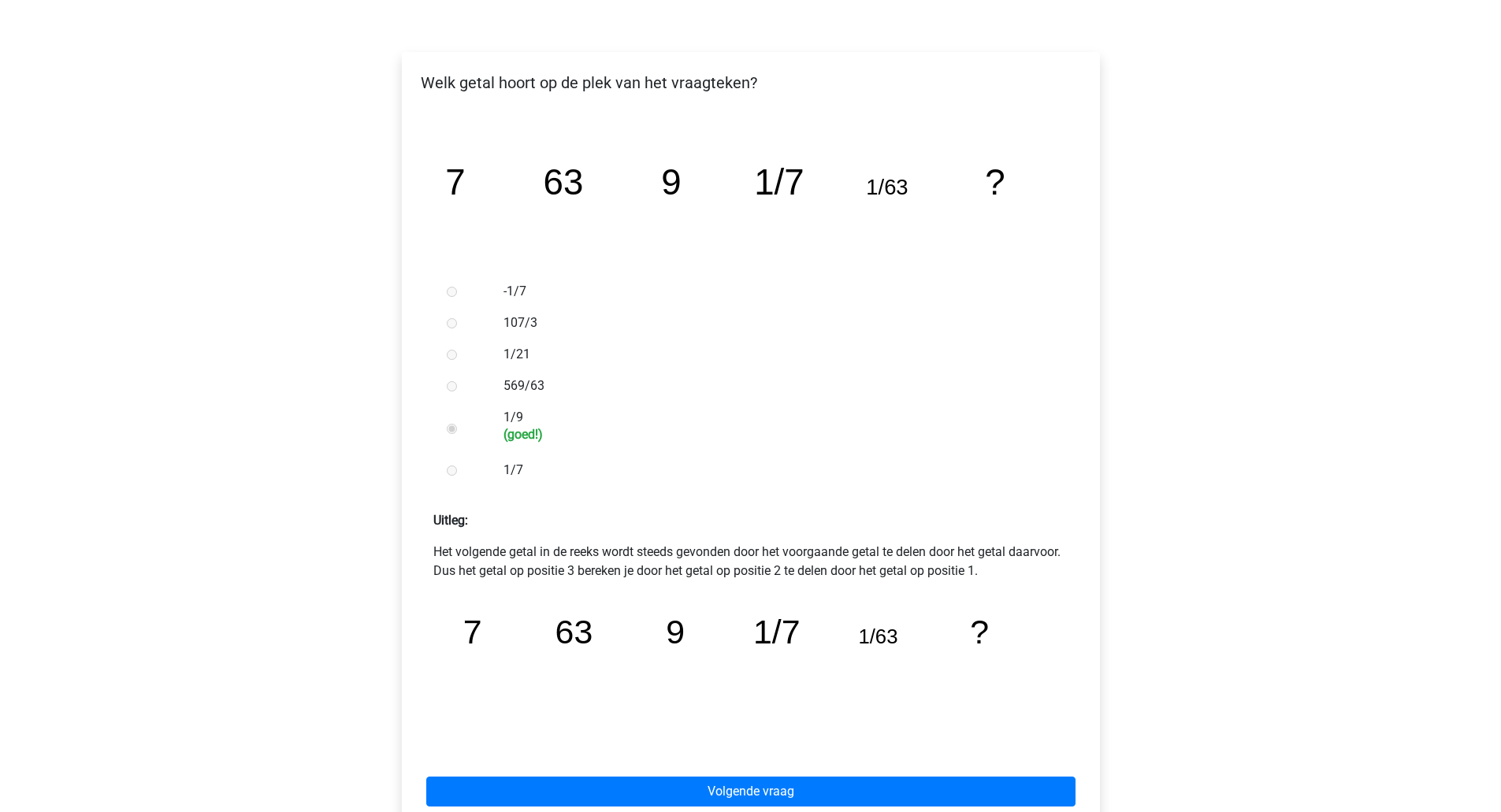
scroll to position [220, 0]
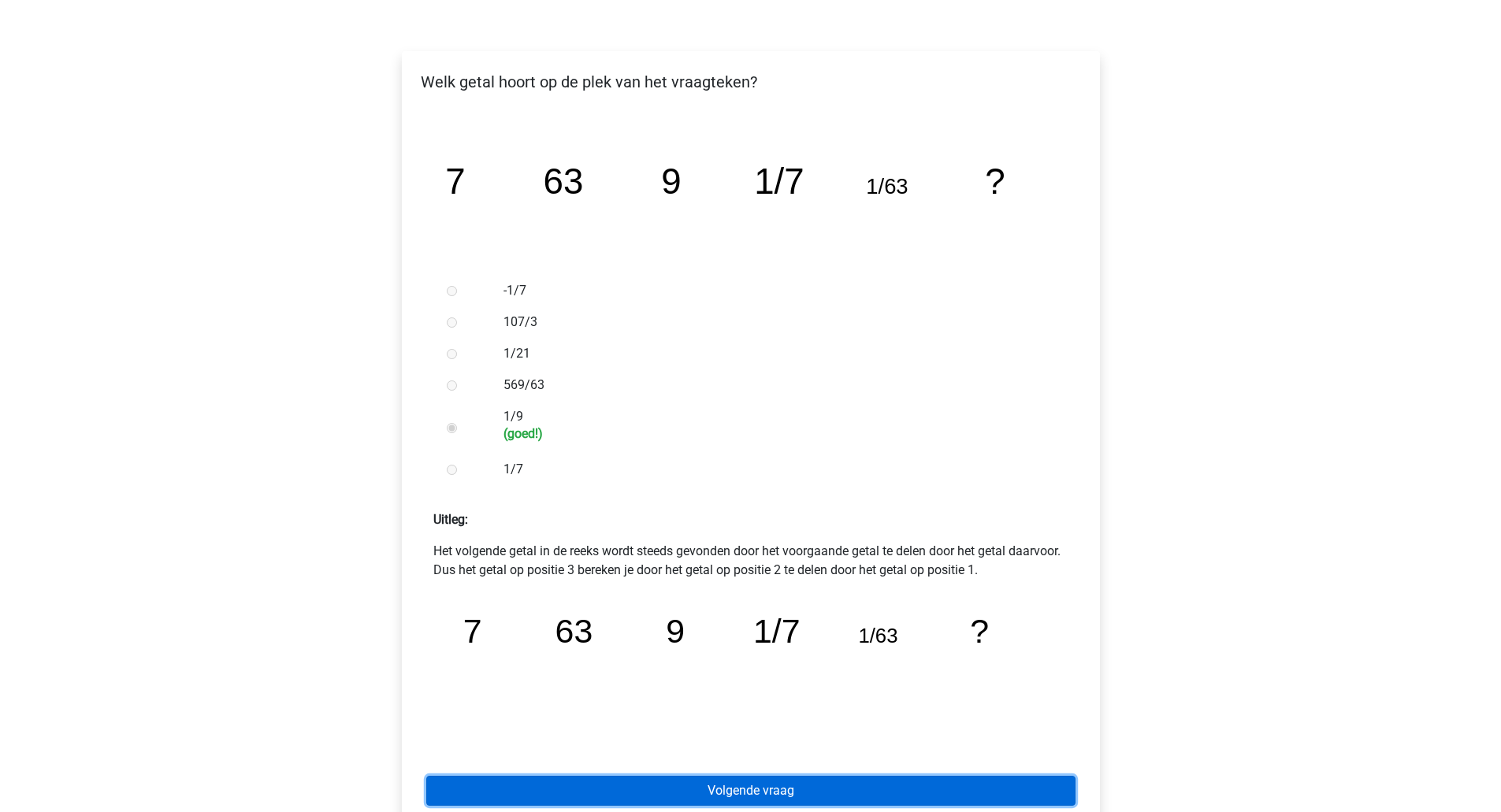
click at [867, 787] on link "Volgende vraag" at bounding box center [750, 791] width 649 height 30
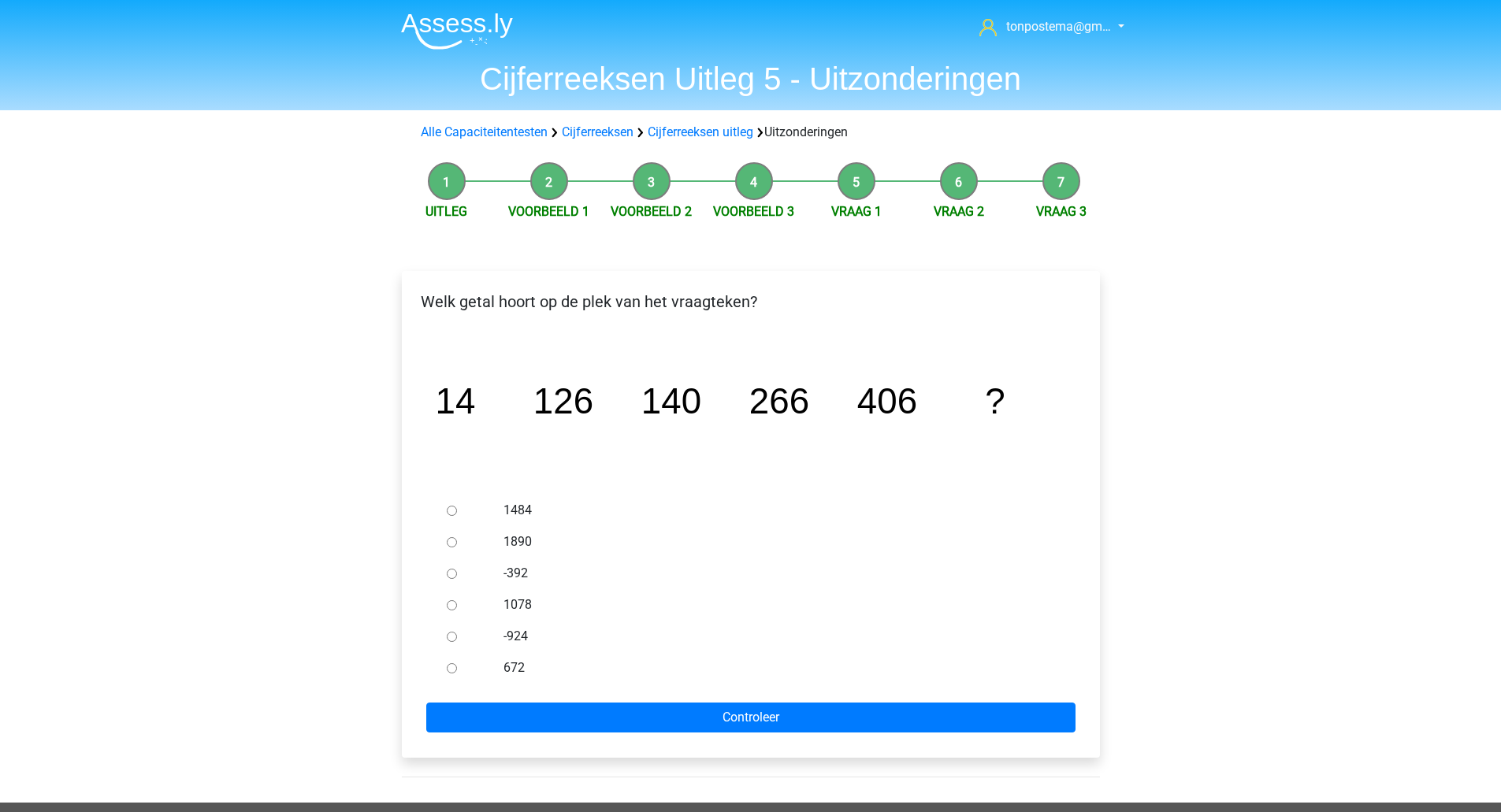
click at [451, 668] on input "672" at bounding box center [451, 668] width 10 height 10
radio input "true"
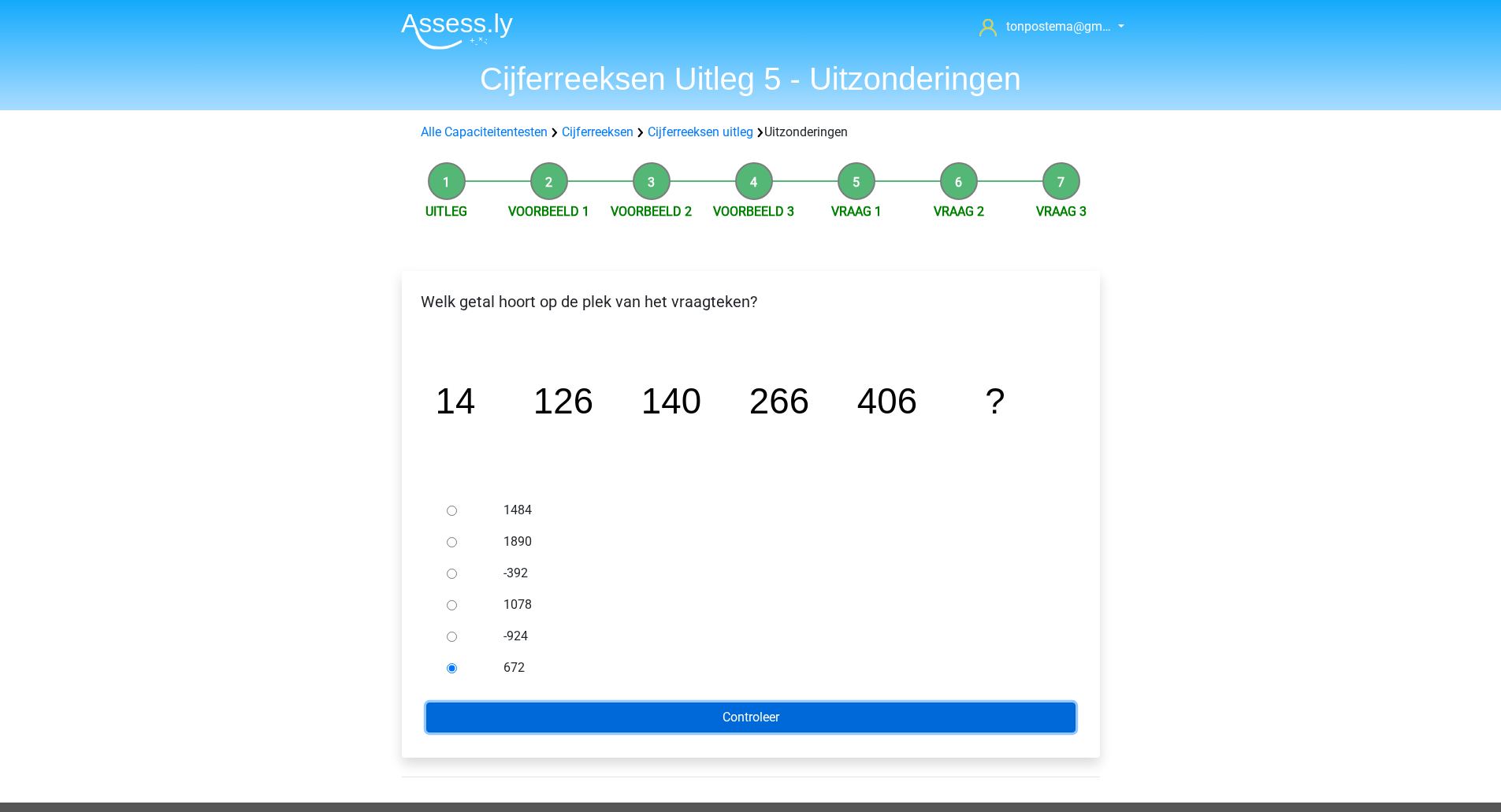
click at [470, 709] on input "Controleer" at bounding box center [750, 717] width 649 height 30
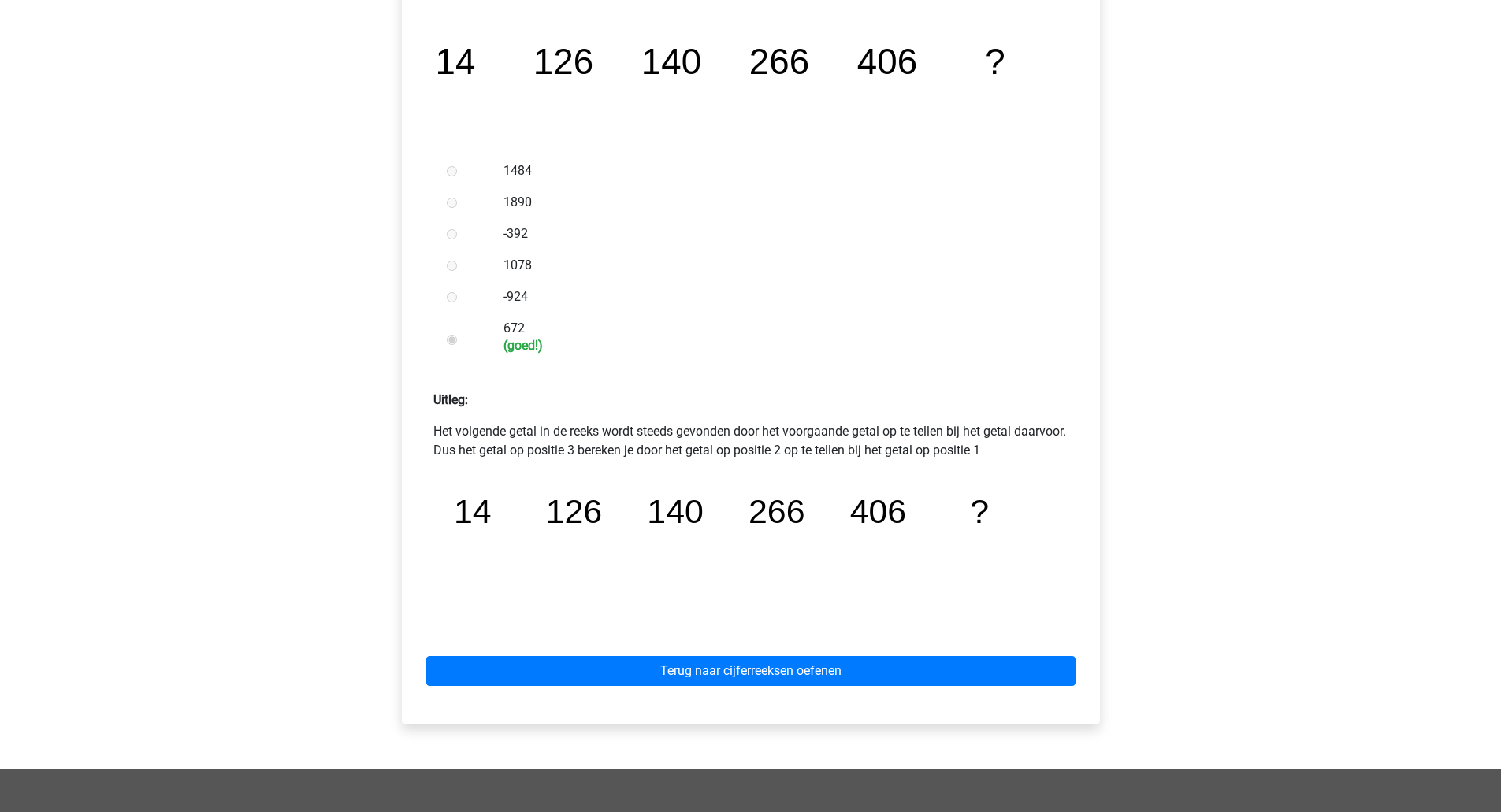
scroll to position [341, 0]
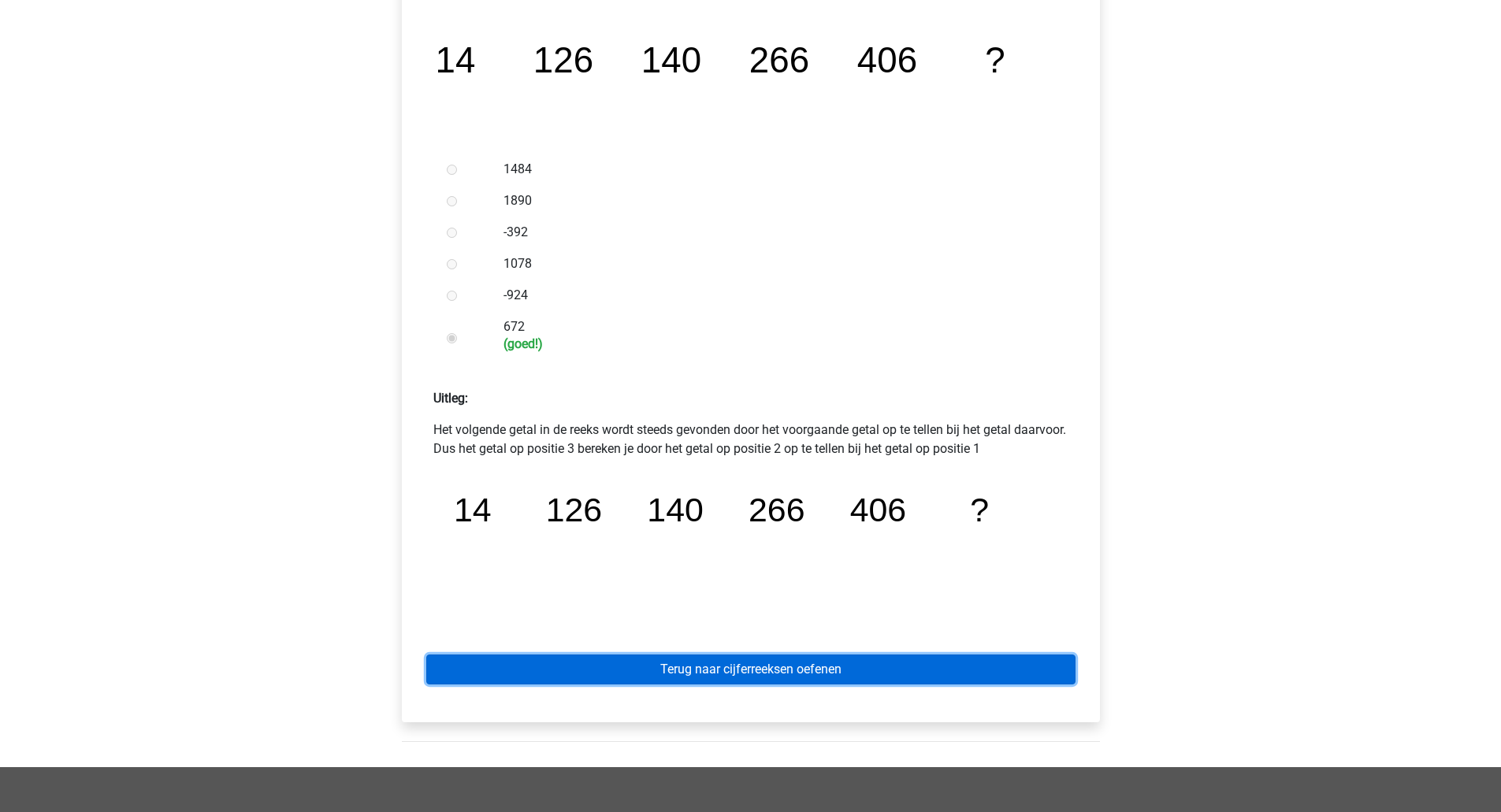
click at [895, 669] on link "Terug naar cijferreeksen oefenen" at bounding box center [750, 669] width 649 height 30
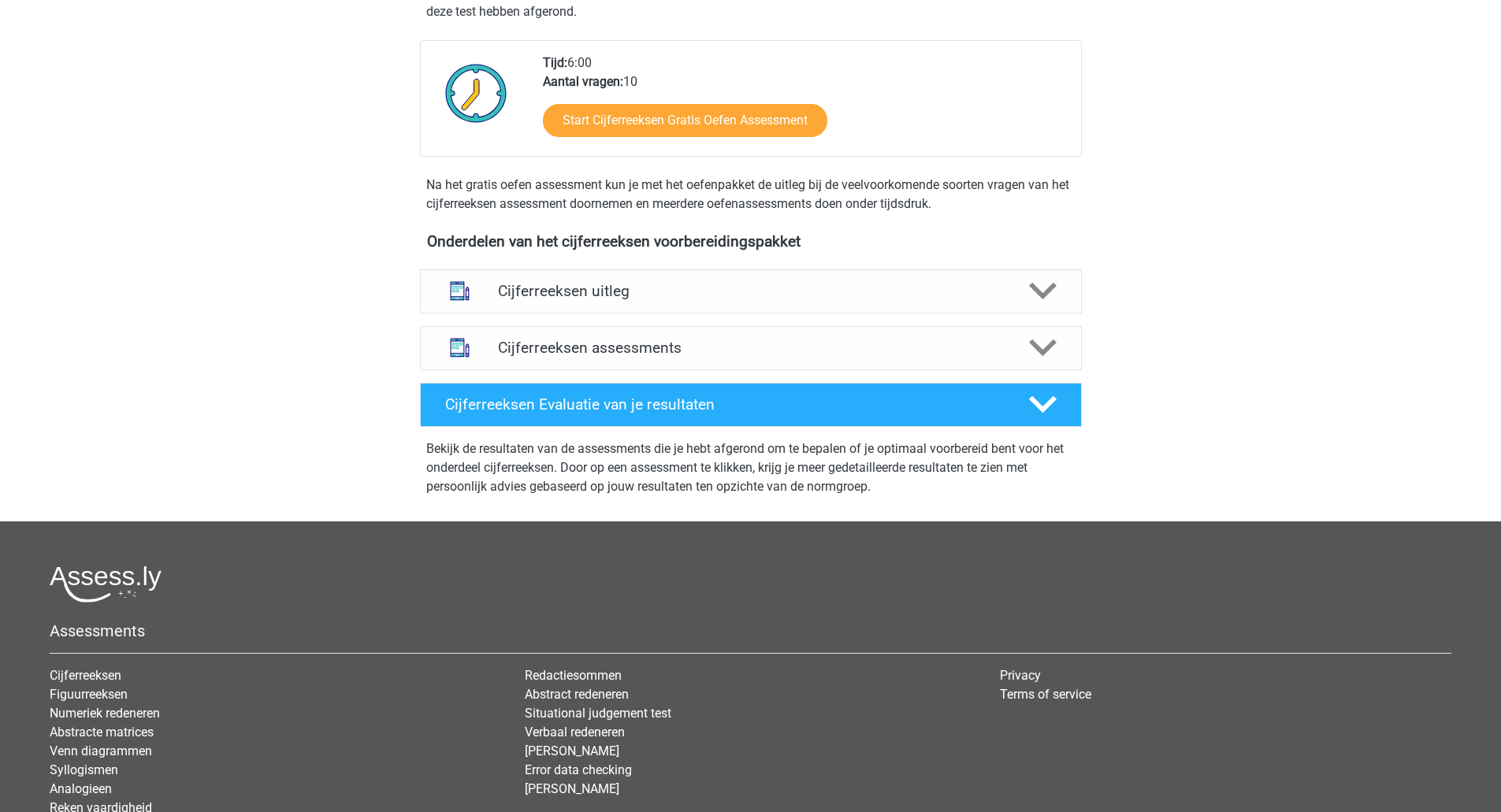
scroll to position [369, 0]
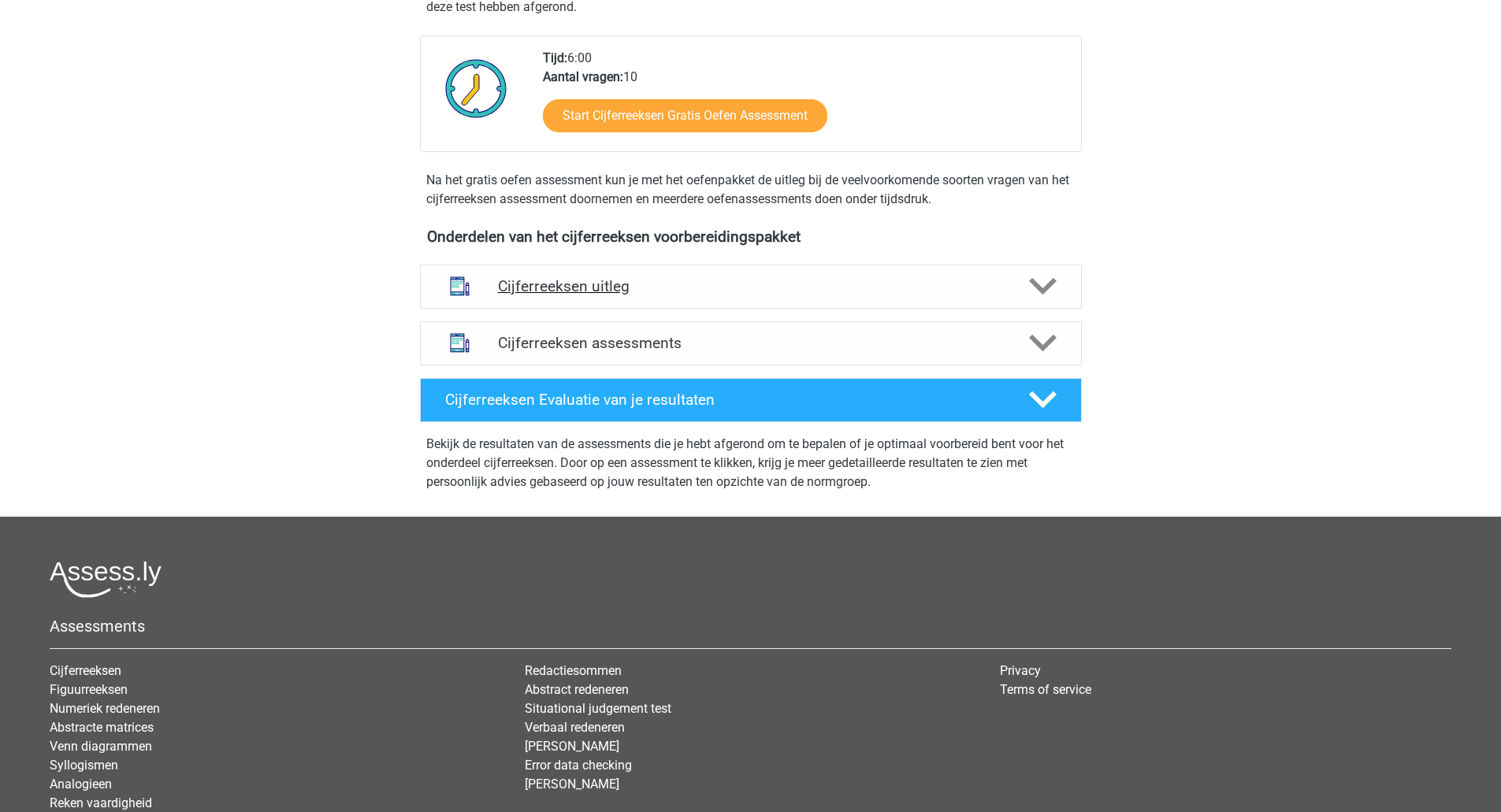
click at [744, 308] on div "Cijferreeksen uitleg" at bounding box center [750, 286] width 661 height 44
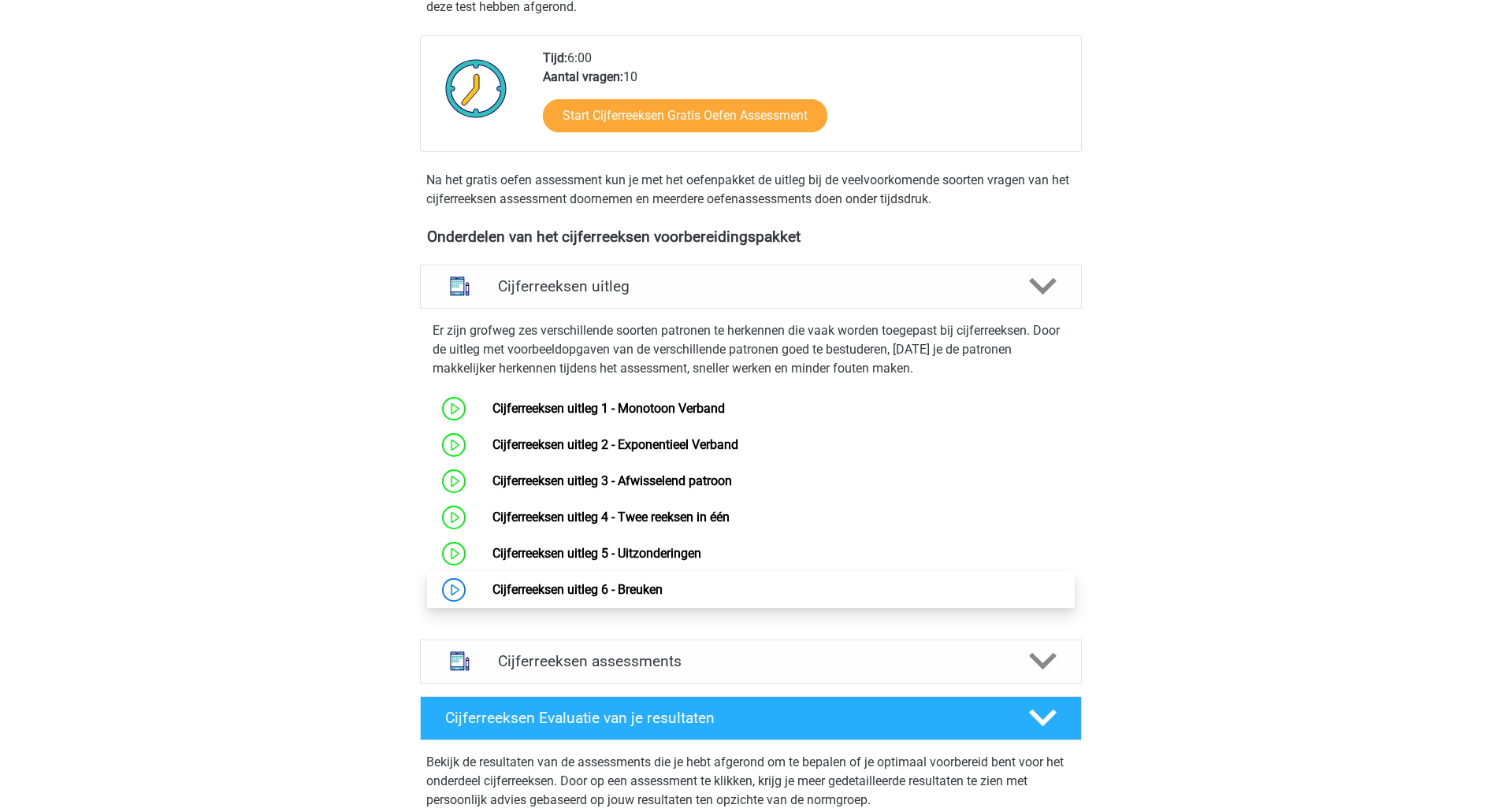
click at [542, 597] on link "Cijferreeksen uitleg 6 - Breuken" at bounding box center [577, 588] width 170 height 15
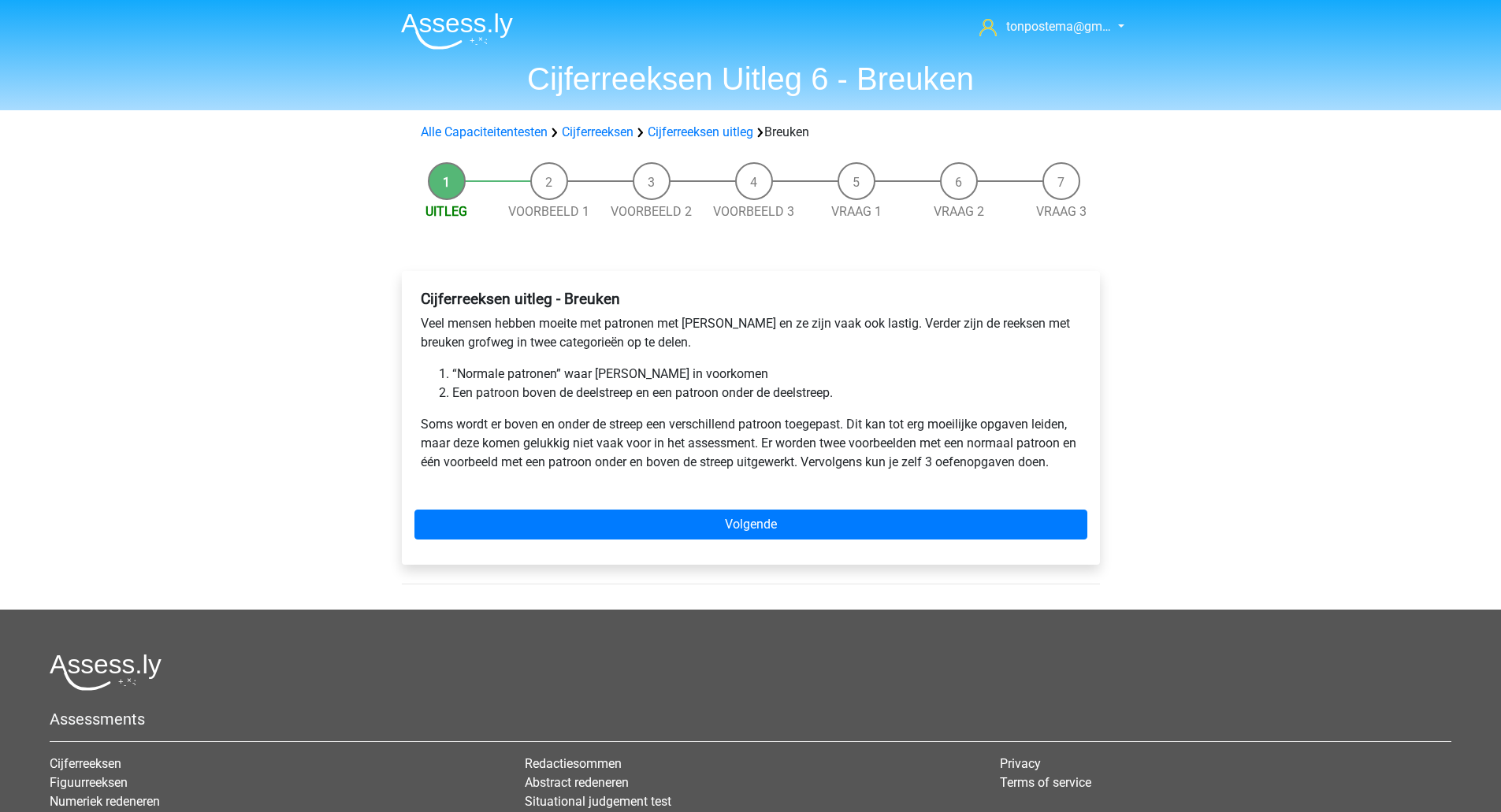
scroll to position [1, 0]
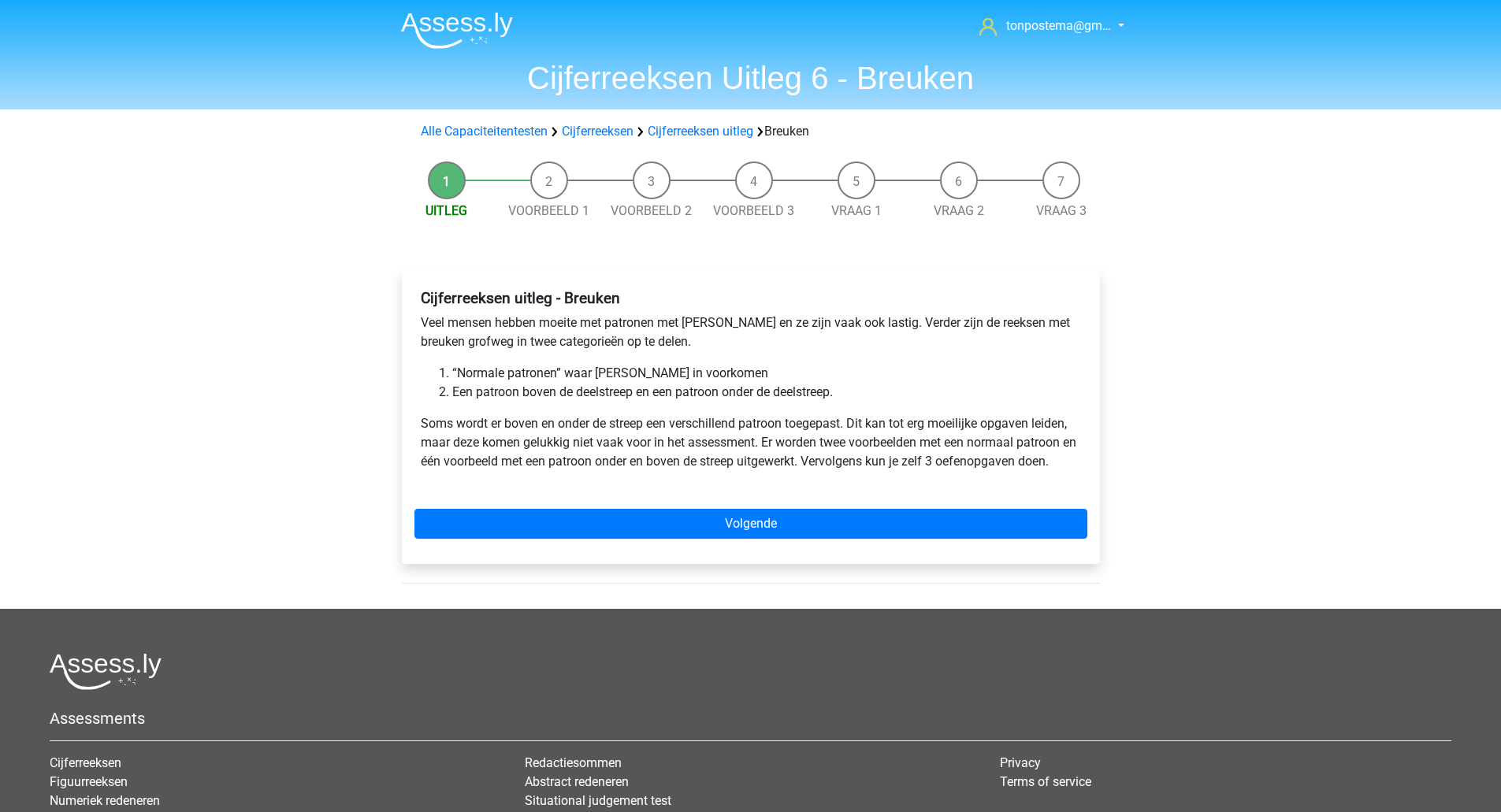
click at [1244, 348] on div "tonpostema@gm… [EMAIL_ADDRESS][DOMAIN_NAME] Nederlands English" at bounding box center [750, 511] width 1501 height 1025
